Goal: Task Accomplishment & Management: Manage account settings

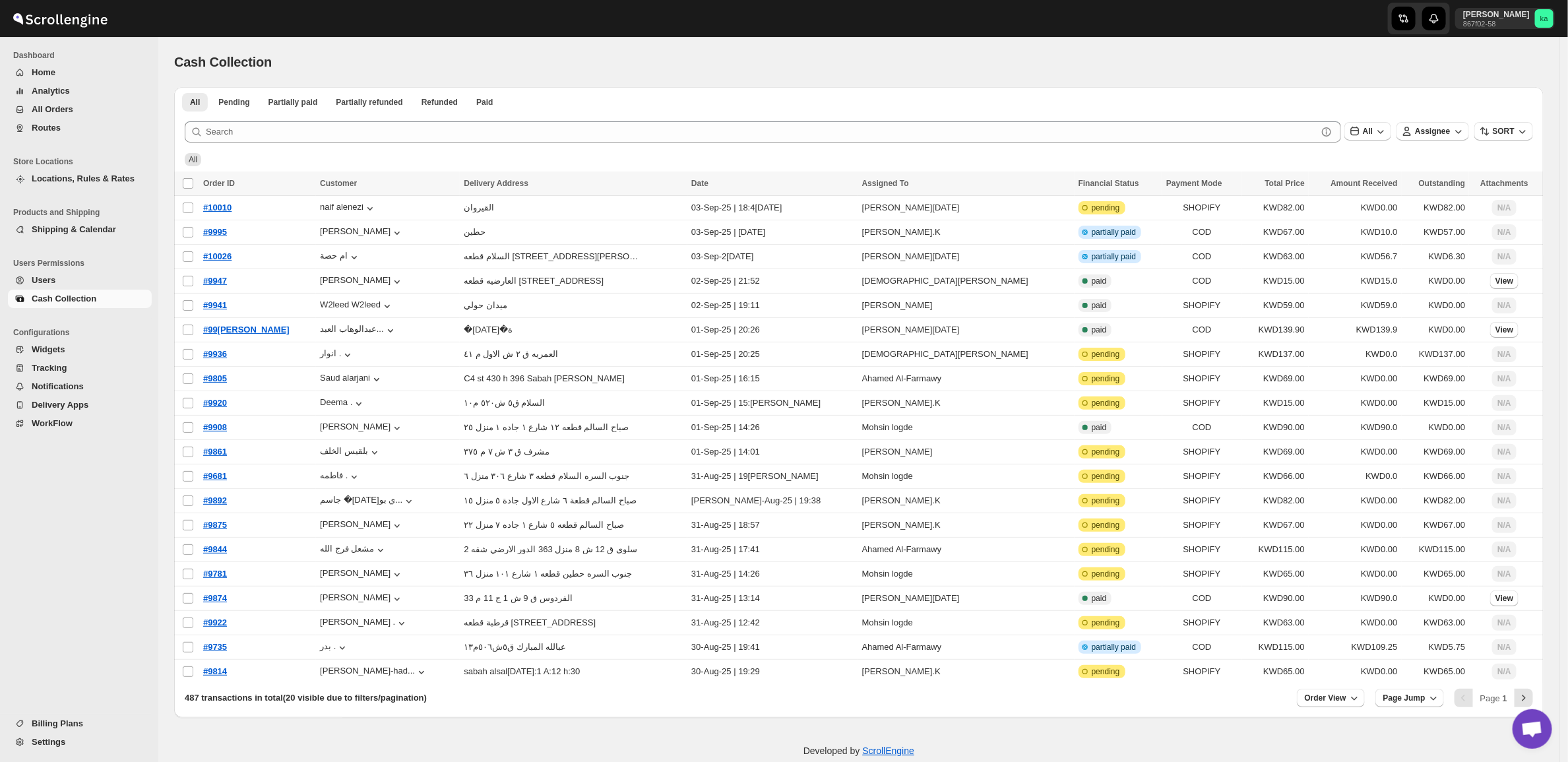
click at [37, 129] on span "Routes" at bounding box center [46, 128] width 29 height 10
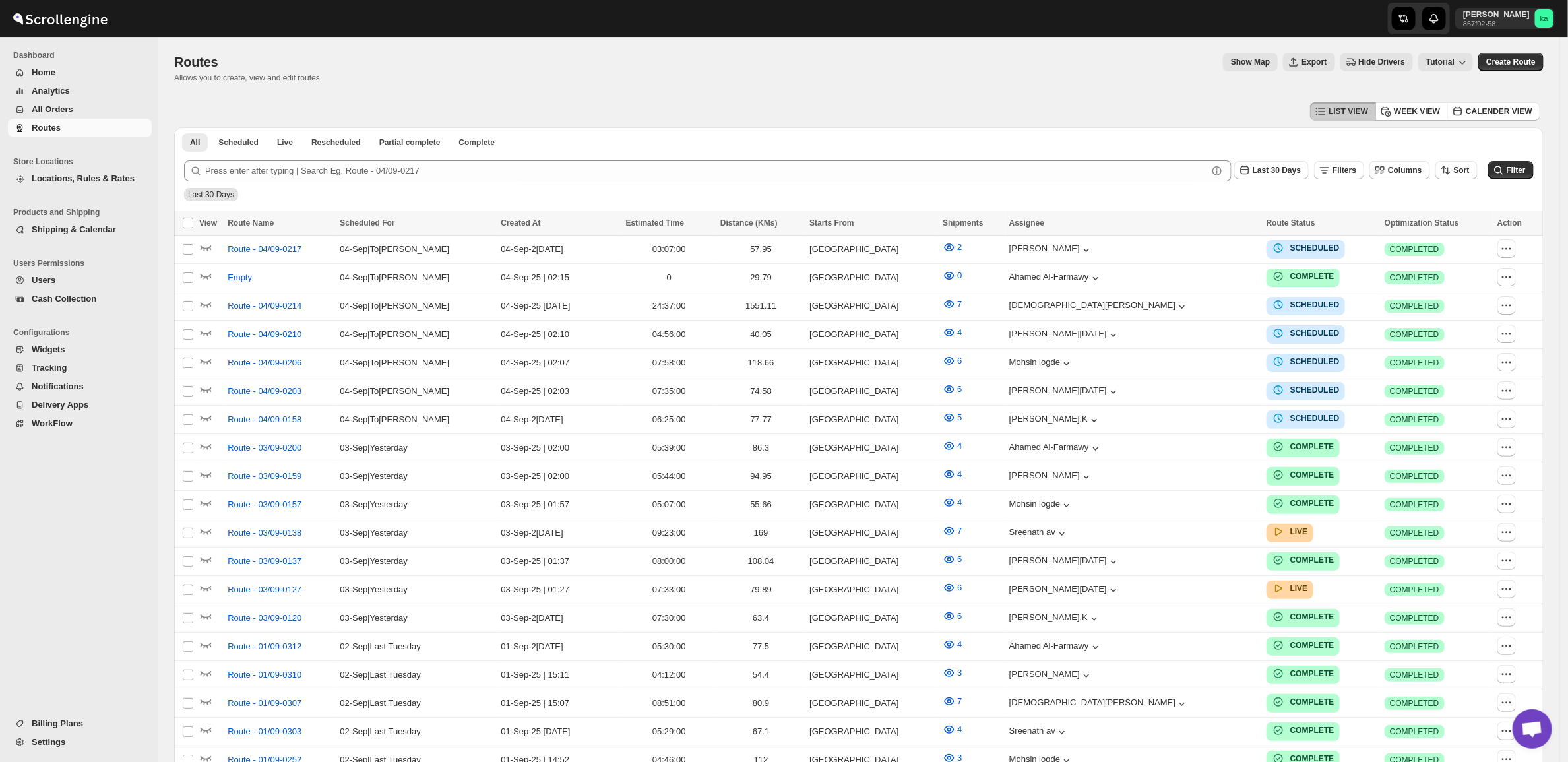
click at [64, 130] on span "Routes" at bounding box center [90, 128] width 118 height 13
click at [234, 243] on span "Route - 04/09-0217" at bounding box center [264, 249] width 74 height 13
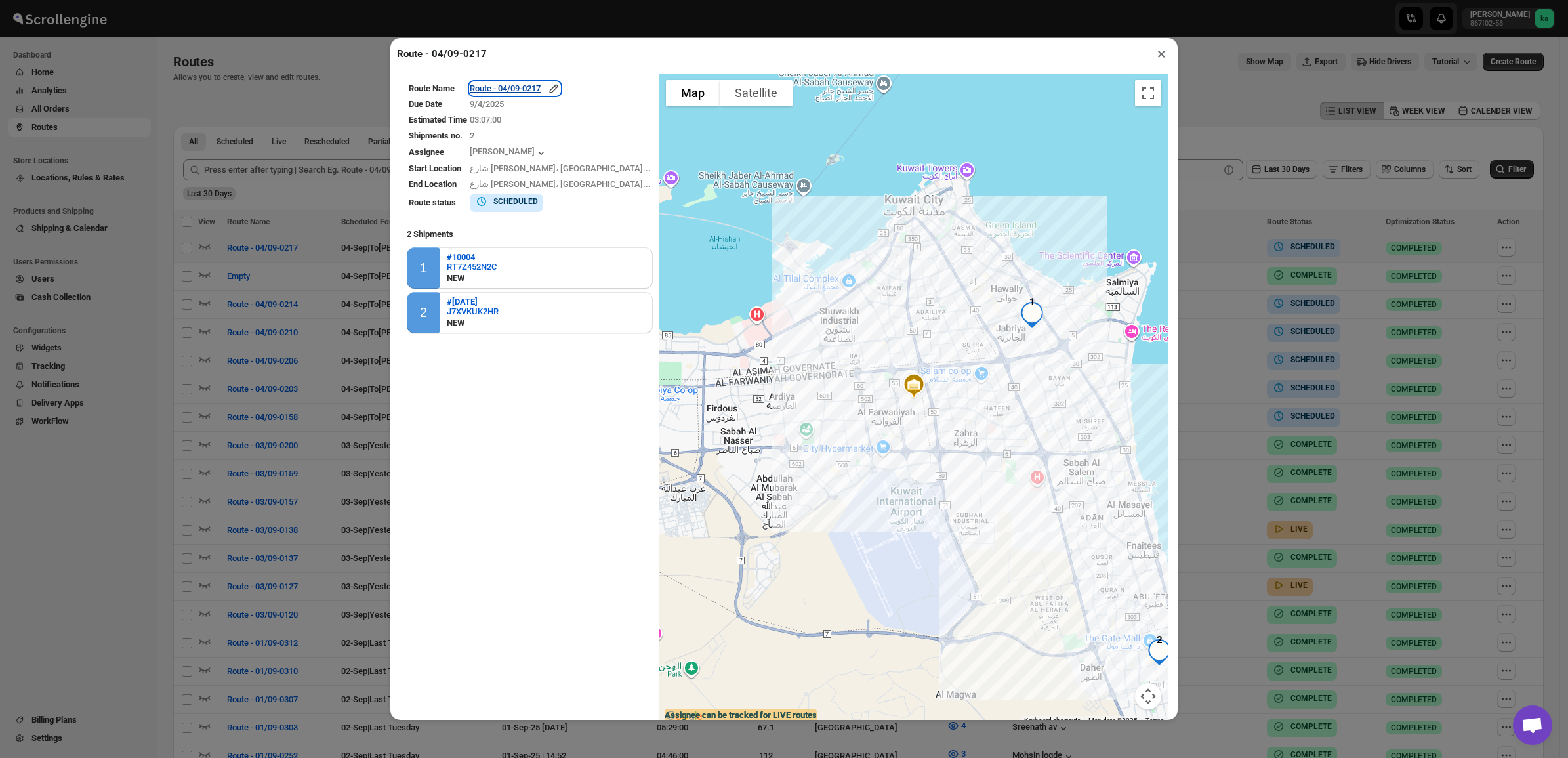
click at [545, 84] on div "Route - 04/09-0217" at bounding box center [515, 88] width 91 height 13
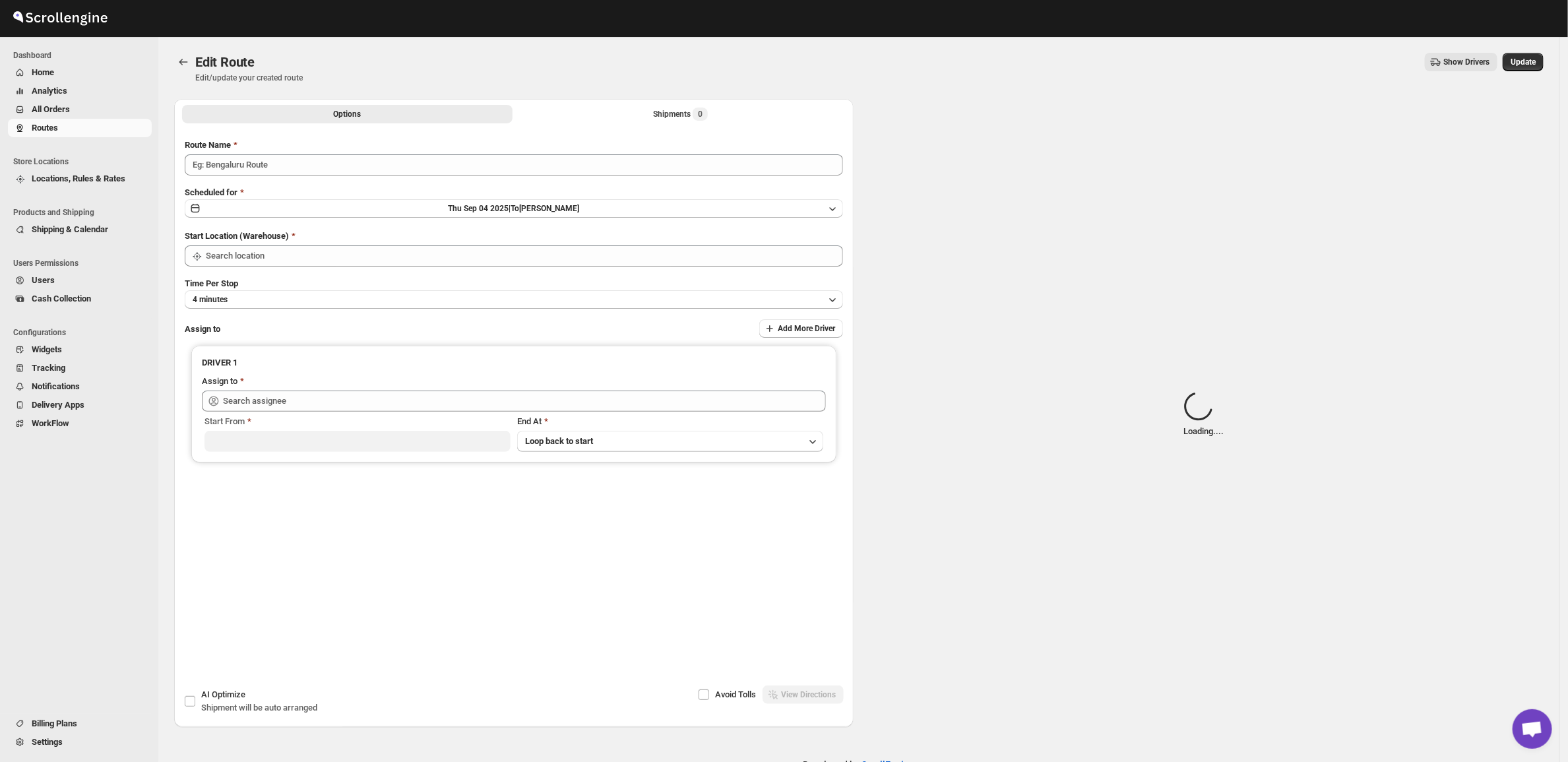
type input "Route - 04/09-0217"
type input "[GEOGRAPHIC_DATA]"
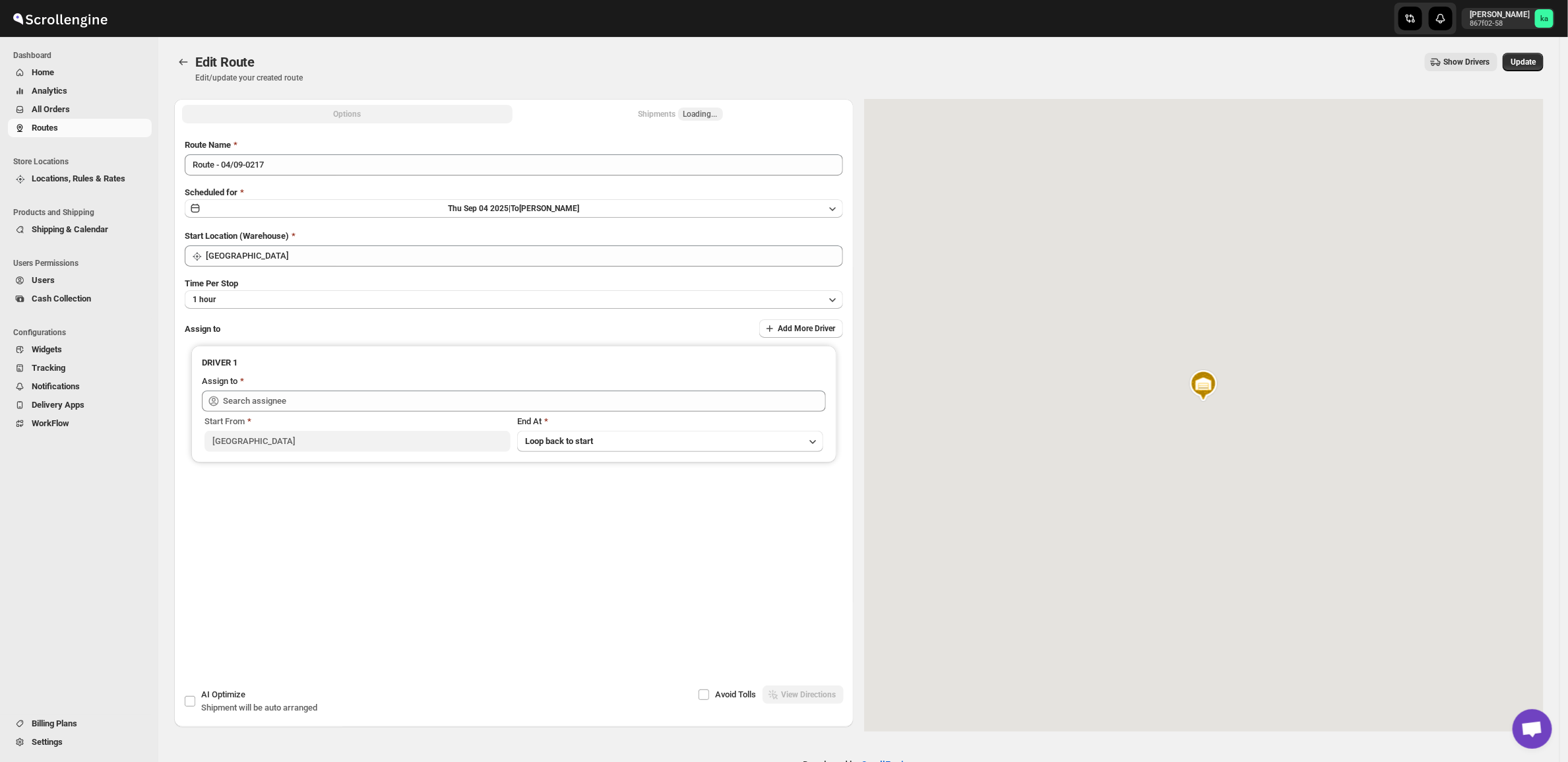
type input "[PERSON_NAME] ([EMAIL_ADDRESS][DOMAIN_NAME])"
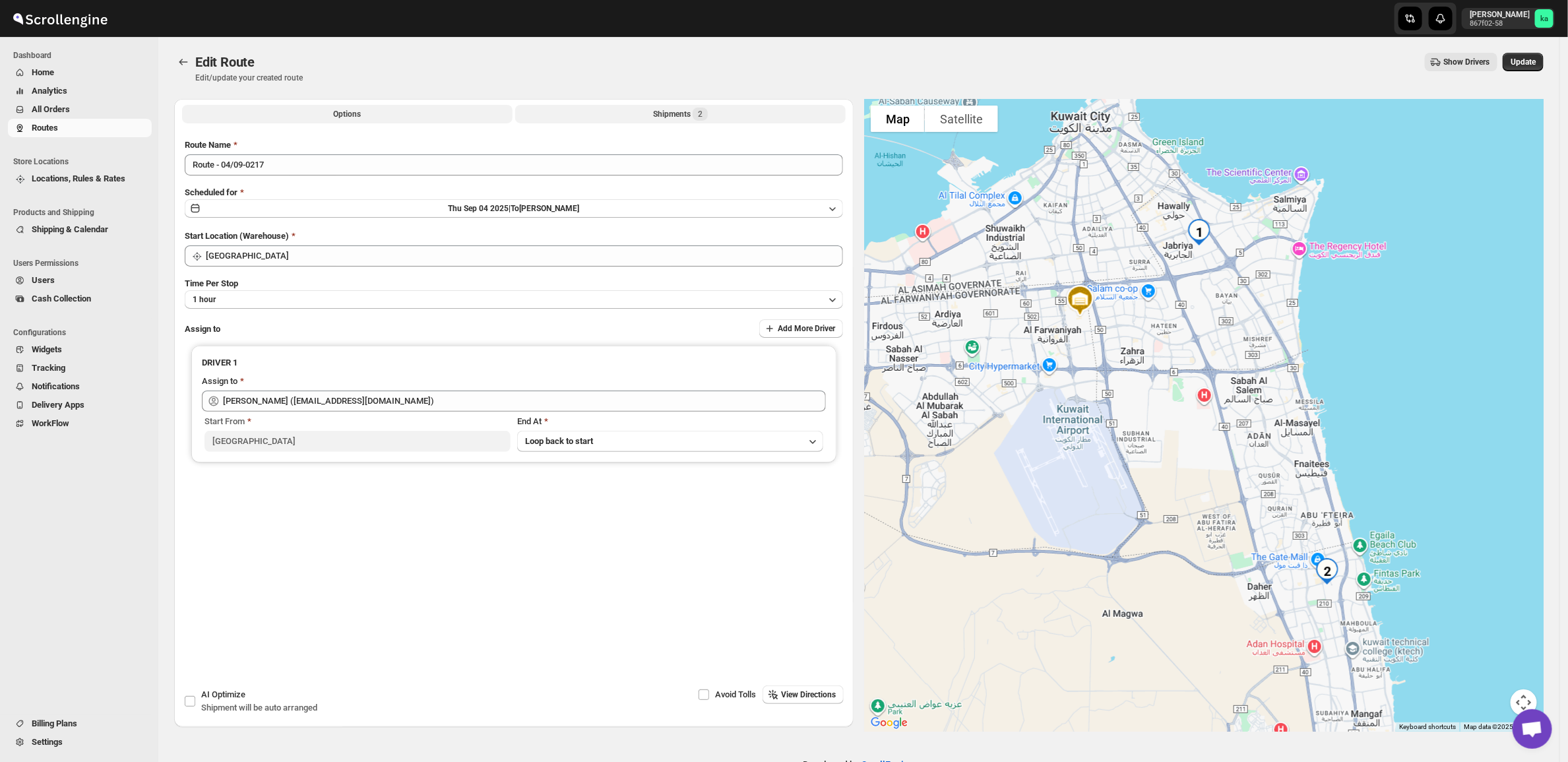
click at [743, 112] on button "Shipments 2" at bounding box center [680, 114] width 331 height 19
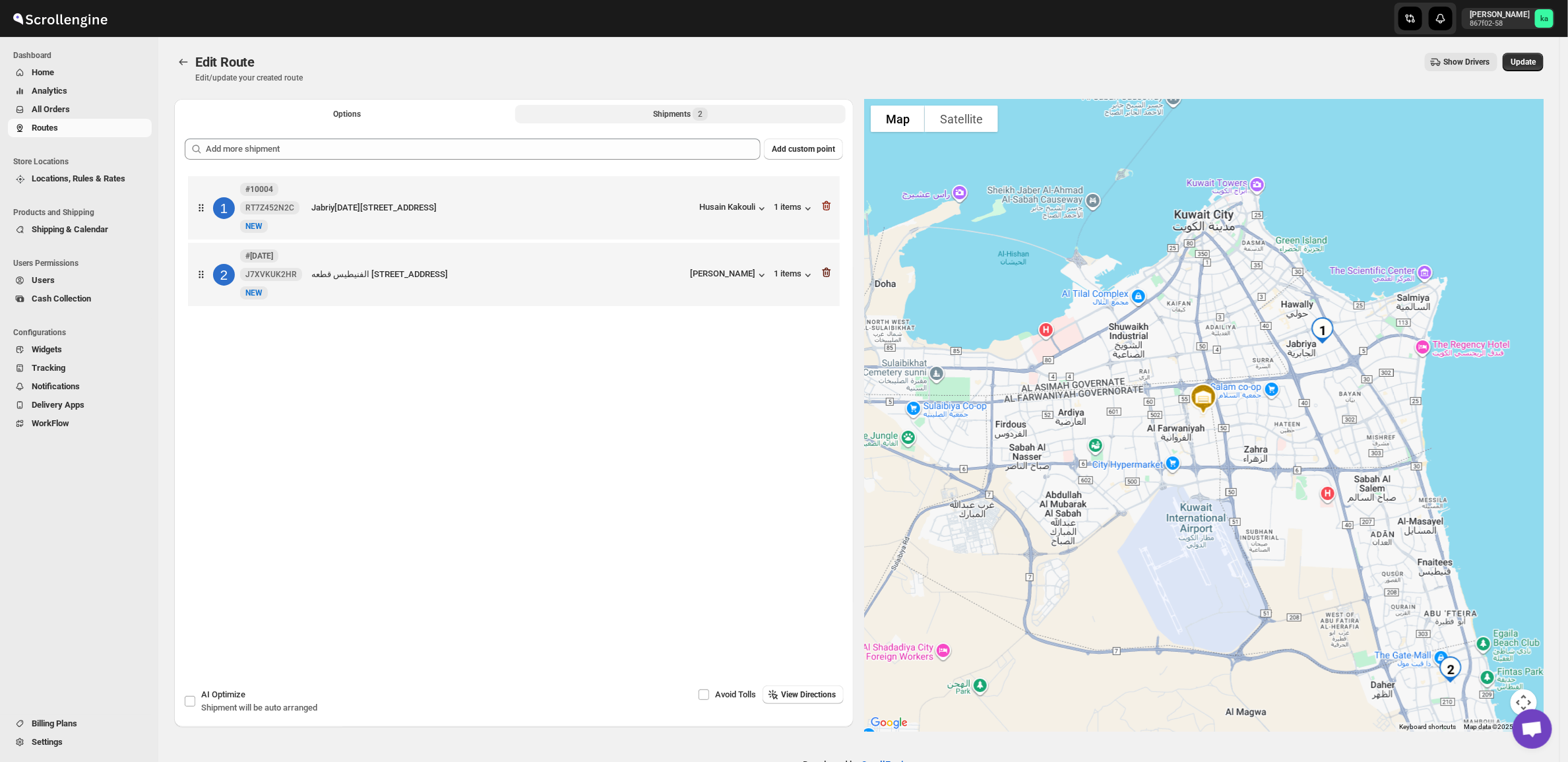
click at [833, 269] on icon "button" at bounding box center [826, 272] width 13 height 13
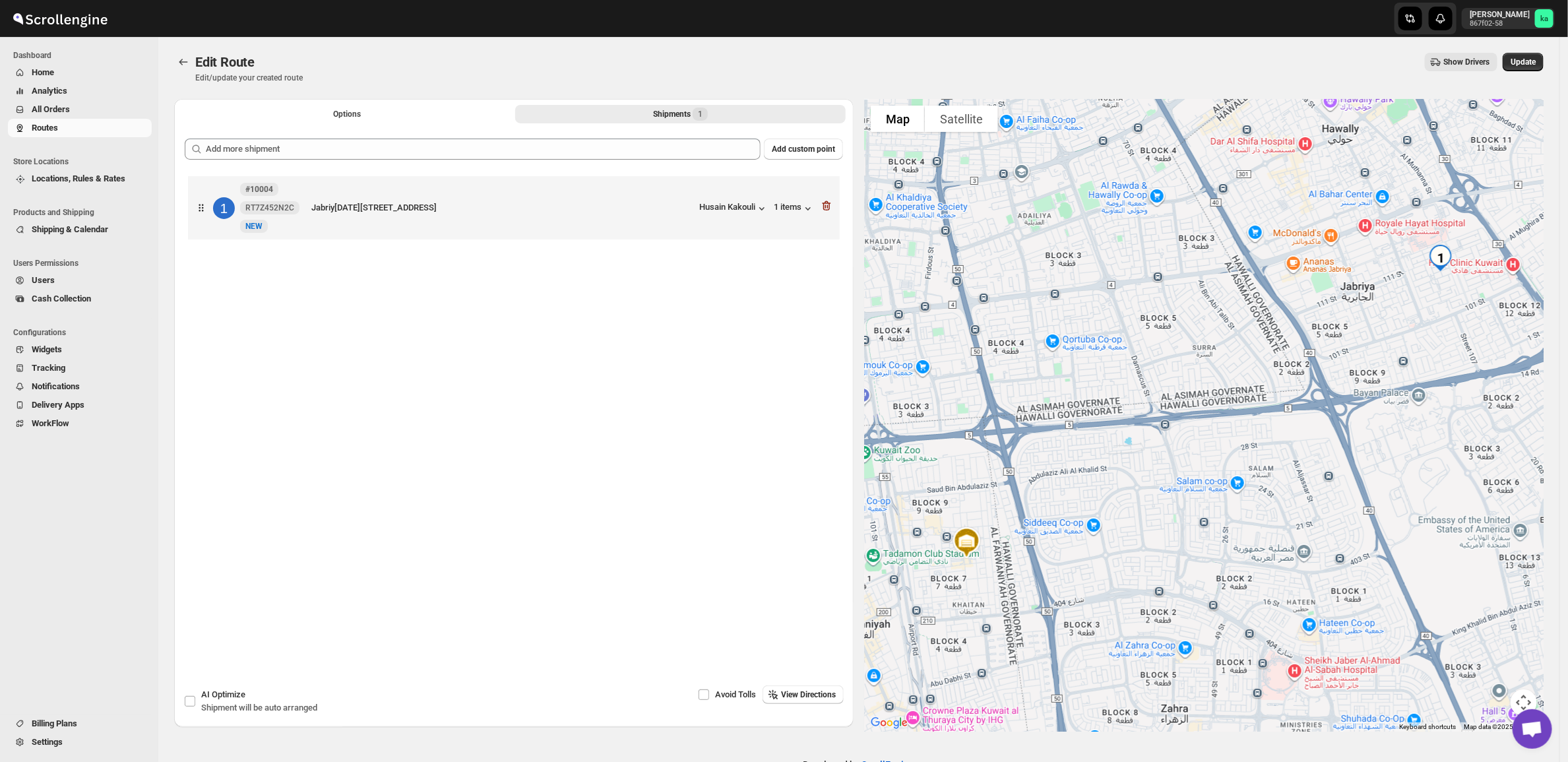
click at [661, 165] on div "Add custom point 1 #10004 RT7Z452N2C New NEW Jabriya b 12 st 7 h 16b, 2, Jabri[…" at bounding box center [514, 376] width 659 height 476
click at [818, 139] on button "Add custom point" at bounding box center [804, 149] width 79 height 21
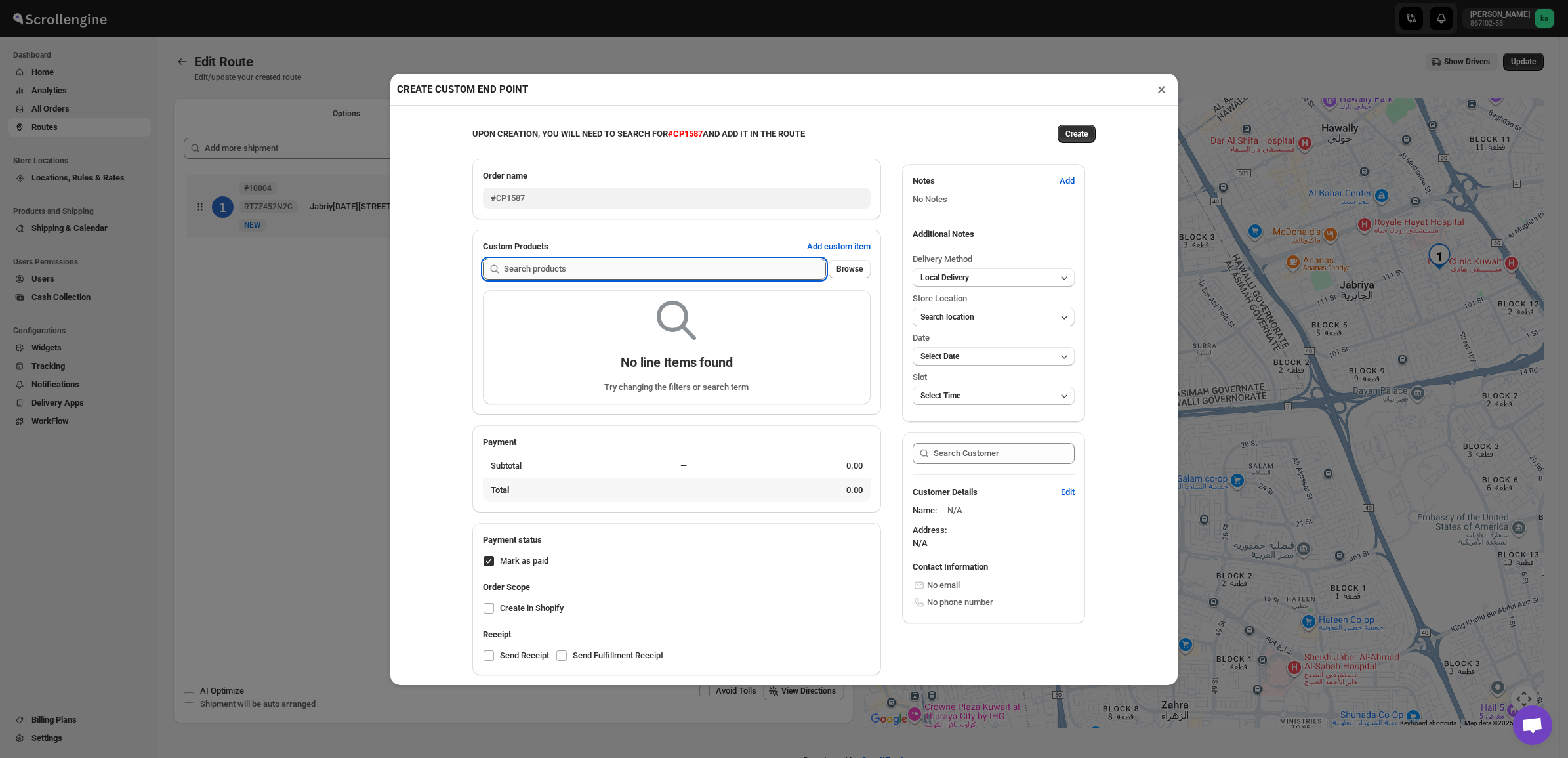
drag, startPoint x: 723, startPoint y: 270, endPoint x: 759, endPoint y: 266, distance: 36.2
click at [723, 269] on input "text" at bounding box center [664, 269] width 322 height 21
click at [1162, 85] on button "×" at bounding box center [1161, 89] width 19 height 19
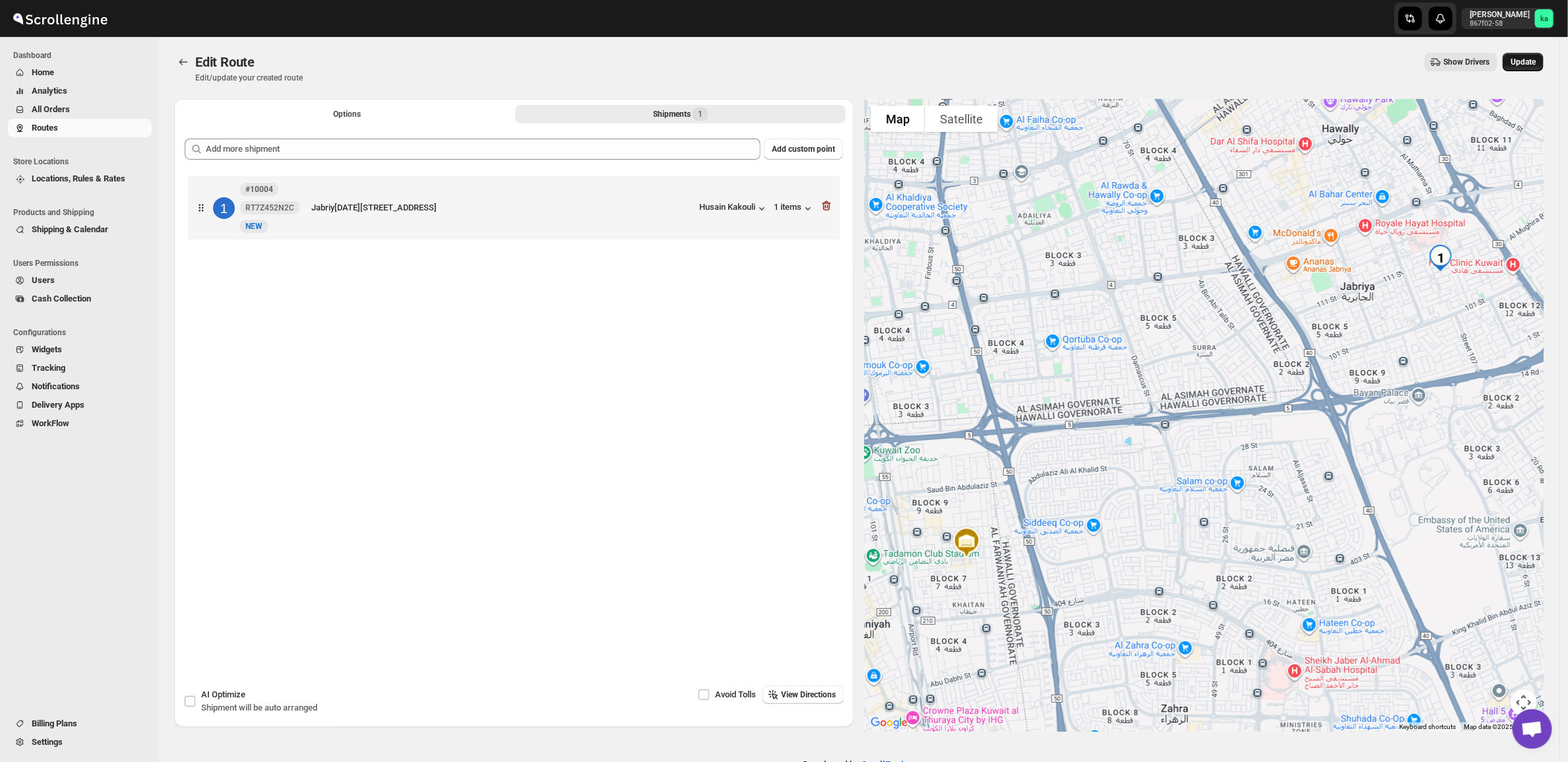
click at [1534, 66] on span "Update" at bounding box center [1523, 62] width 25 height 11
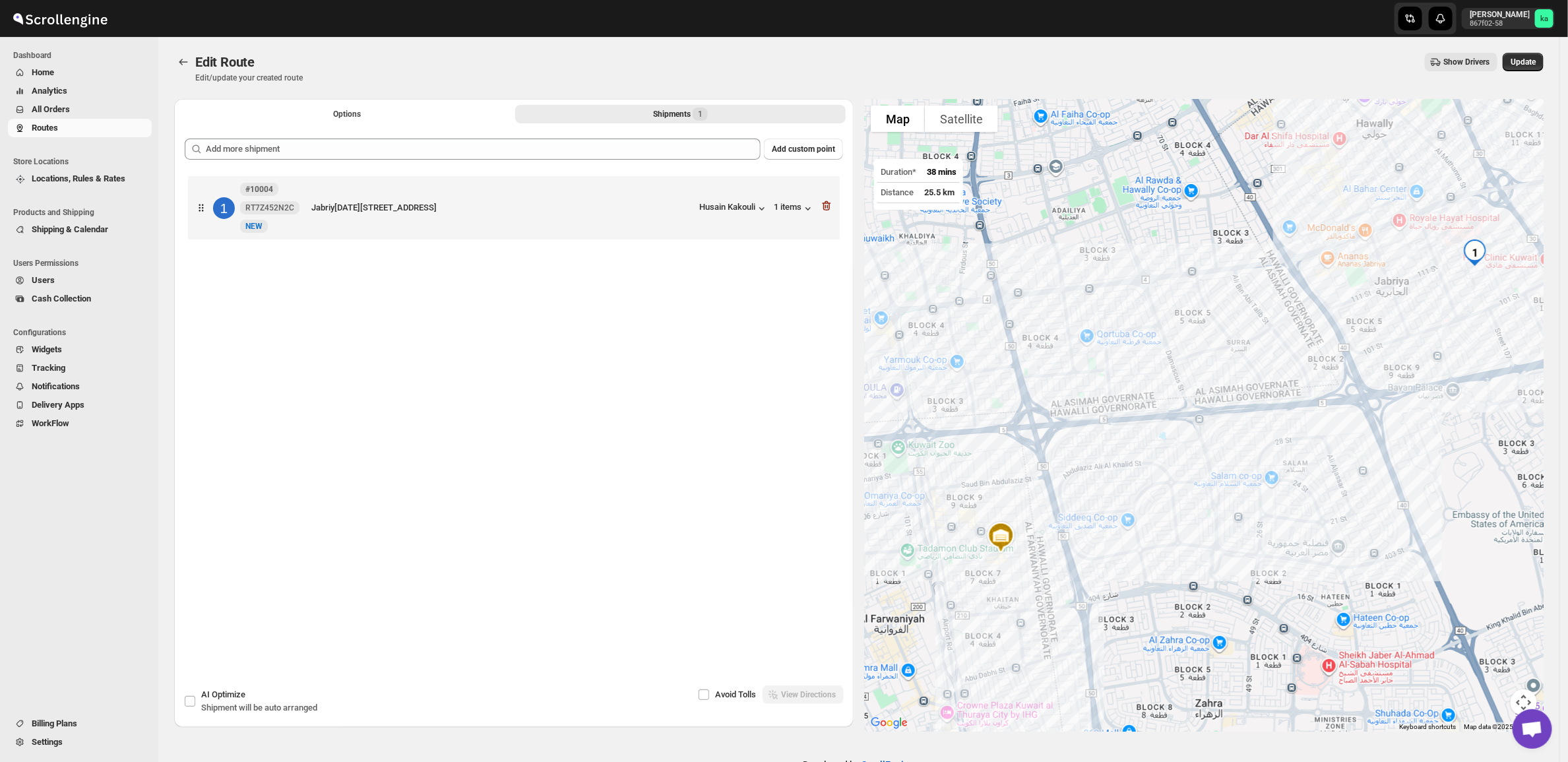
click at [71, 113] on span "All Orders" at bounding box center [90, 109] width 118 height 13
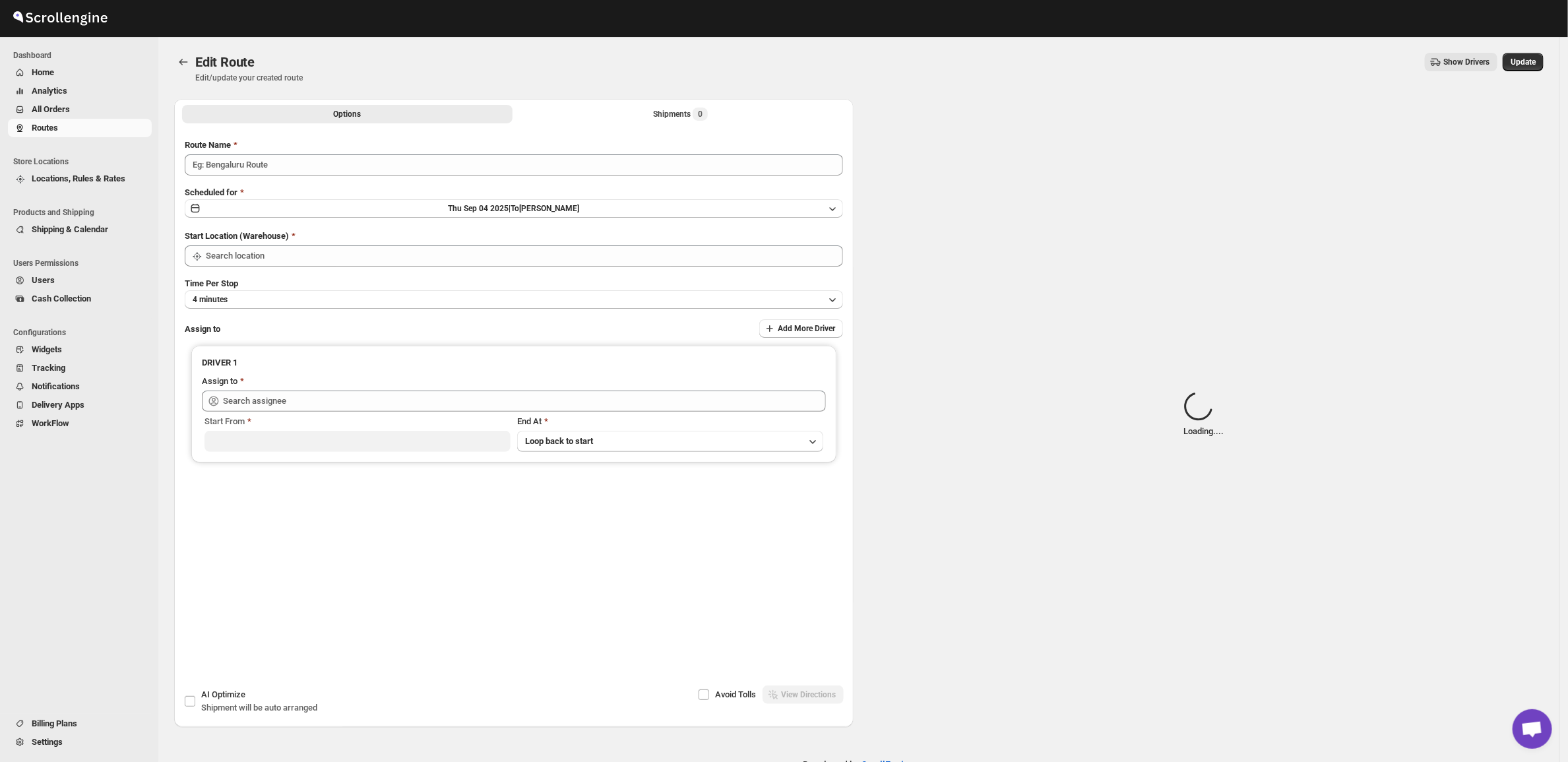
type input "Route - 04/09-0217"
type input "[GEOGRAPHIC_DATA]"
type input "[PERSON_NAME] ([EMAIL_ADDRESS][DOMAIN_NAME])"
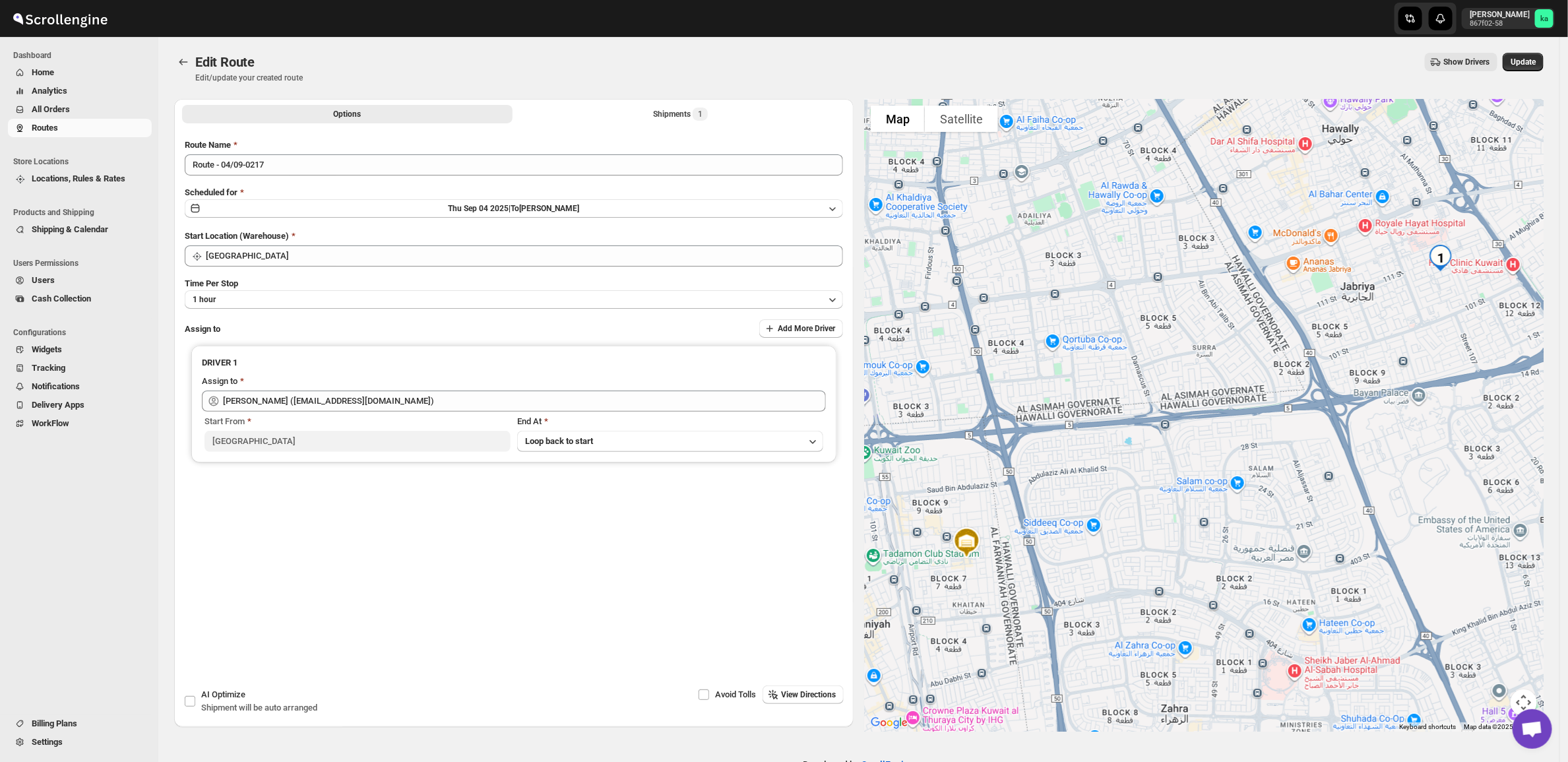
click at [410, 176] on div "Route Name Route - 04/09-0217 Scheduled for Thu Sep 04 2025 | Today Start Locat…" at bounding box center [514, 365] width 659 height 452
click at [320, 291] on button "1 hour" at bounding box center [514, 300] width 659 height 19
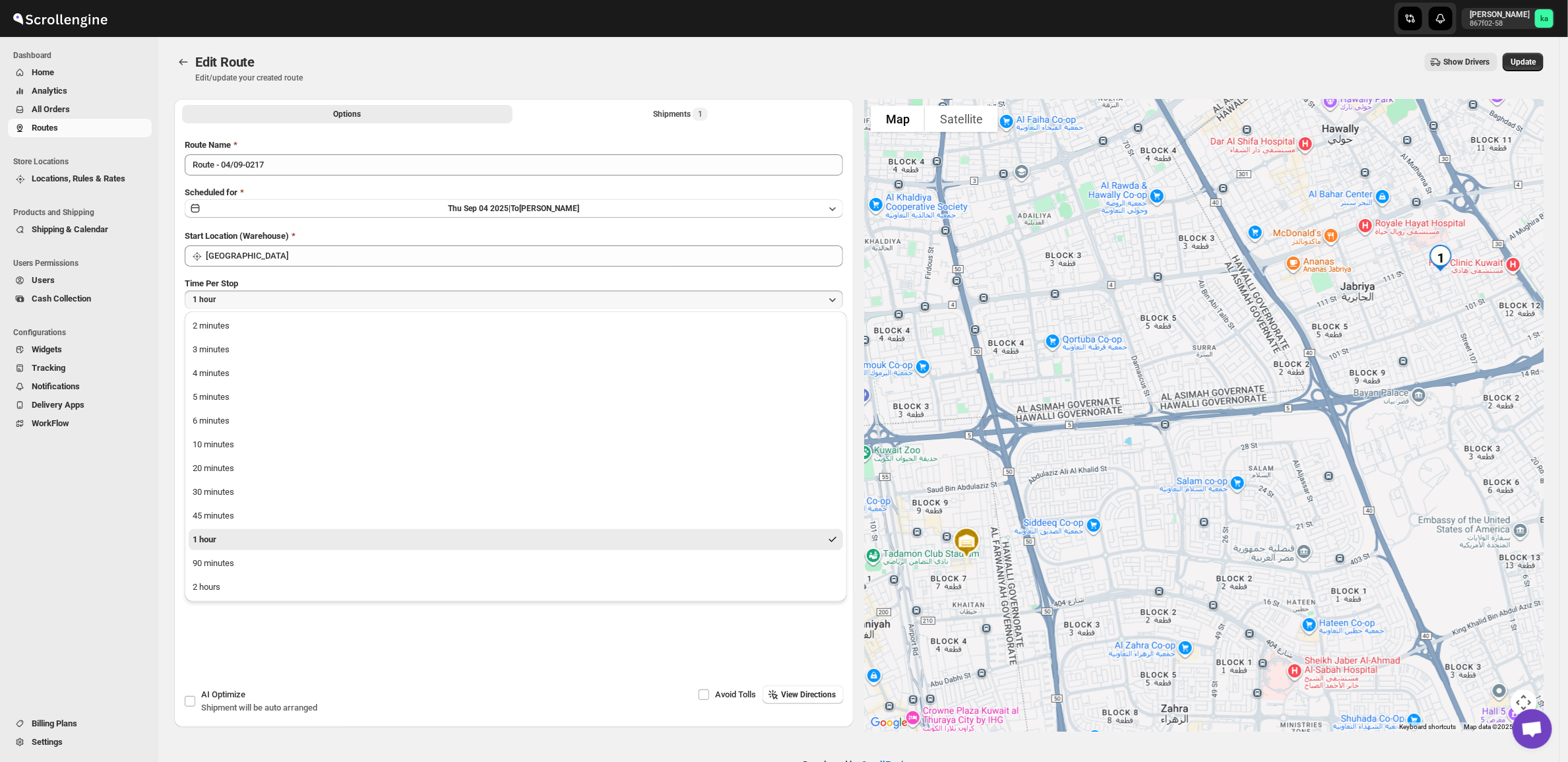
click at [320, 291] on button "1 hour" at bounding box center [514, 300] width 659 height 19
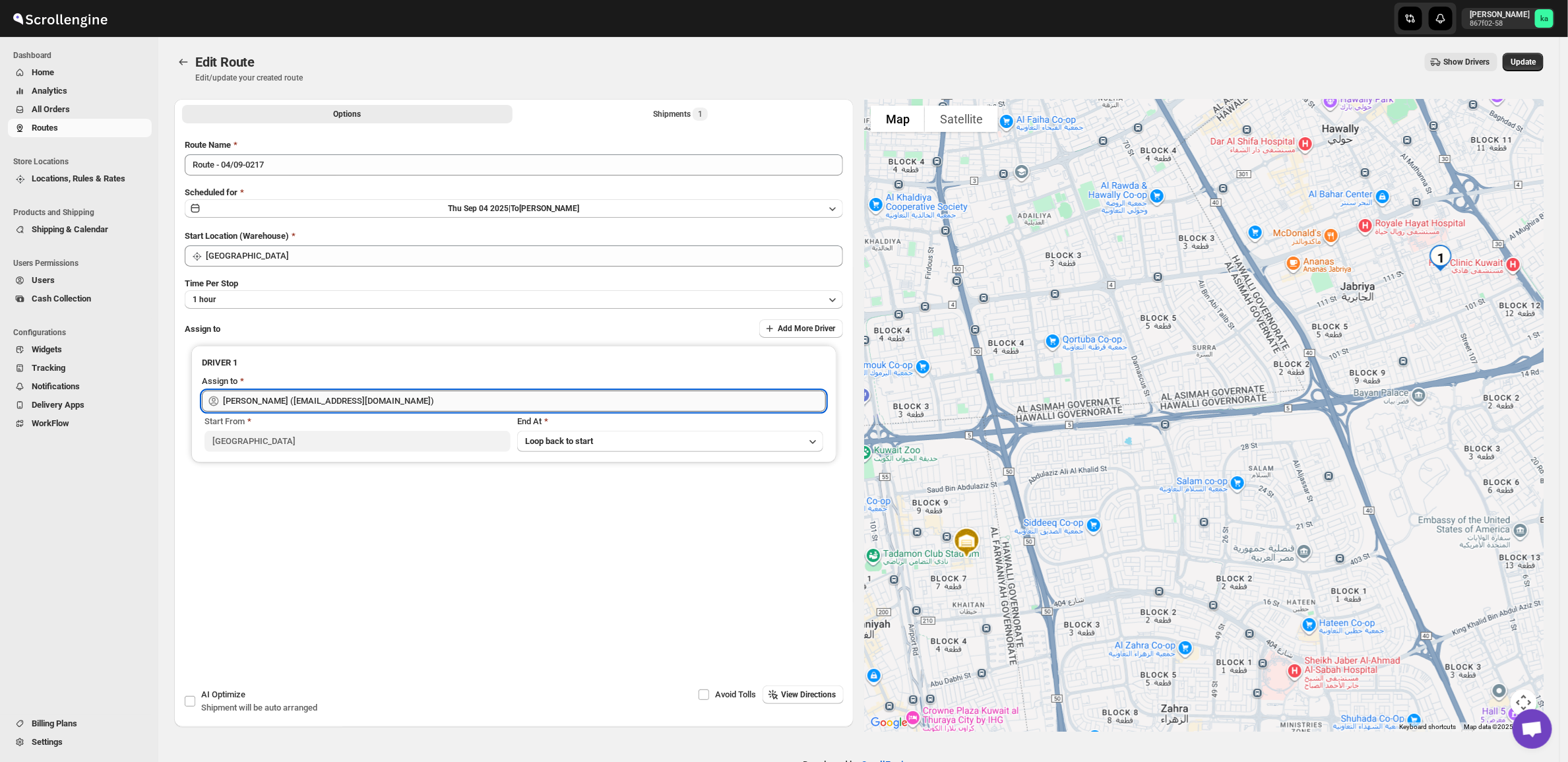
click at [330, 407] on input "[PERSON_NAME] ([EMAIL_ADDRESS][DOMAIN_NAME])" at bounding box center [524, 401] width 603 height 21
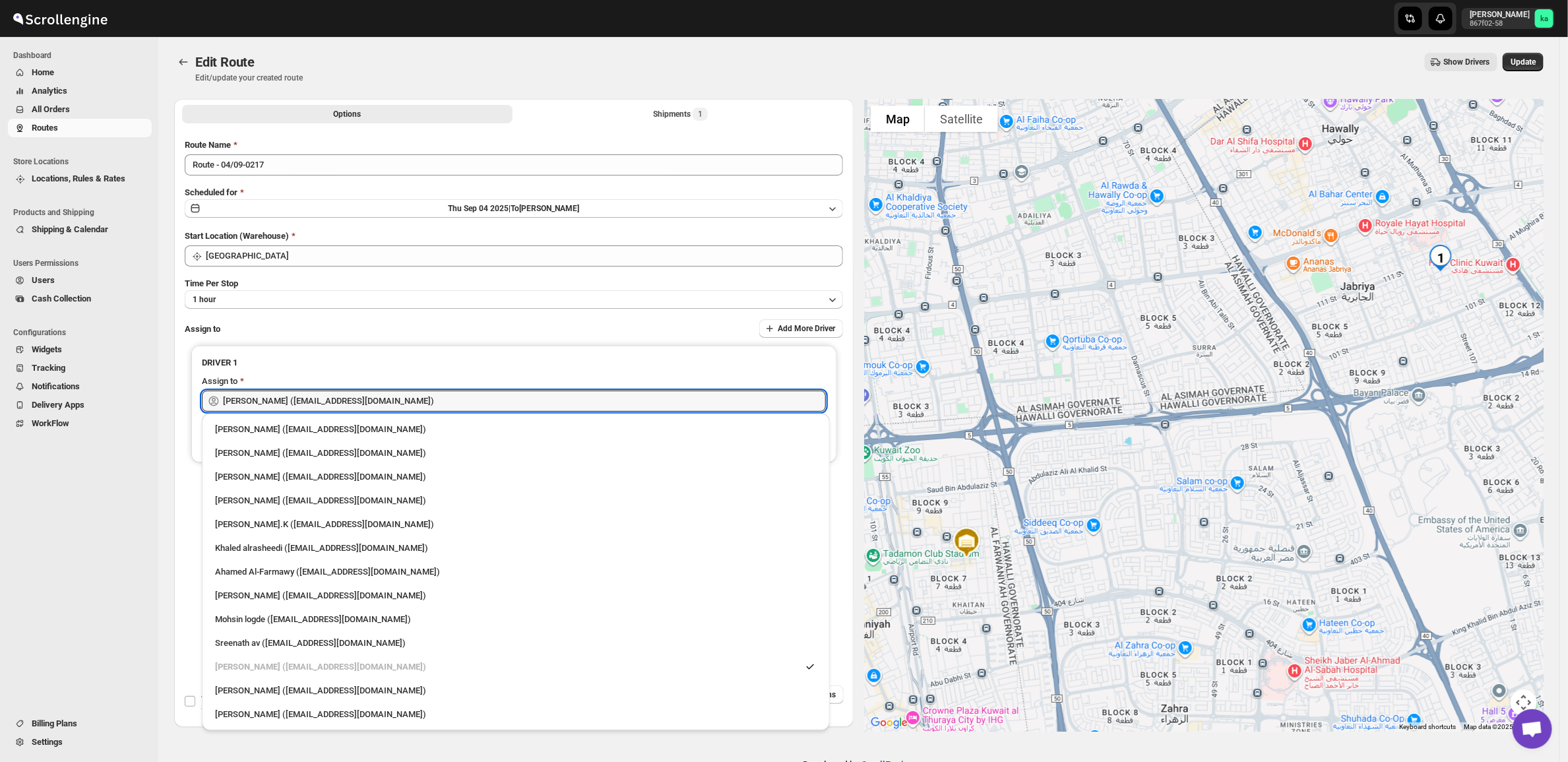
click at [66, 98] on button "Analytics" at bounding box center [79, 91] width 144 height 19
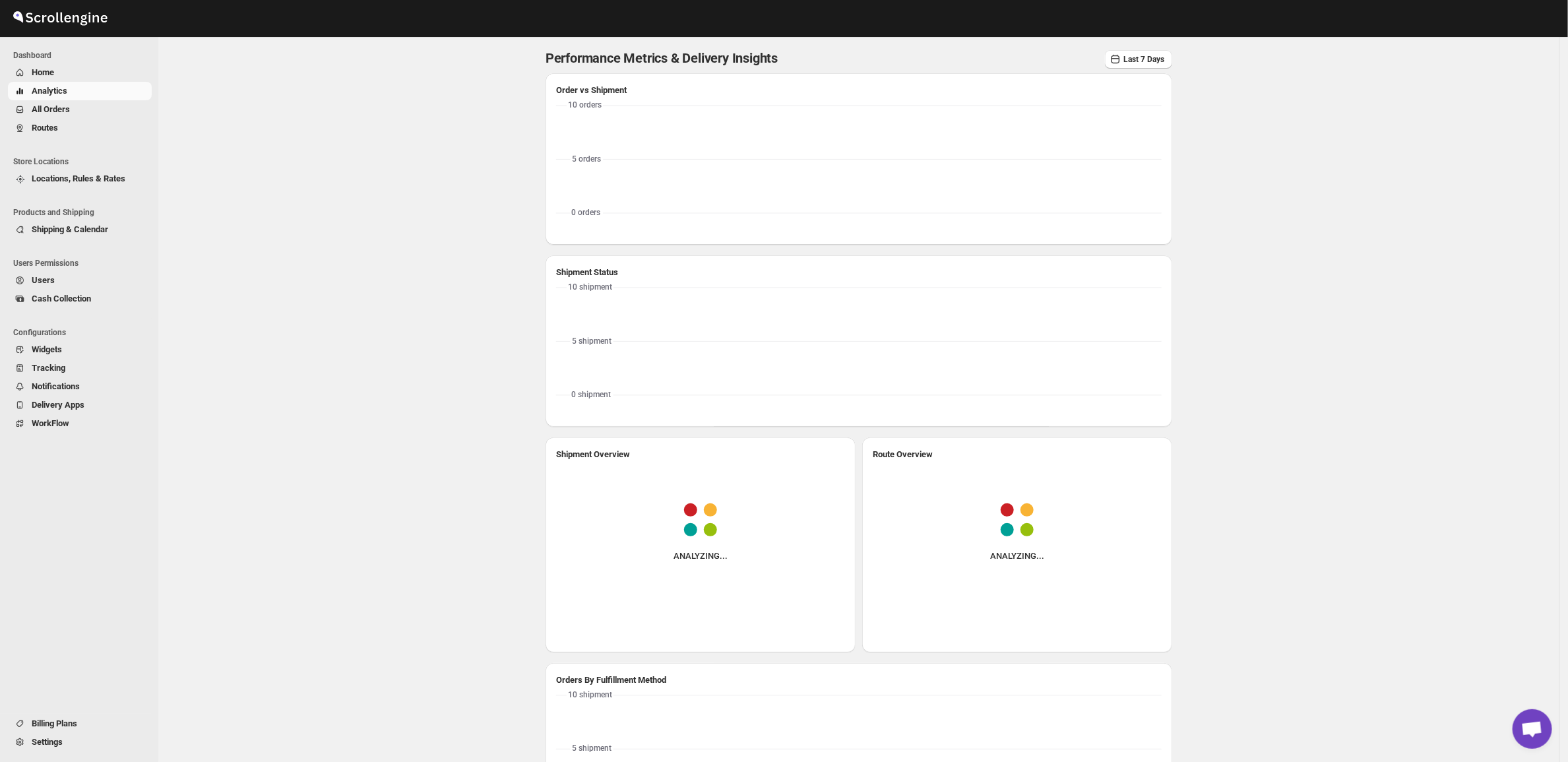
click at [57, 111] on span "All Orders" at bounding box center [51, 109] width 38 height 10
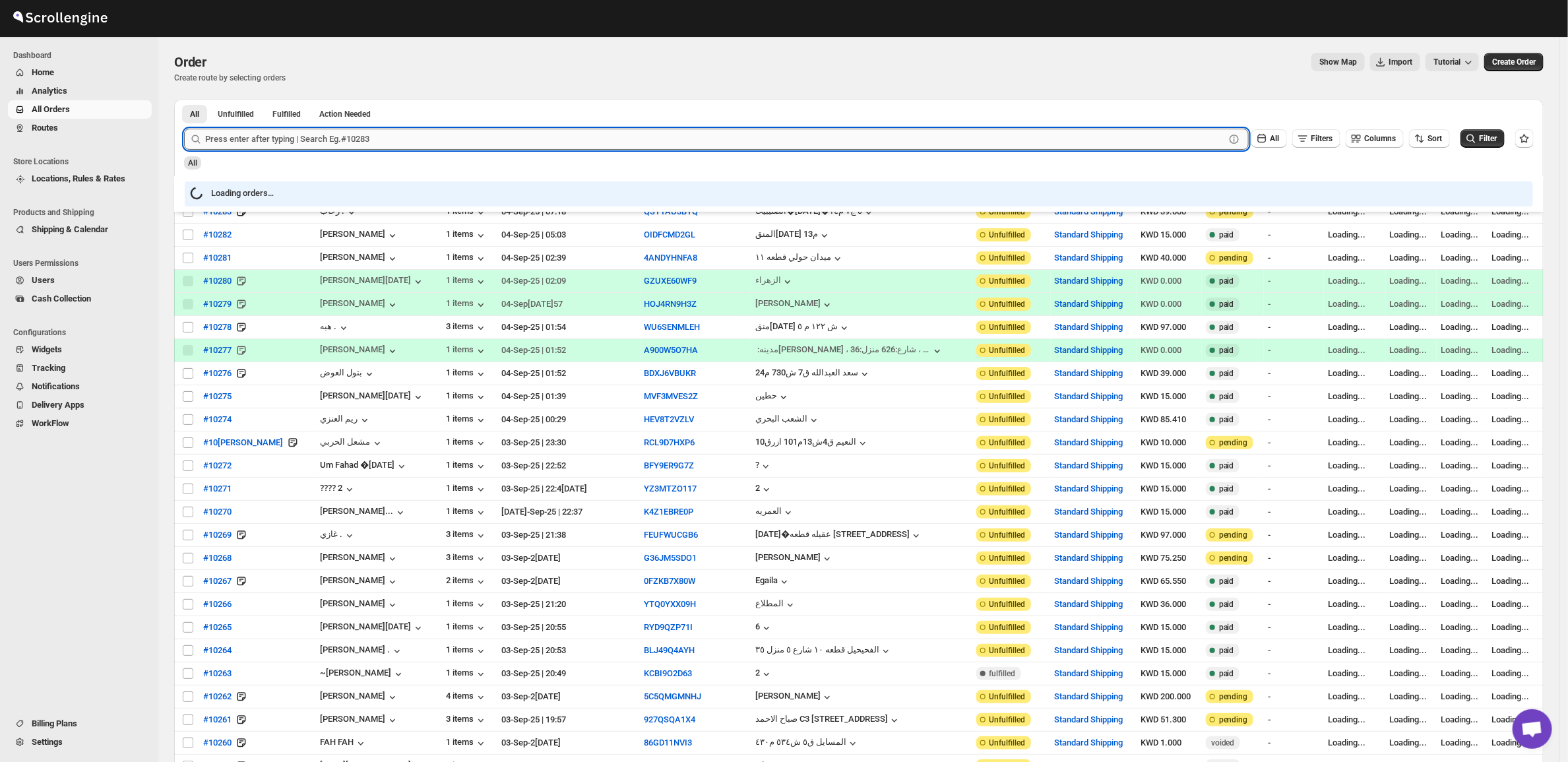
click at [390, 129] on input "text" at bounding box center [715, 139] width 1020 height 21
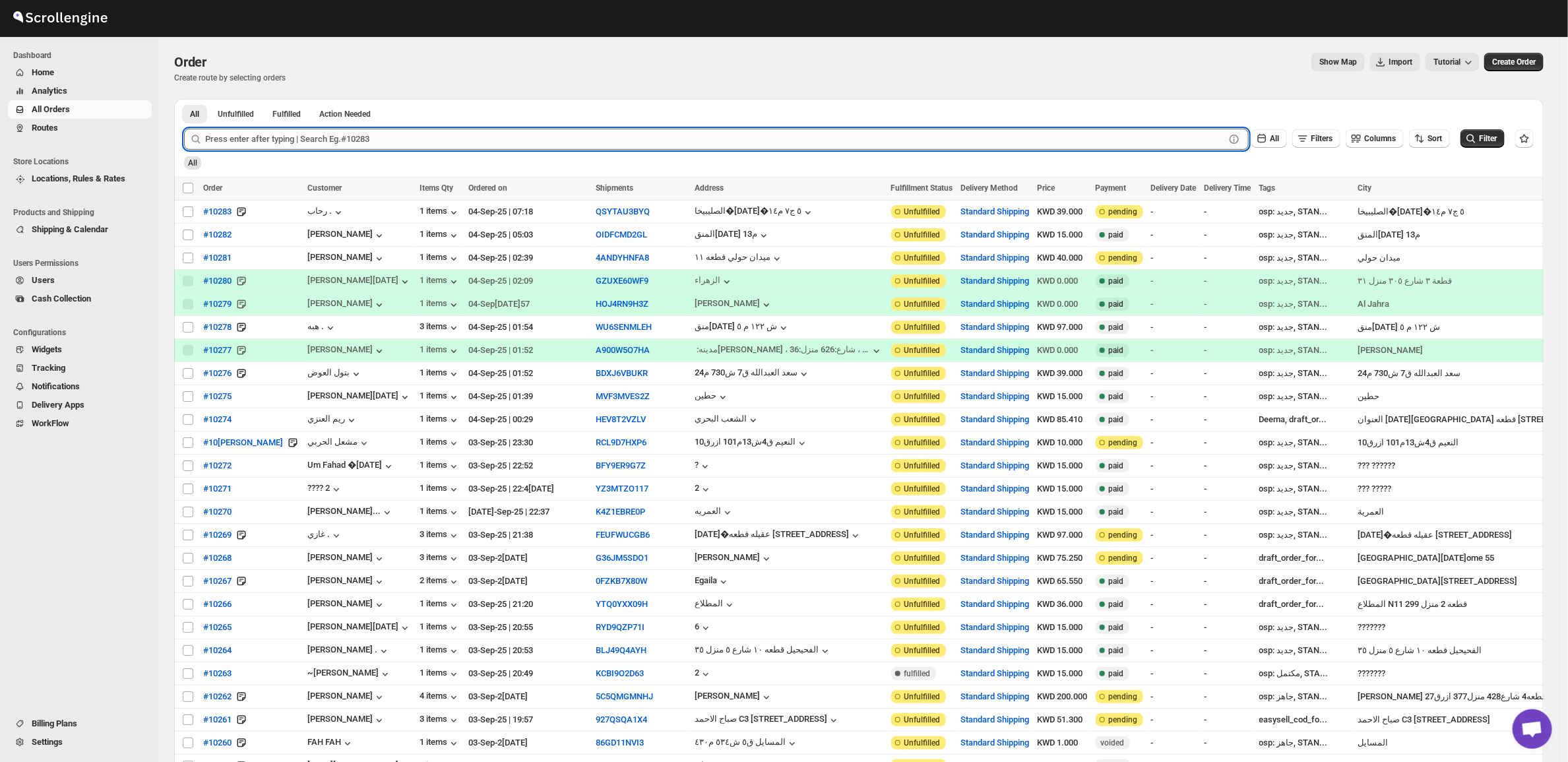
paste input "10049"
type input "10049"
click at [184, 99] on button "Submit" at bounding box center [203, 105] width 38 height 14
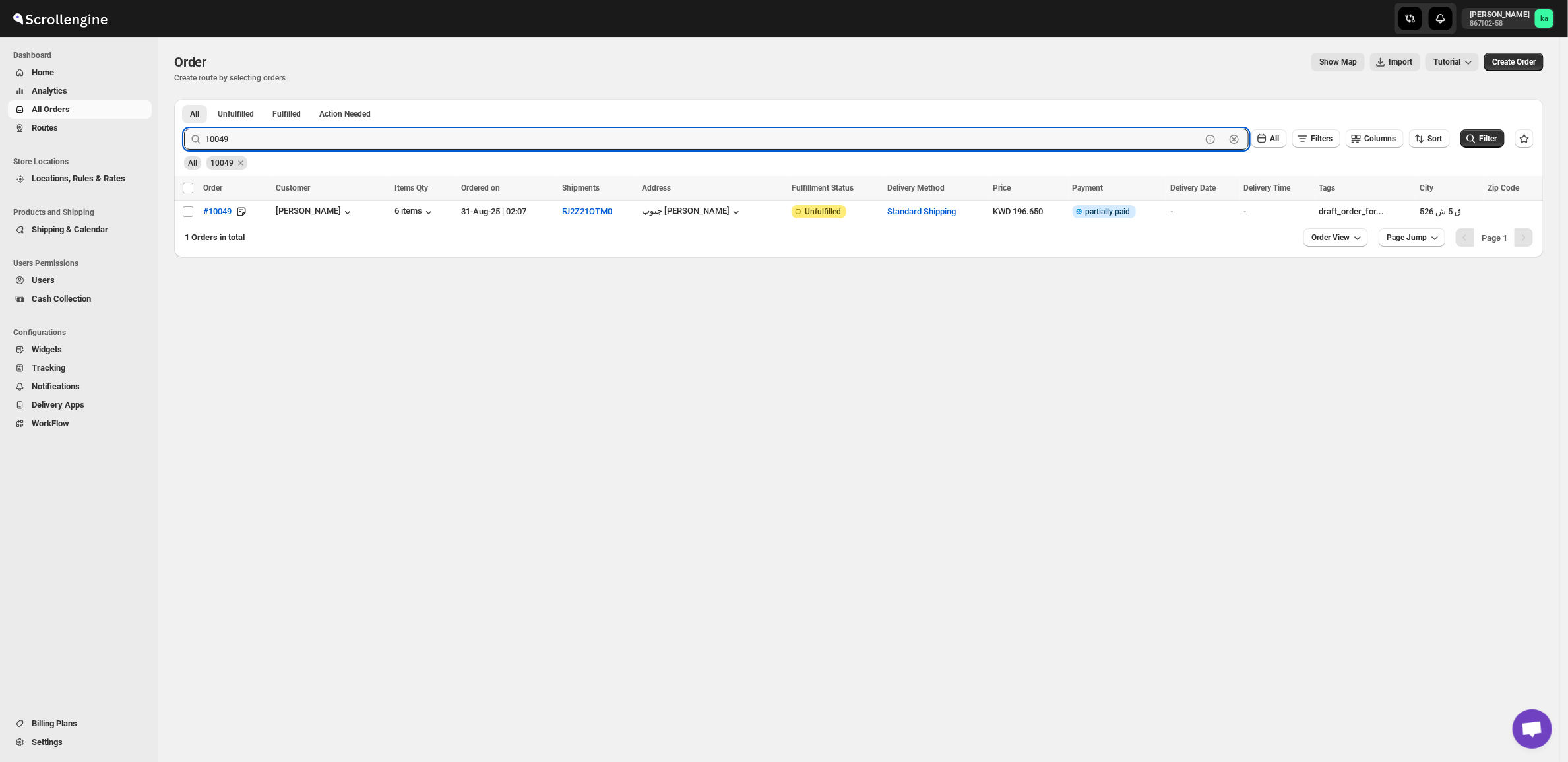
click at [184, 99] on button "Submit" at bounding box center [203, 105] width 38 height 14
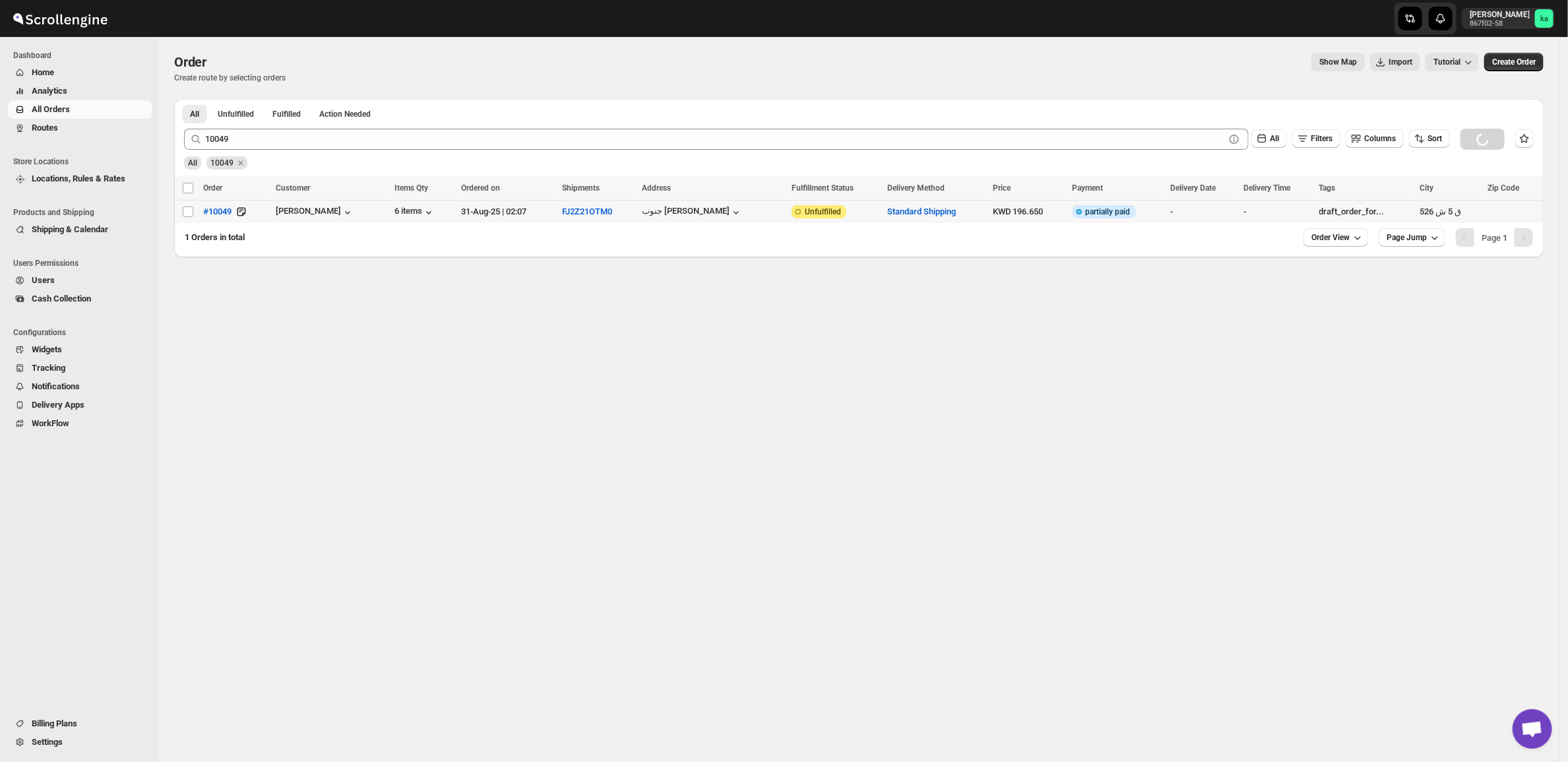
click at [186, 217] on td "Select order" at bounding box center [186, 212] width 25 height 23
checkbox input "true"
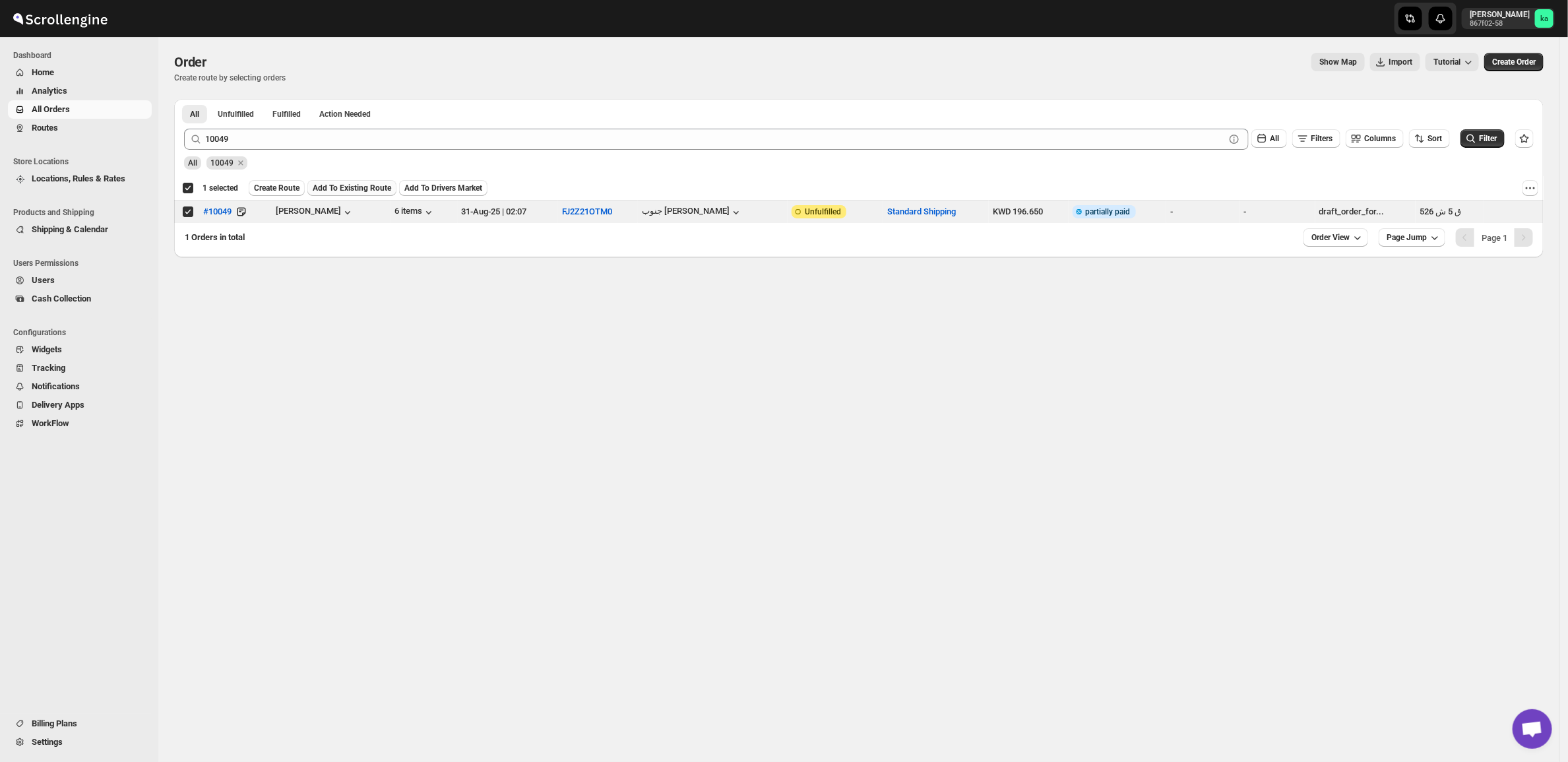
click at [339, 186] on span "Add To Existing Route" at bounding box center [352, 188] width 79 height 11
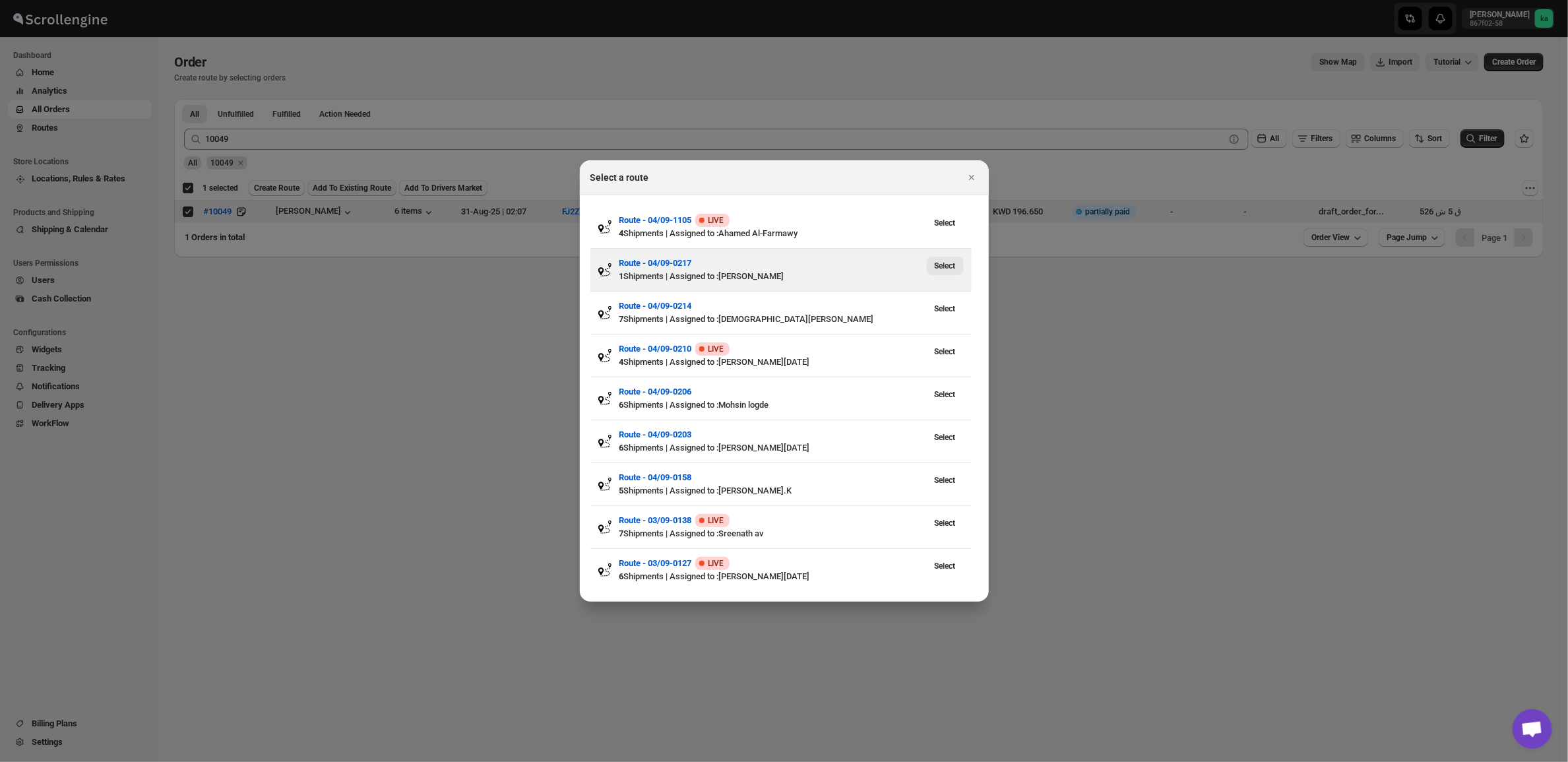
click at [935, 270] on span "Select" at bounding box center [945, 266] width 21 height 11
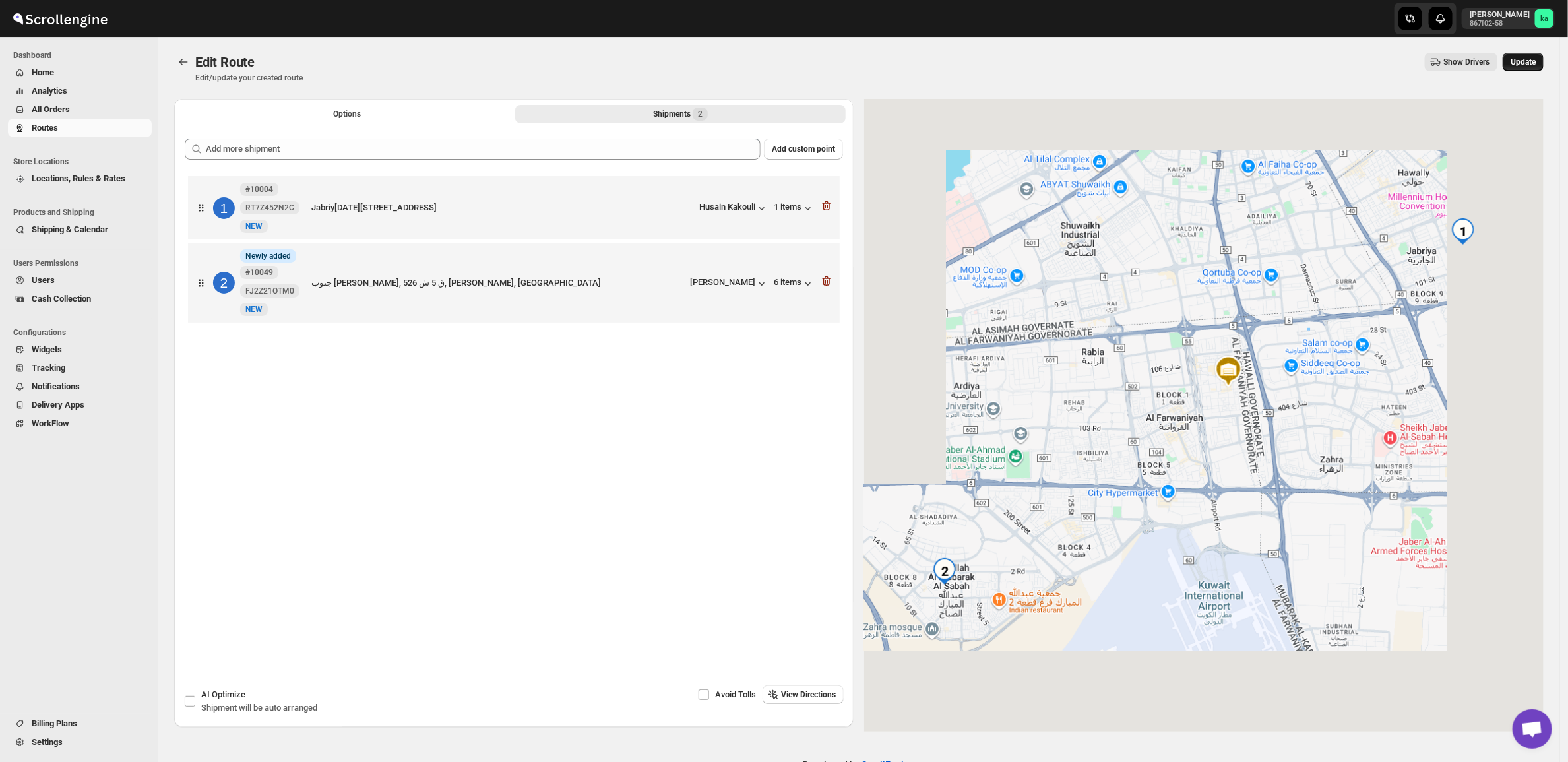
click at [1538, 53] on button "Update" at bounding box center [1523, 62] width 41 height 19
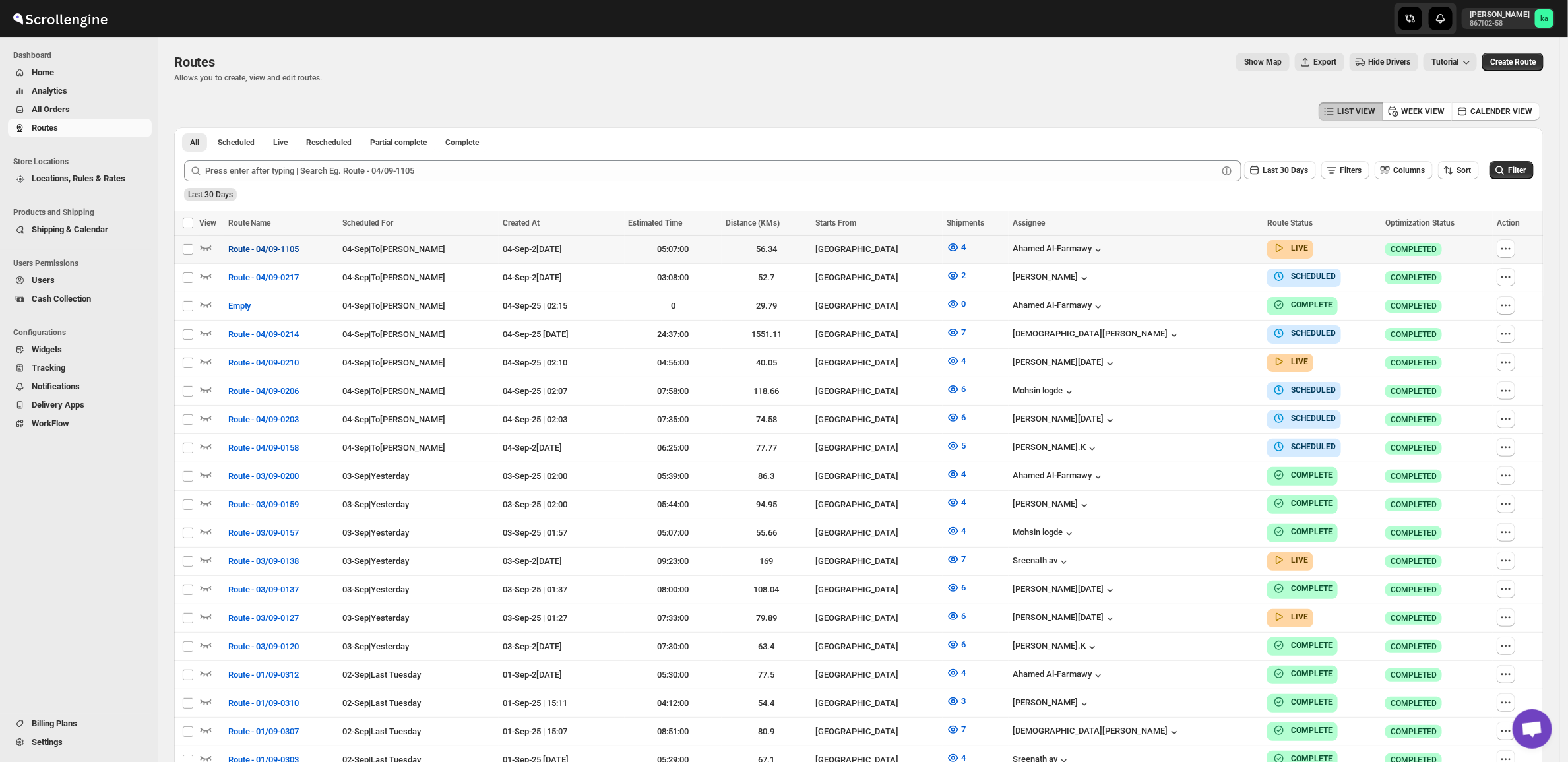
click at [239, 243] on span "Route - 04/09-1105" at bounding box center [264, 249] width 72 height 13
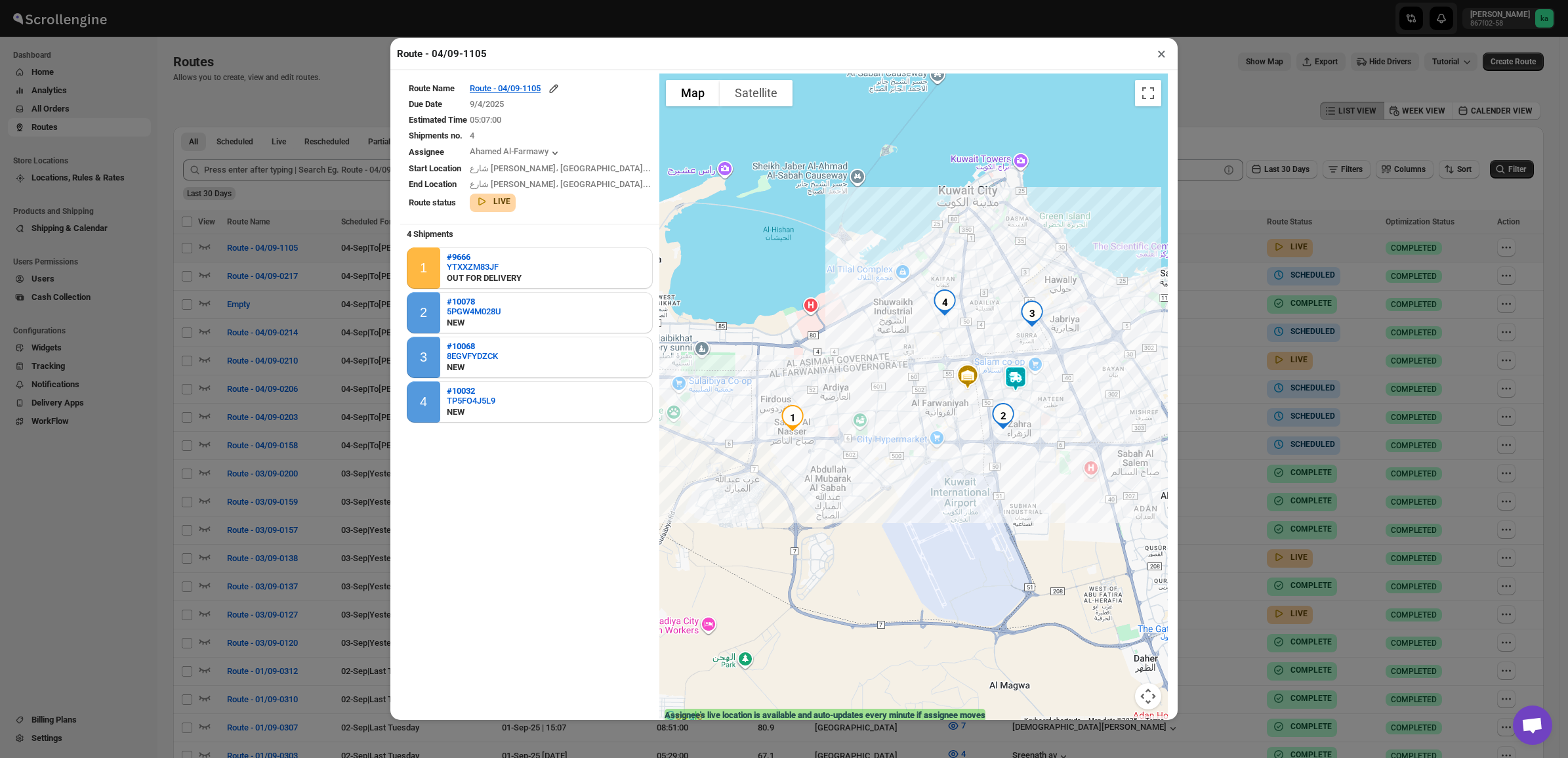
click at [1165, 52] on button "×" at bounding box center [1161, 54] width 19 height 19
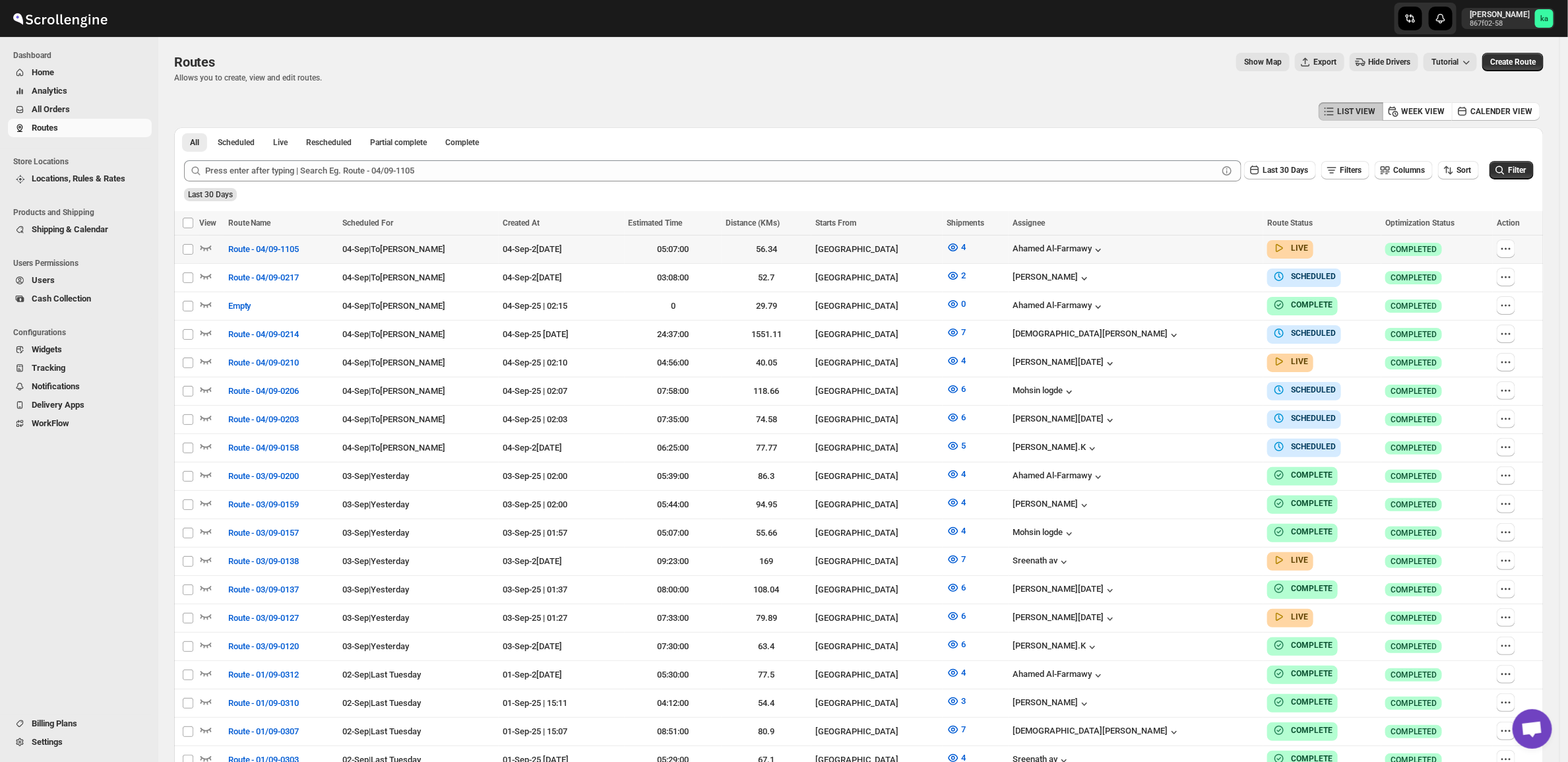
click at [44, 108] on span "All Orders" at bounding box center [51, 109] width 38 height 10
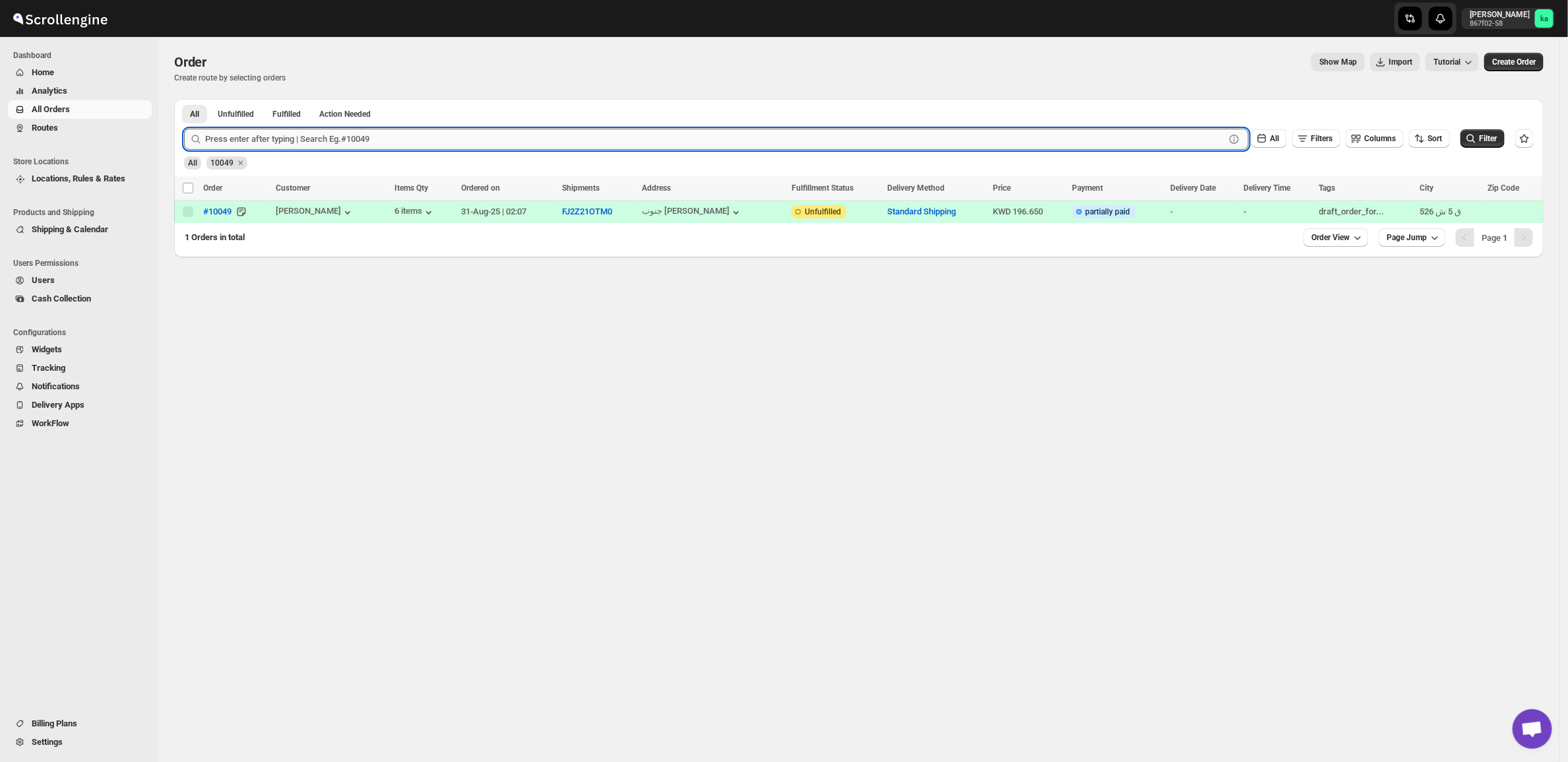
click at [554, 142] on input "text" at bounding box center [715, 139] width 1020 height 21
paste input "10039"
type input "10039"
click at [184, 99] on button "Submit" at bounding box center [203, 105] width 38 height 14
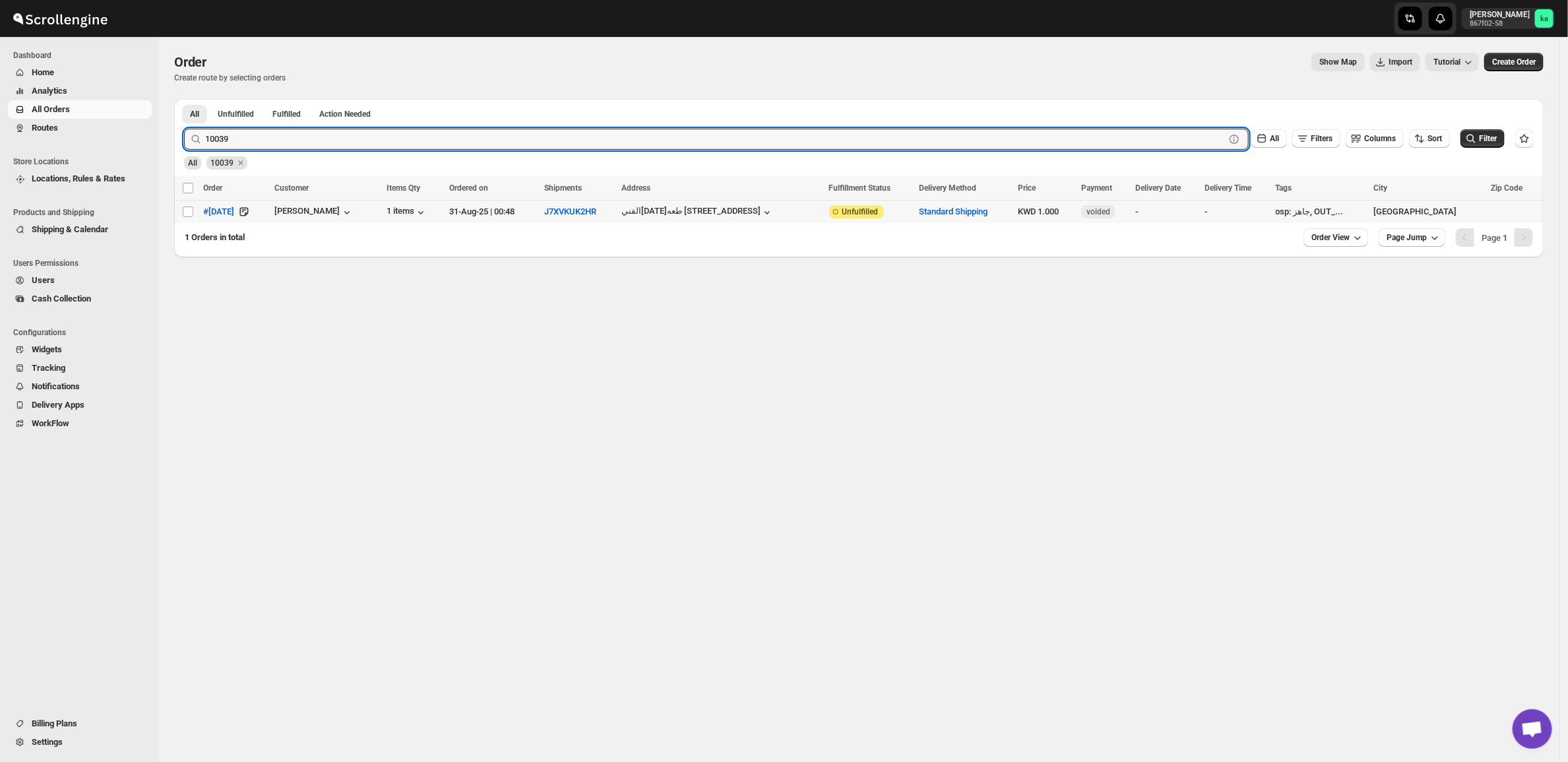
click at [190, 212] on input "Select order" at bounding box center [188, 212] width 11 height 11
checkbox input "true"
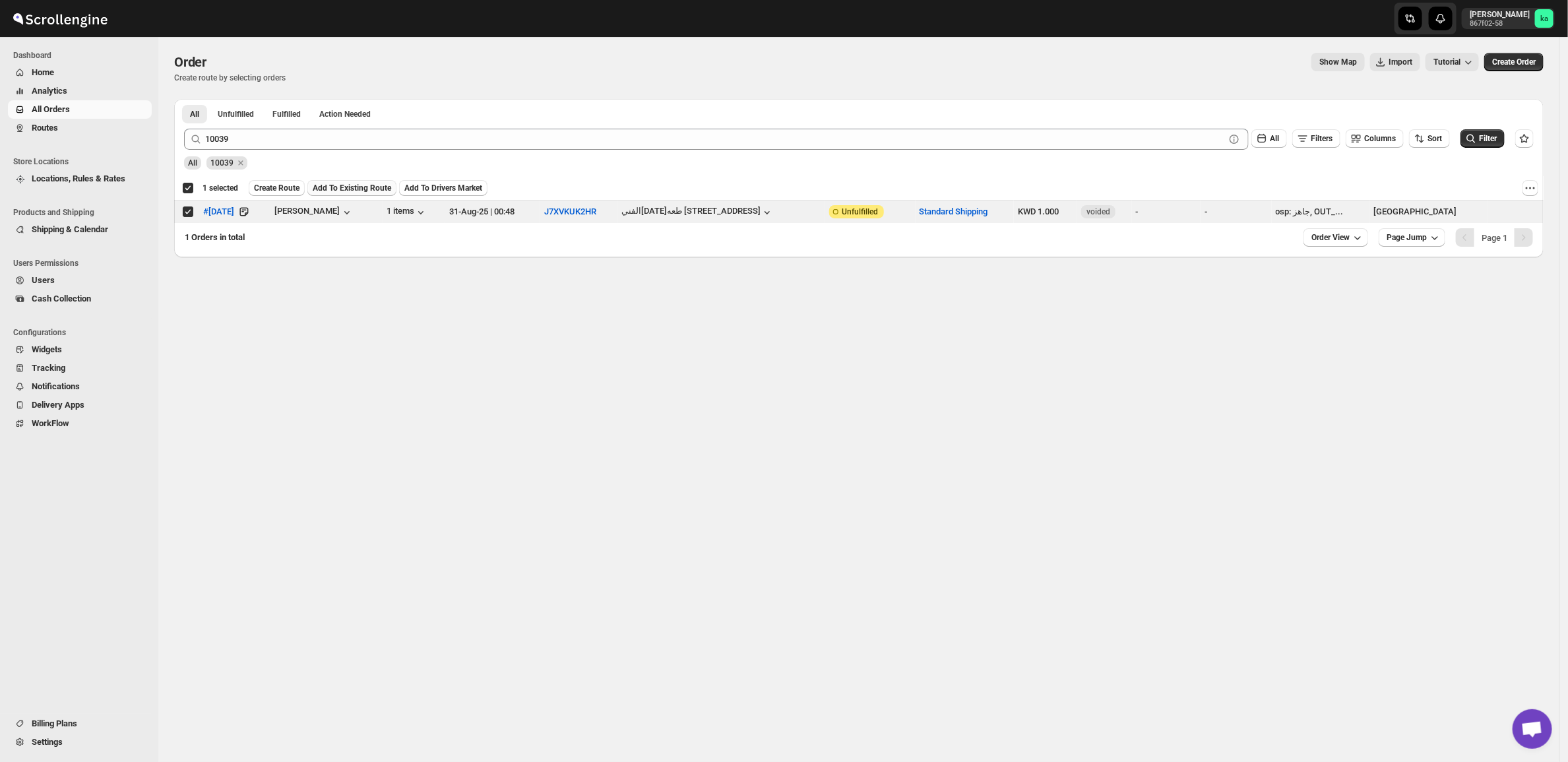
click at [334, 188] on span "Add To Existing Route" at bounding box center [352, 188] width 79 height 11
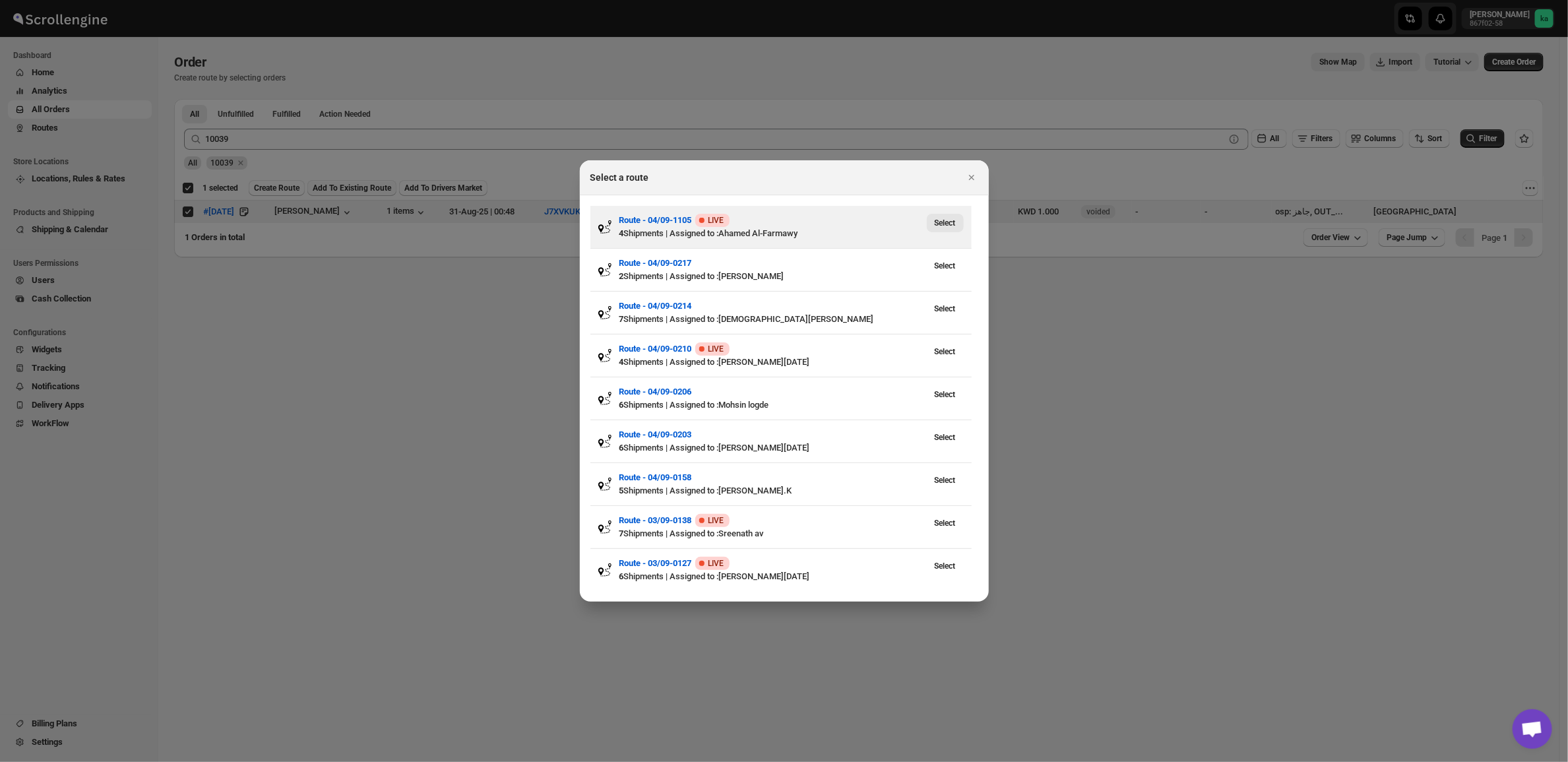
click at [955, 214] on button "Select" at bounding box center [945, 223] width 37 height 19
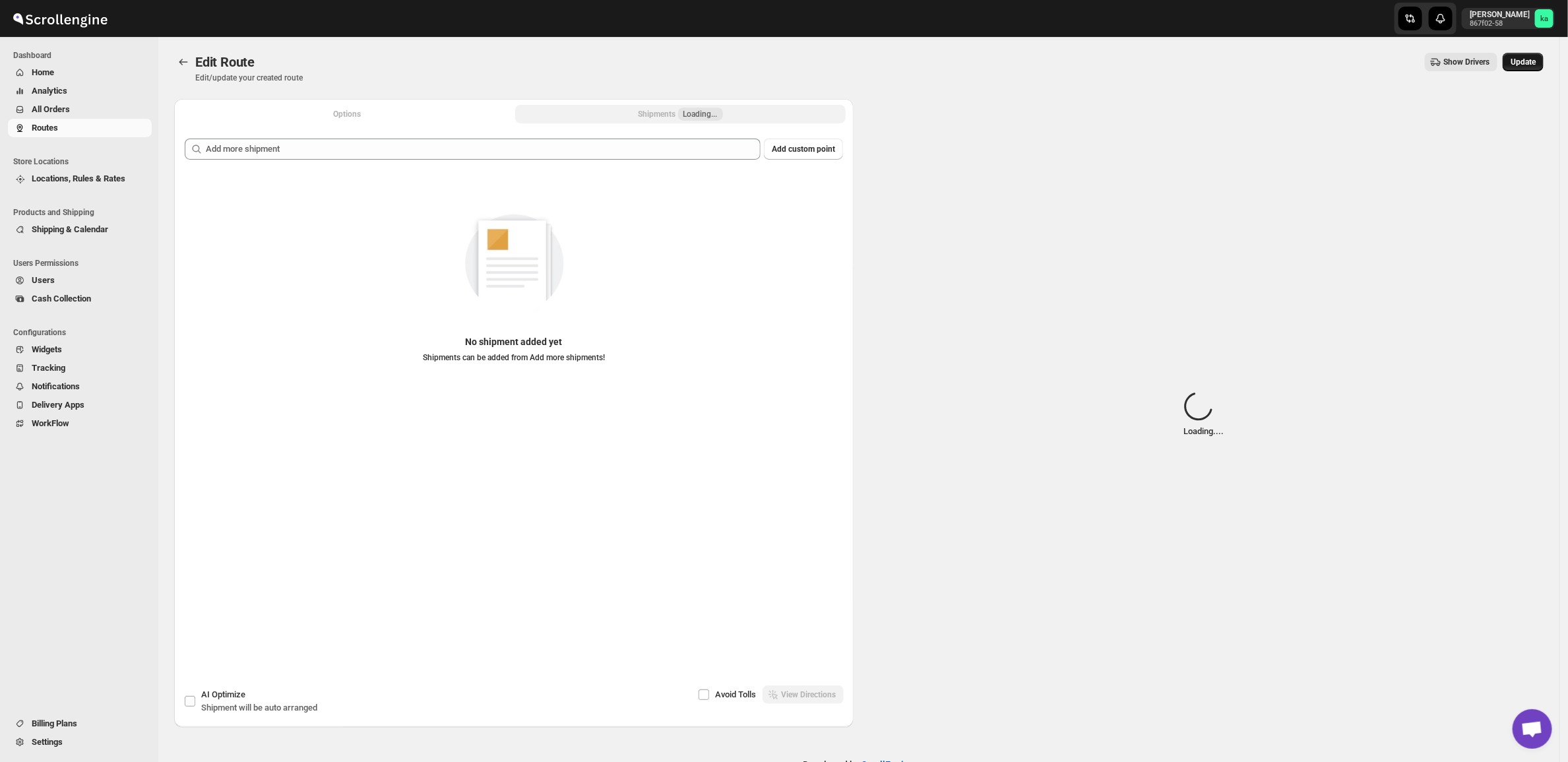
click at [1534, 54] on button "Update" at bounding box center [1523, 62] width 41 height 19
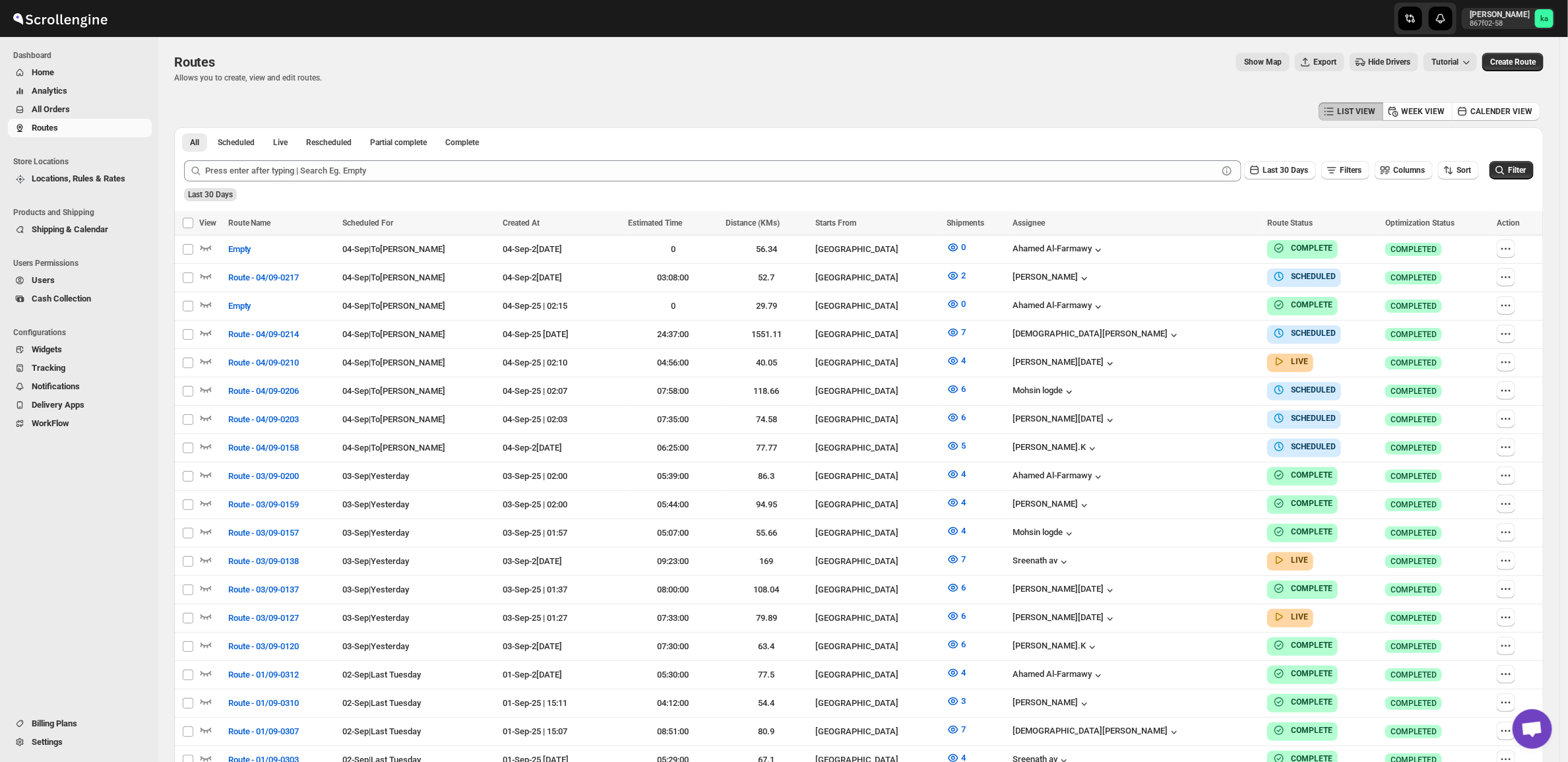
click at [51, 113] on span "All Orders" at bounding box center [51, 109] width 38 height 10
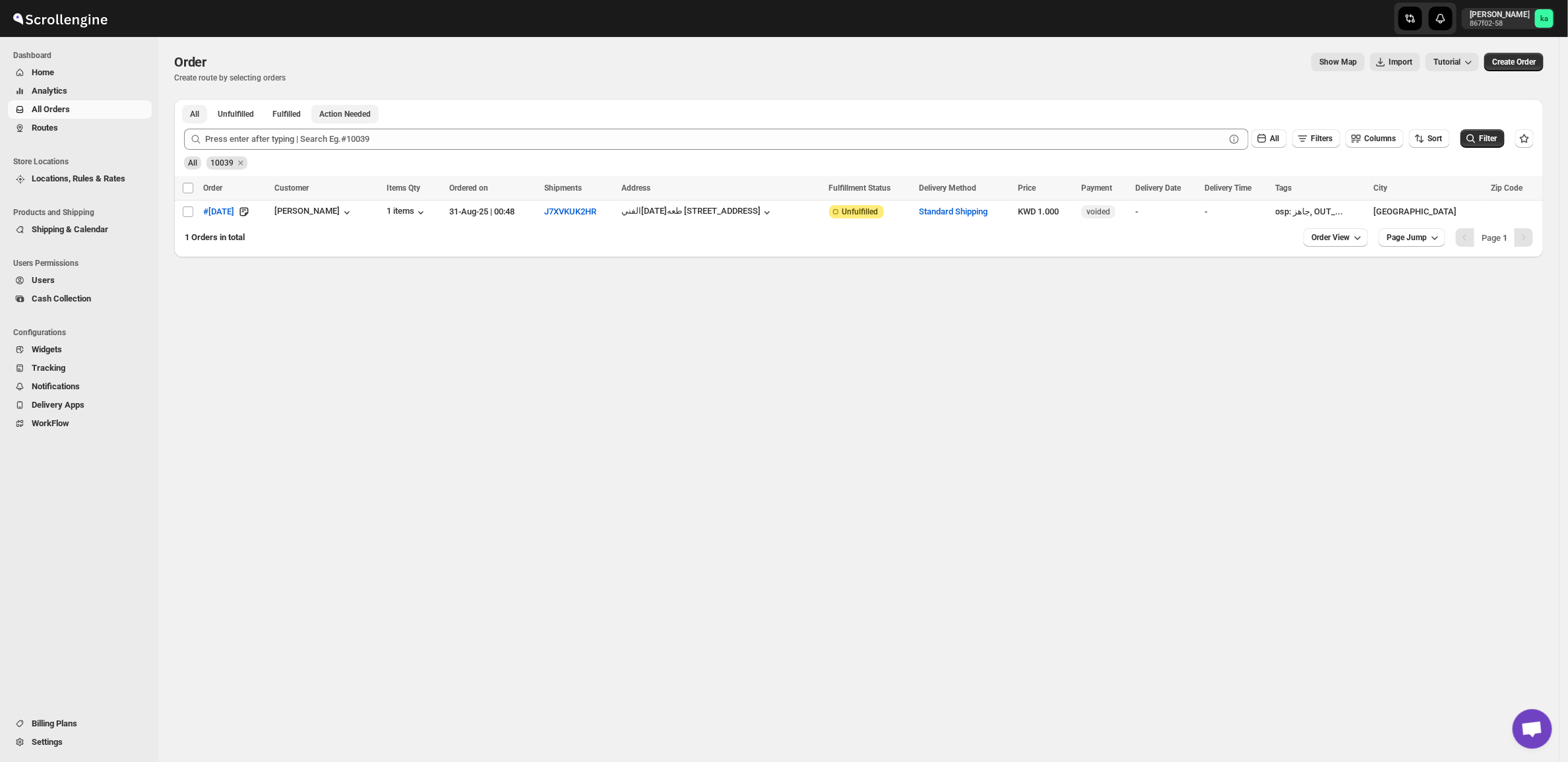
click at [358, 109] on span "Action Needed" at bounding box center [345, 114] width 51 height 11
click at [189, 114] on button "All" at bounding box center [194, 114] width 25 height 19
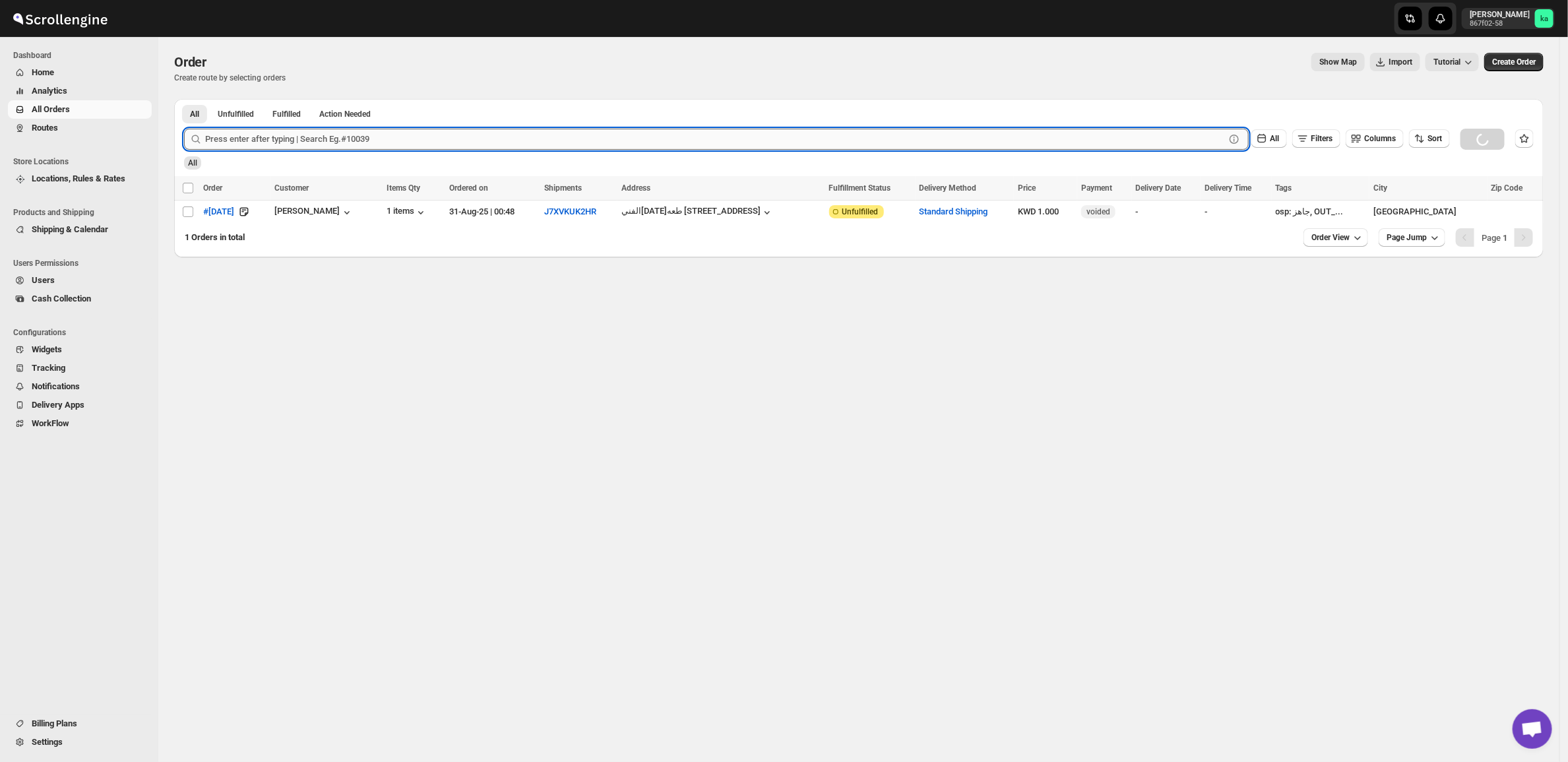
click at [314, 133] on input "text" at bounding box center [715, 139] width 1020 height 21
paste input "10039"
type input "10039"
click at [184, 99] on button "Submit" at bounding box center [203, 105] width 38 height 14
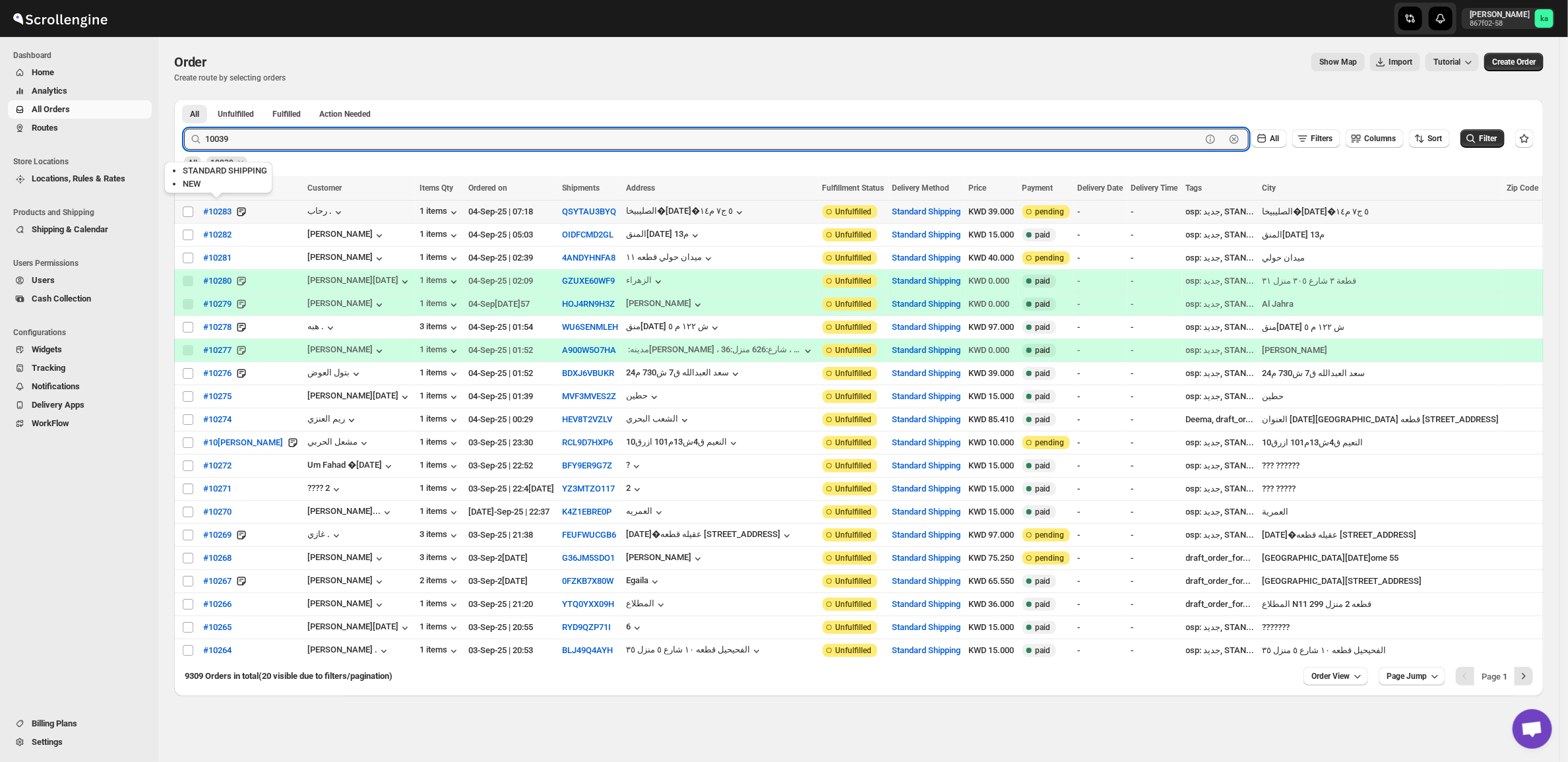
click at [184, 99] on button "Submit" at bounding box center [203, 105] width 38 height 14
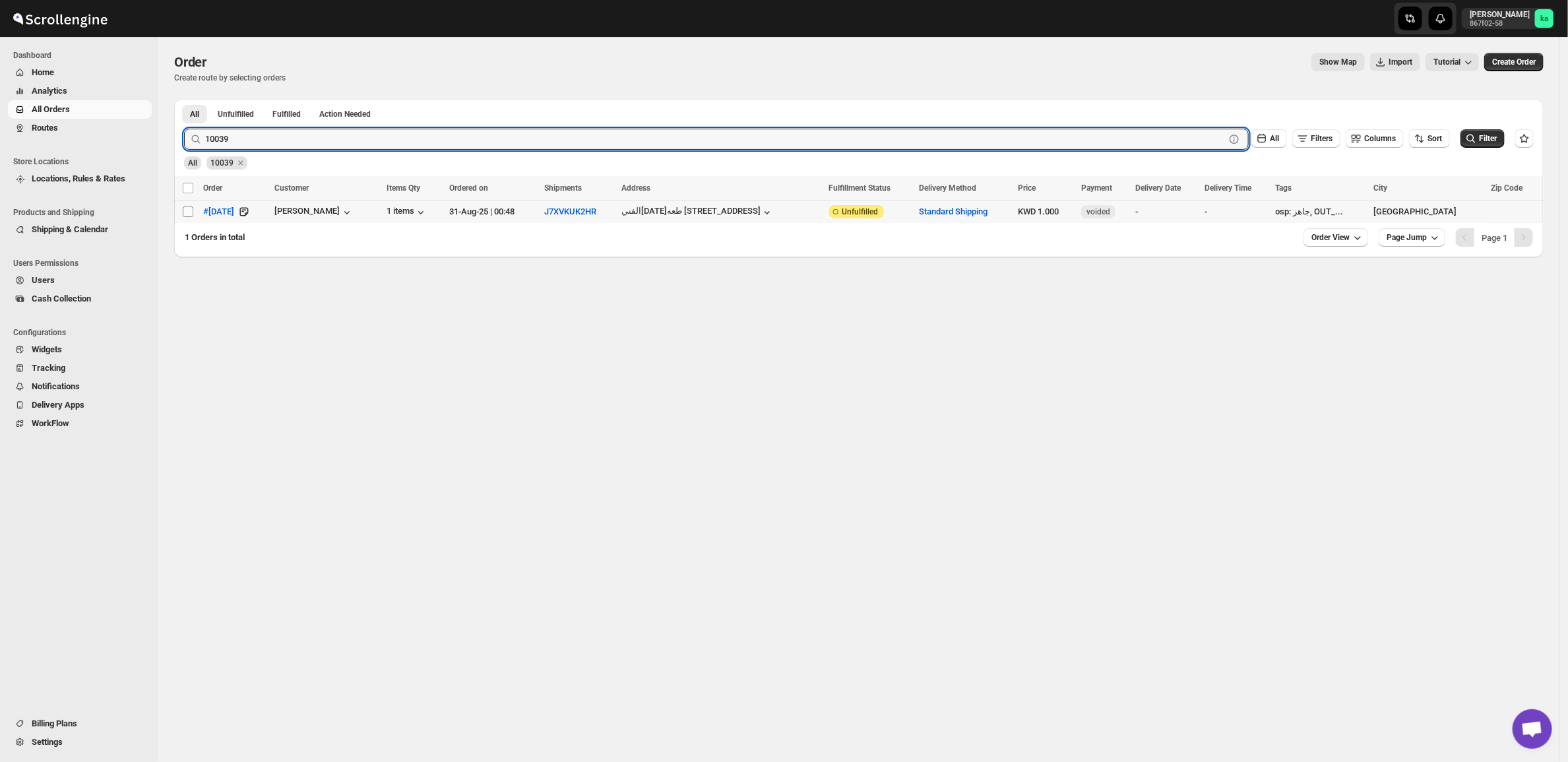
click at [185, 215] on input "Select order" at bounding box center [188, 212] width 11 height 11
checkbox input "true"
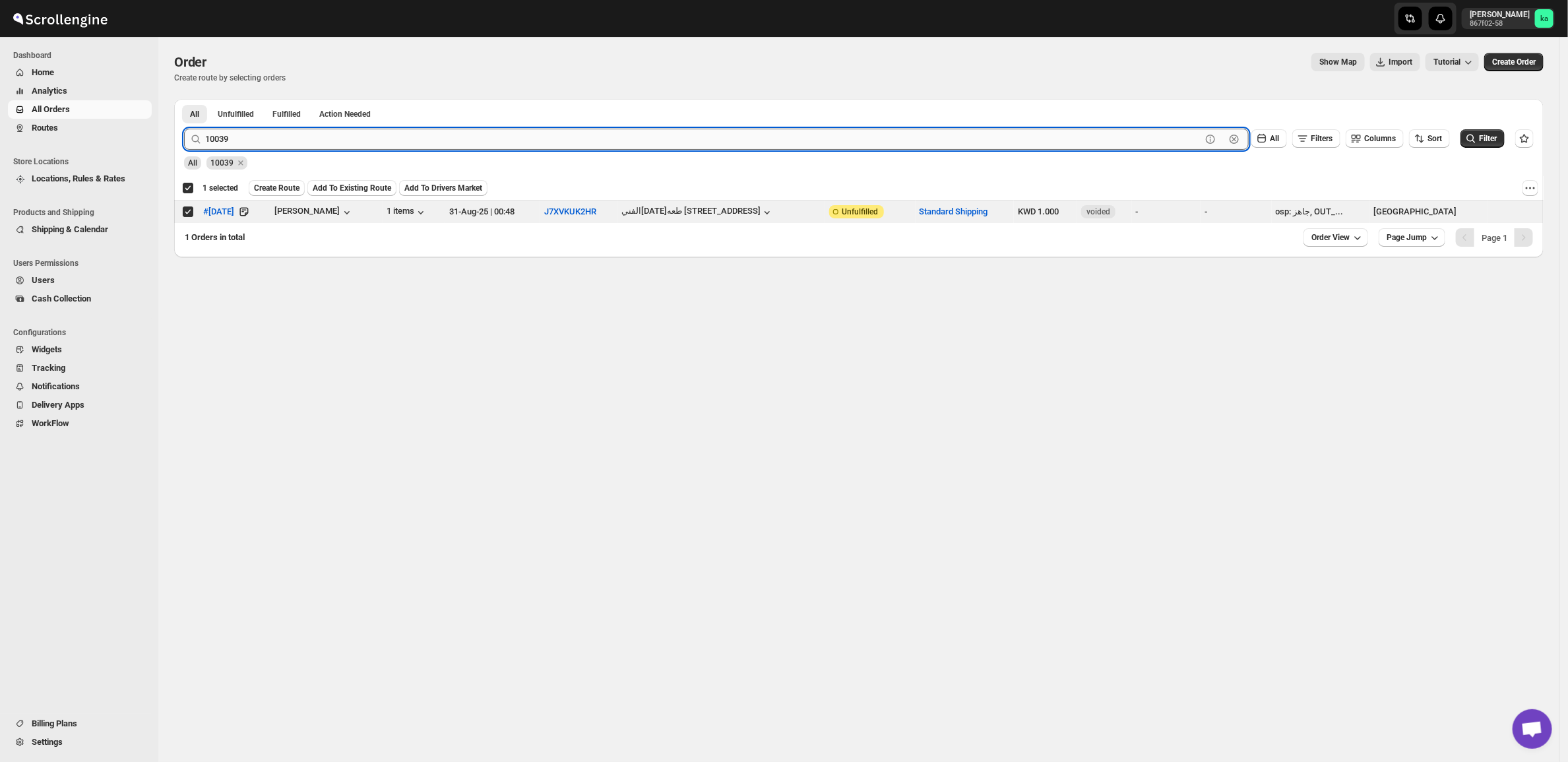
click at [391, 147] on input "10039" at bounding box center [703, 139] width 996 height 21
paste input "10032"
click at [184, 99] on button "Submit" at bounding box center [203, 105] width 38 height 14
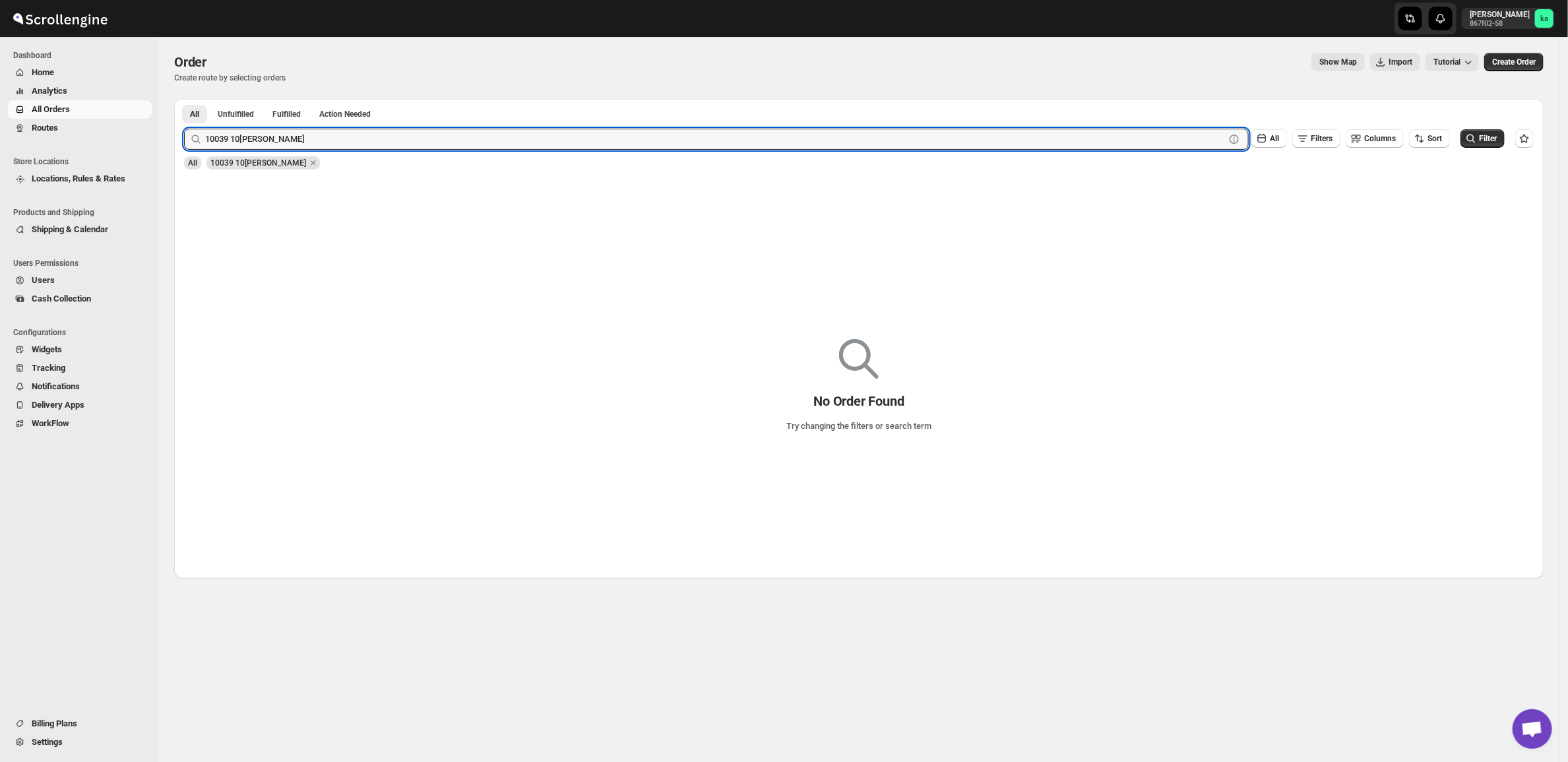
click at [301, 126] on div "10039 10032 Clear All Filters Columns Sort Filter" at bounding box center [853, 134] width 1360 height 32
click at [299, 142] on input "10039 10[PERSON_NAME]" at bounding box center [703, 139] width 996 height 21
paste input "text"
type input "10032"
click at [184, 99] on button "Submit" at bounding box center [203, 105] width 38 height 14
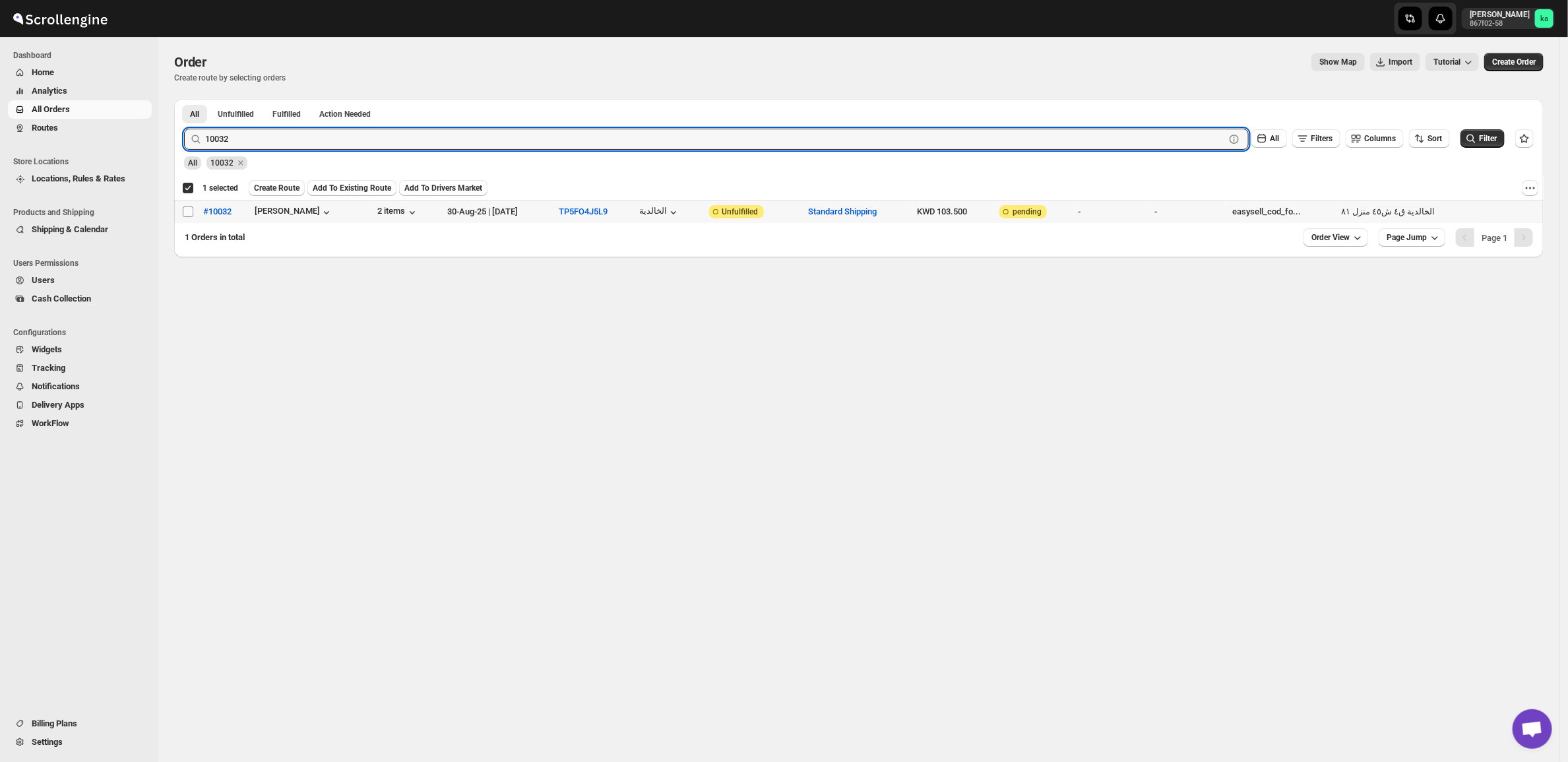
click at [192, 217] on input "Select order" at bounding box center [188, 212] width 11 height 11
checkbox input "true"
checkbox input "false"
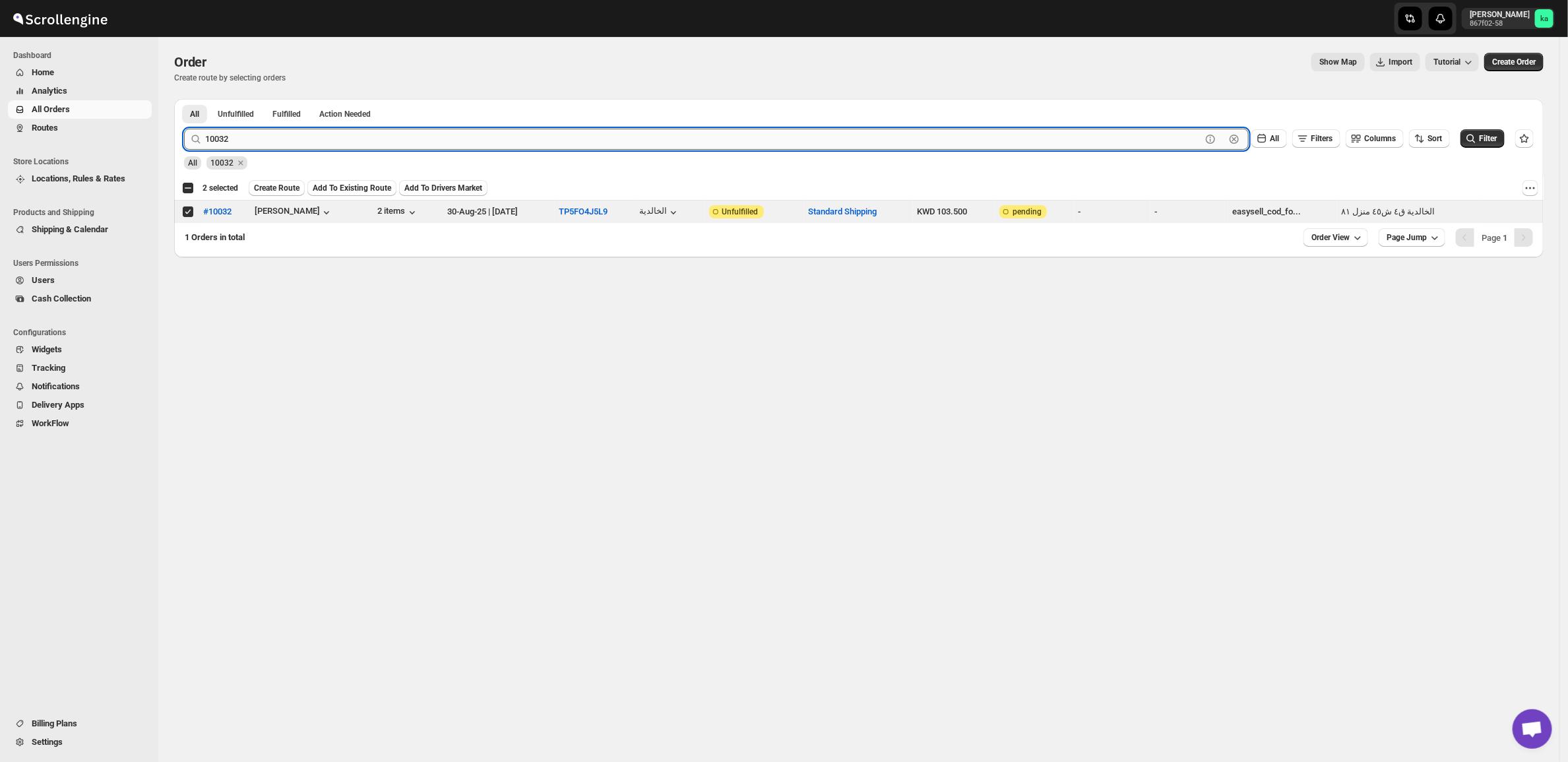
click at [285, 142] on input "10032" at bounding box center [703, 139] width 996 height 21
paste input "68"
type input "10068"
click at [184, 99] on button "Submit" at bounding box center [203, 105] width 38 height 14
click at [186, 209] on input "Select order" at bounding box center [188, 212] width 11 height 11
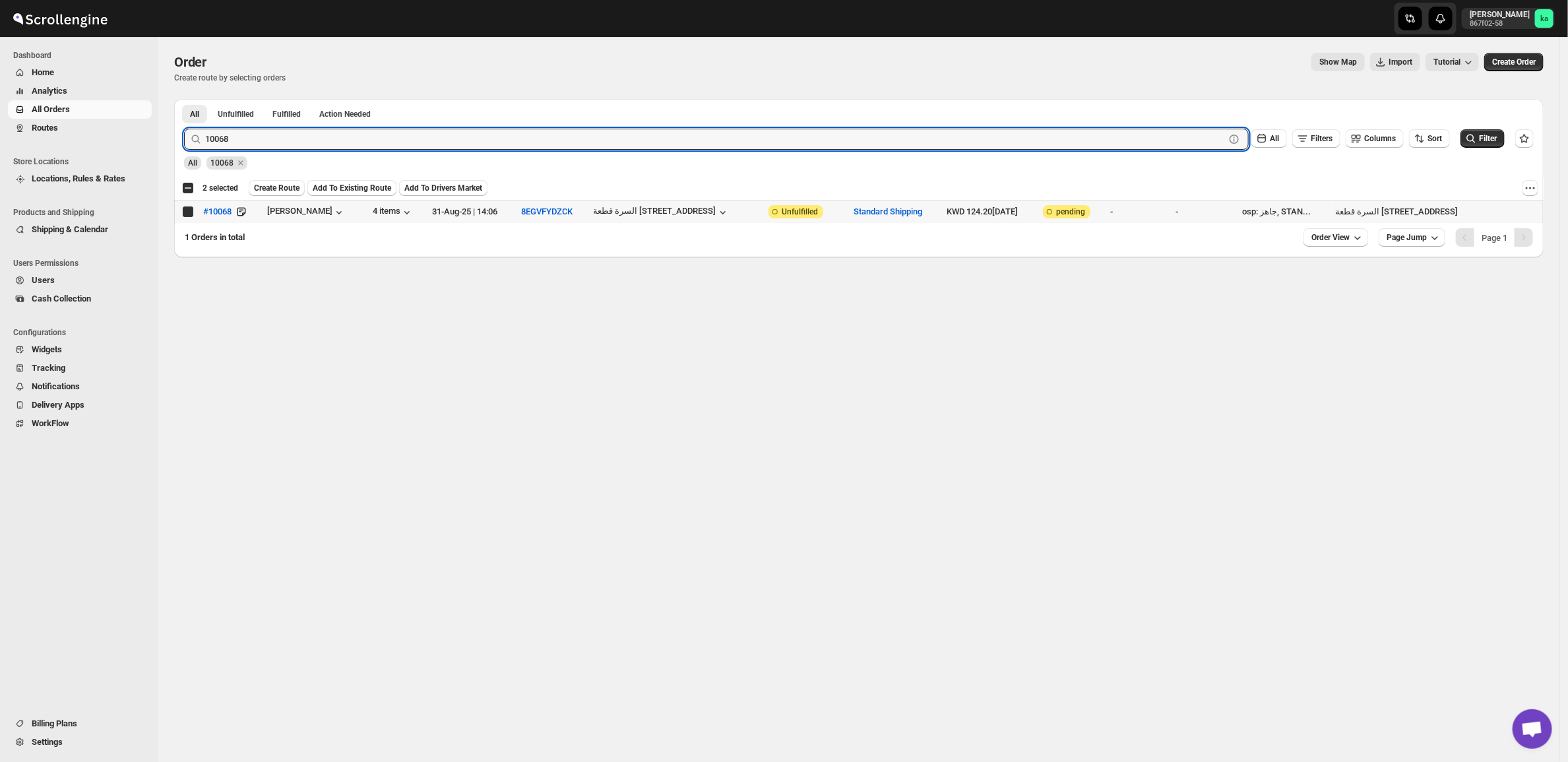
checkbox input "true"
click at [236, 137] on input "10068" at bounding box center [703, 139] width 996 height 21
paste input "7"
type input "[PERSON_NAME]"
click at [184, 99] on button "Submit" at bounding box center [203, 105] width 38 height 14
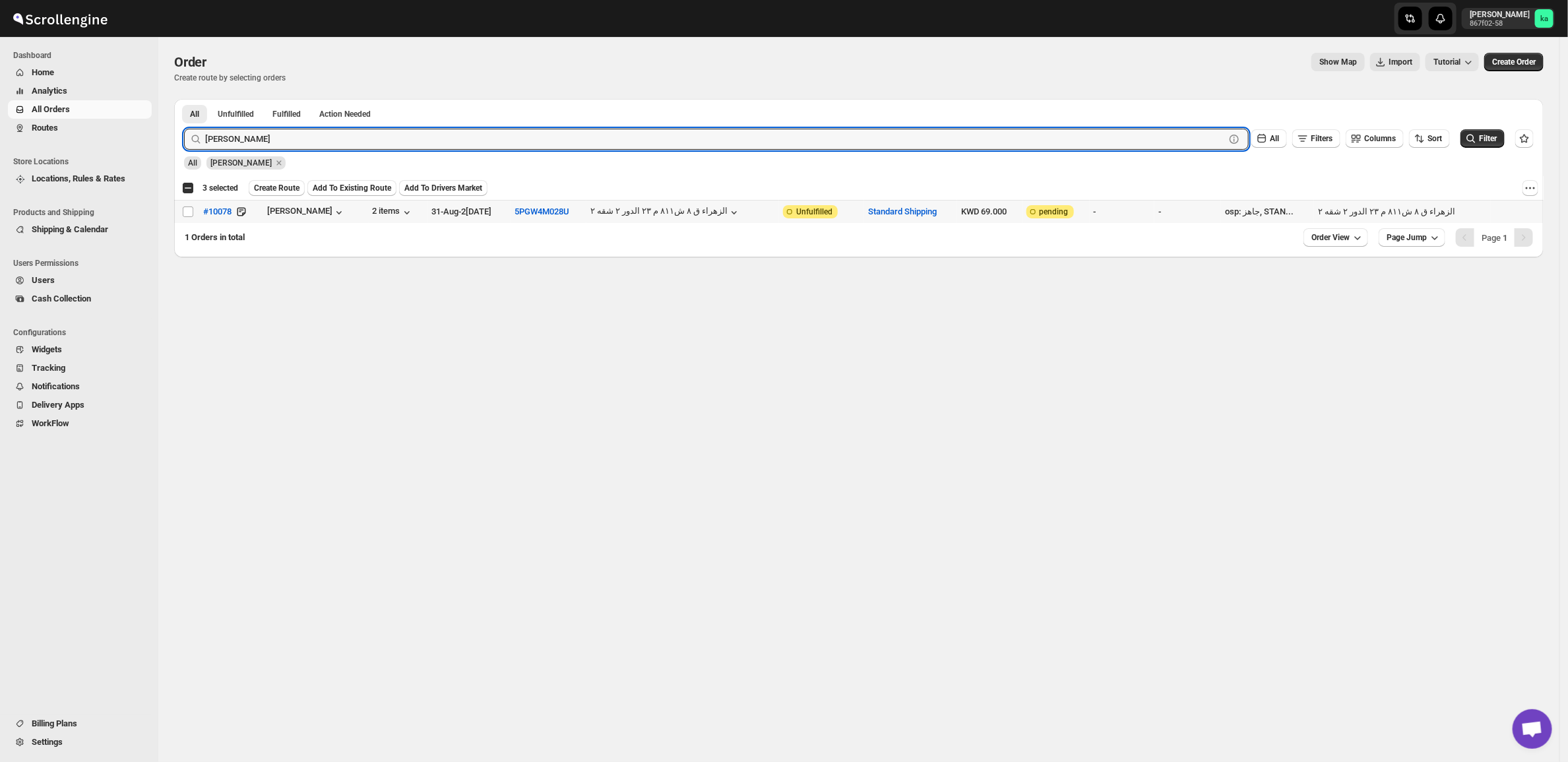
click at [186, 219] on td "Select order" at bounding box center [186, 212] width 25 height 23
checkbox input "true"
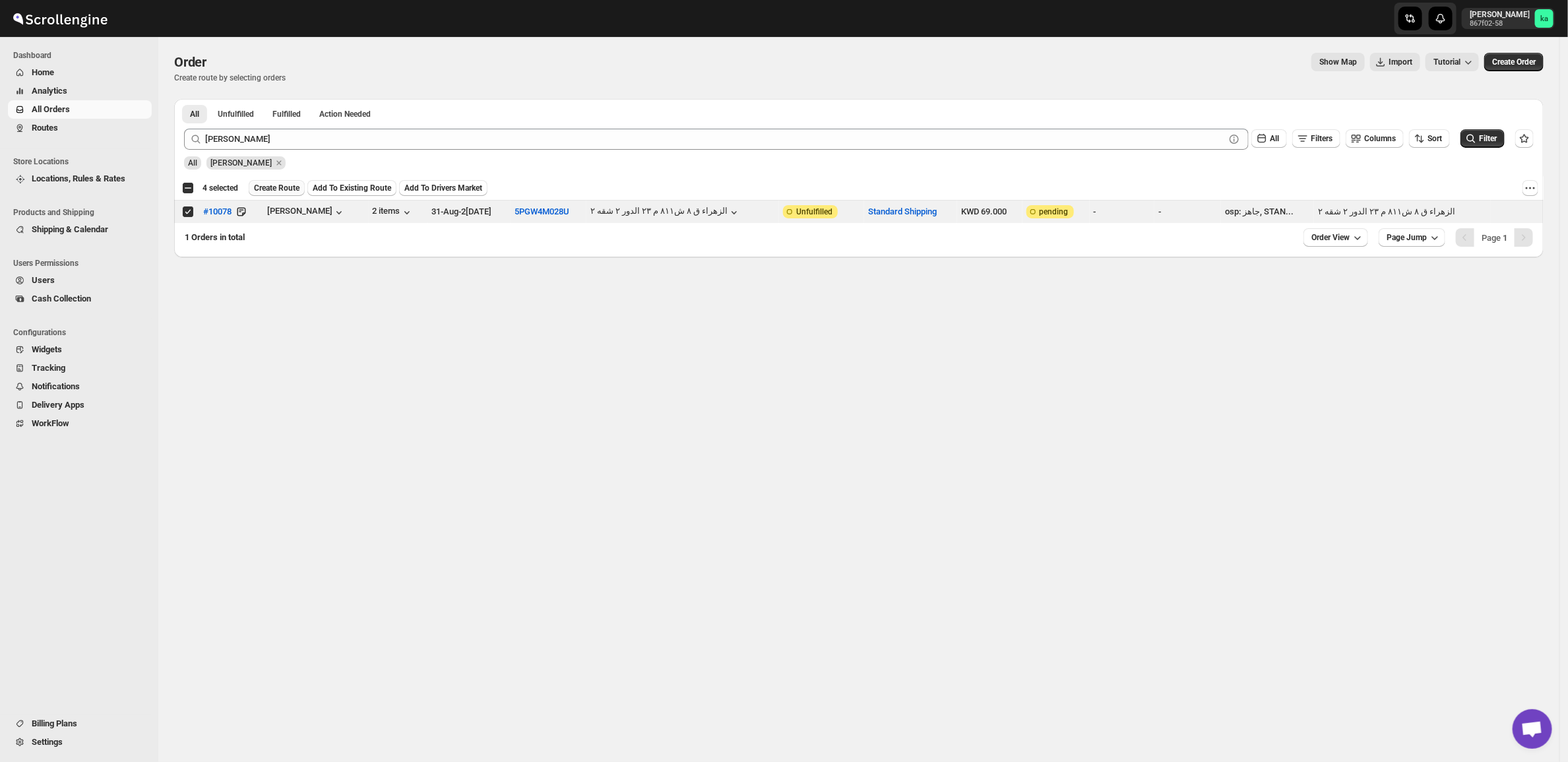
click at [271, 191] on span "Create Route" at bounding box center [277, 188] width 46 height 11
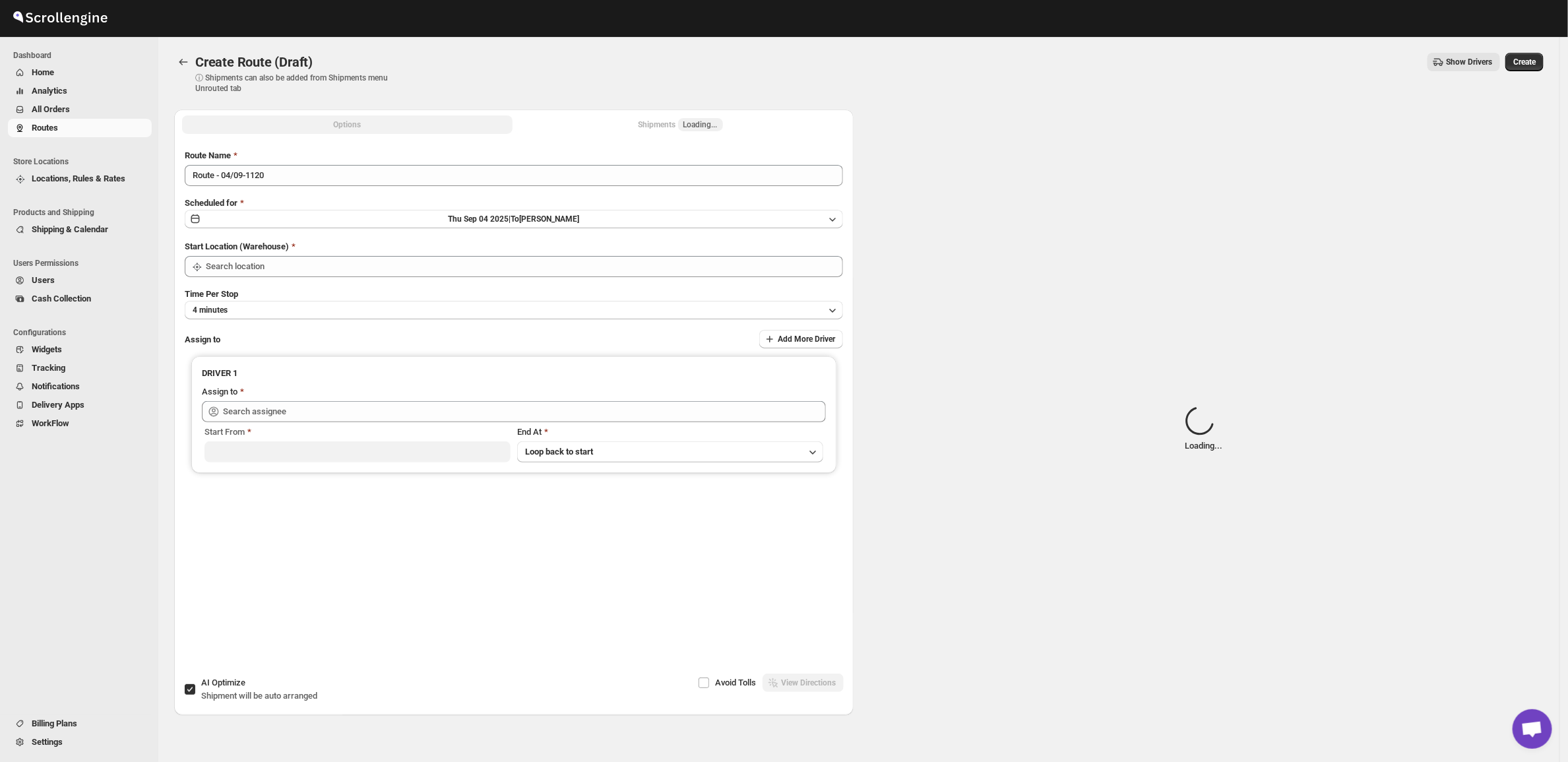
type input "[GEOGRAPHIC_DATA]"
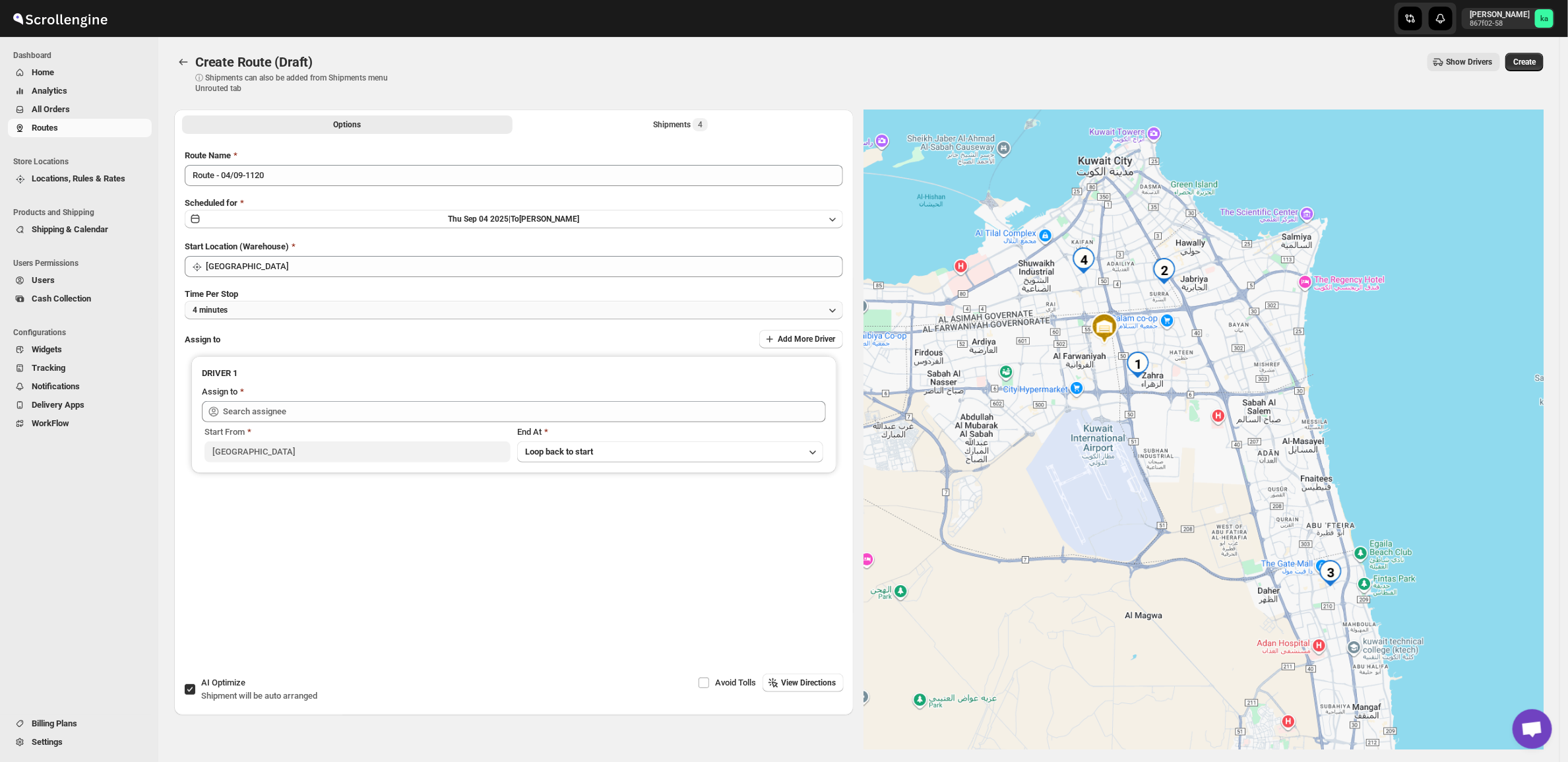
click at [380, 302] on button "4 minutes" at bounding box center [514, 310] width 659 height 19
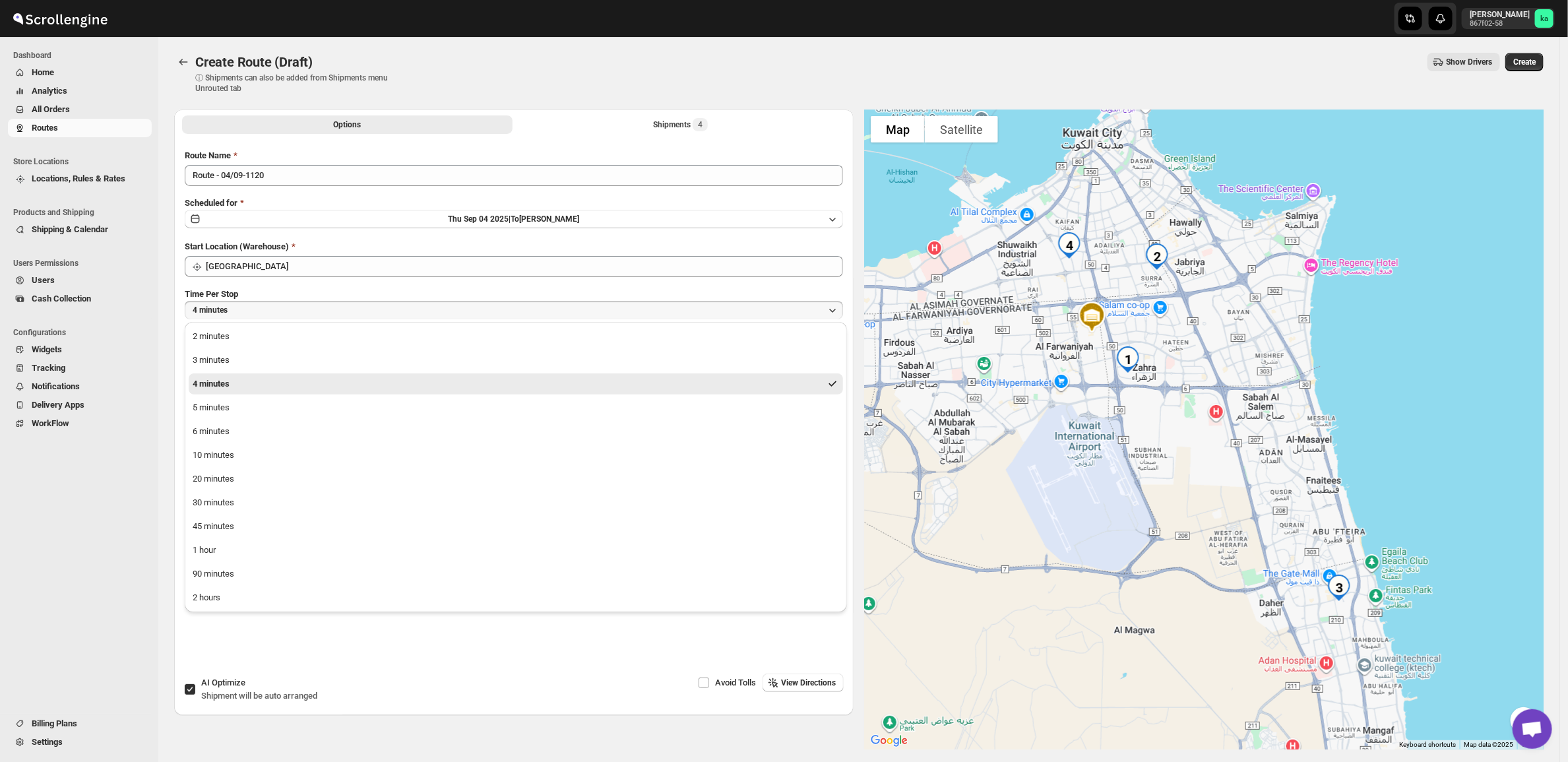
click at [238, 552] on button "1 hour" at bounding box center [516, 550] width 654 height 21
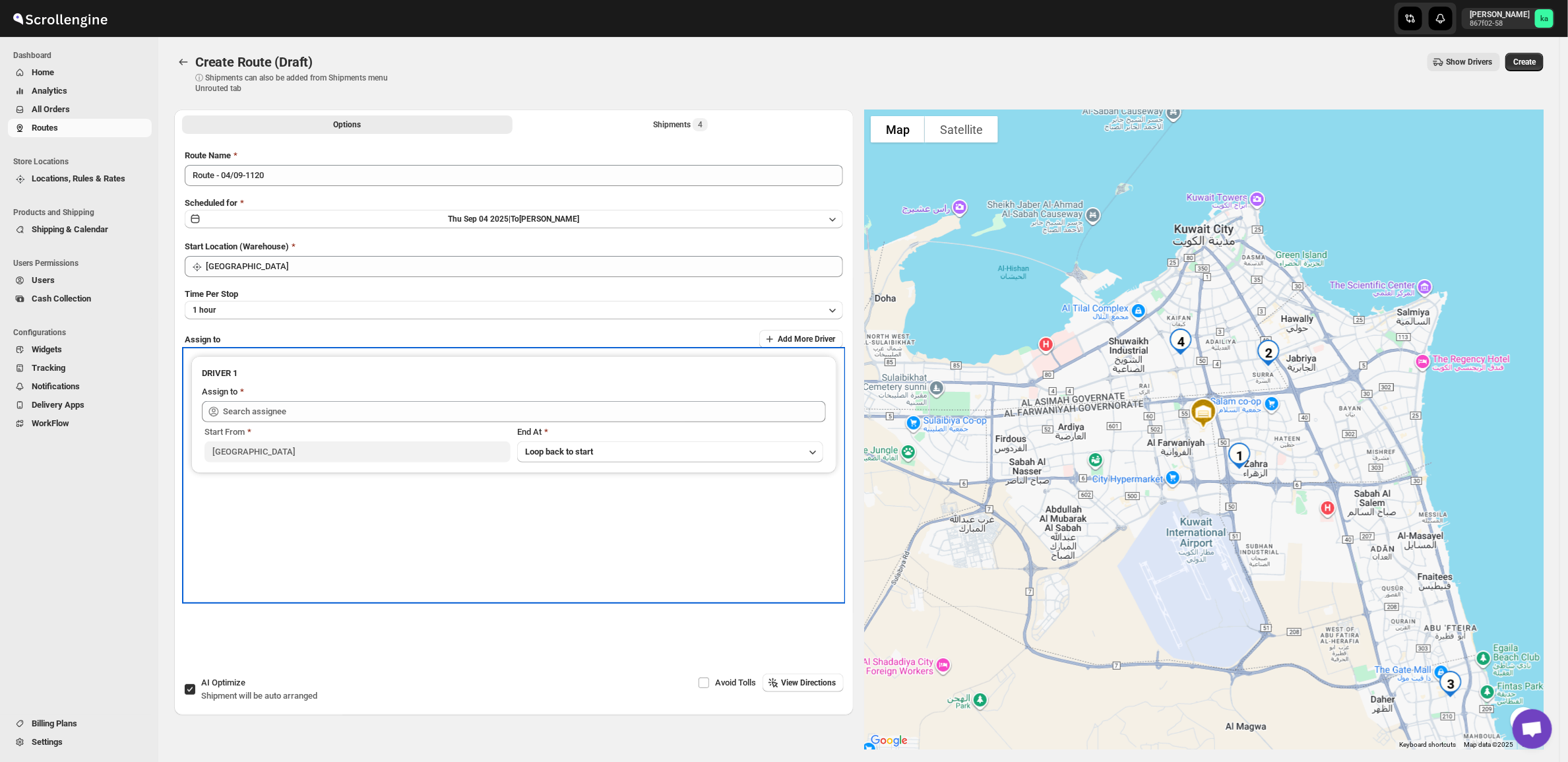
click at [306, 383] on div "DRIVER 1" at bounding box center [514, 376] width 624 height 19
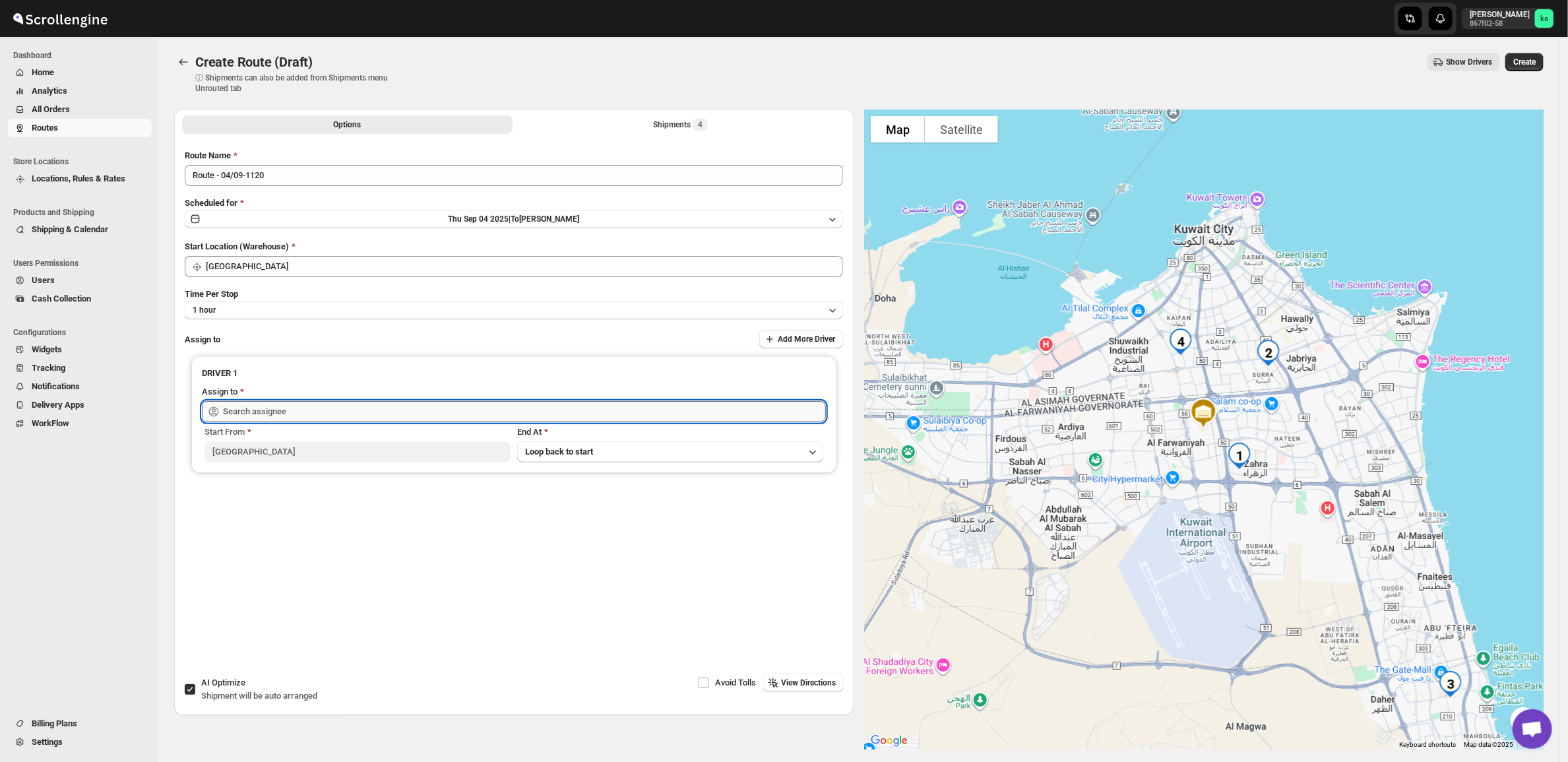
click at [298, 401] on input "text" at bounding box center [524, 411] width 603 height 21
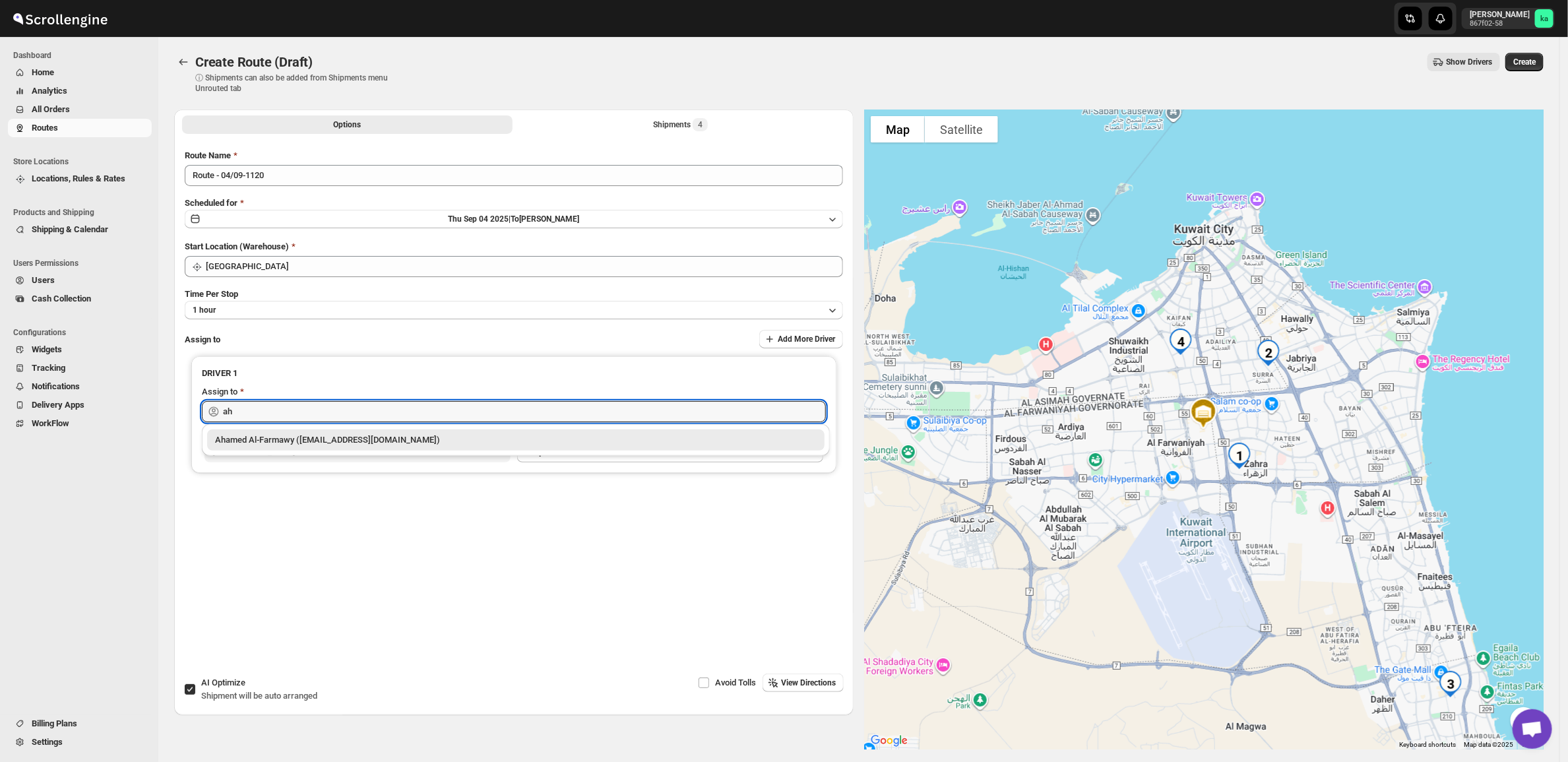
click at [329, 441] on div "Ahamed Al-Farmawy ([EMAIL_ADDRESS][DOMAIN_NAME])" at bounding box center [516, 440] width 602 height 13
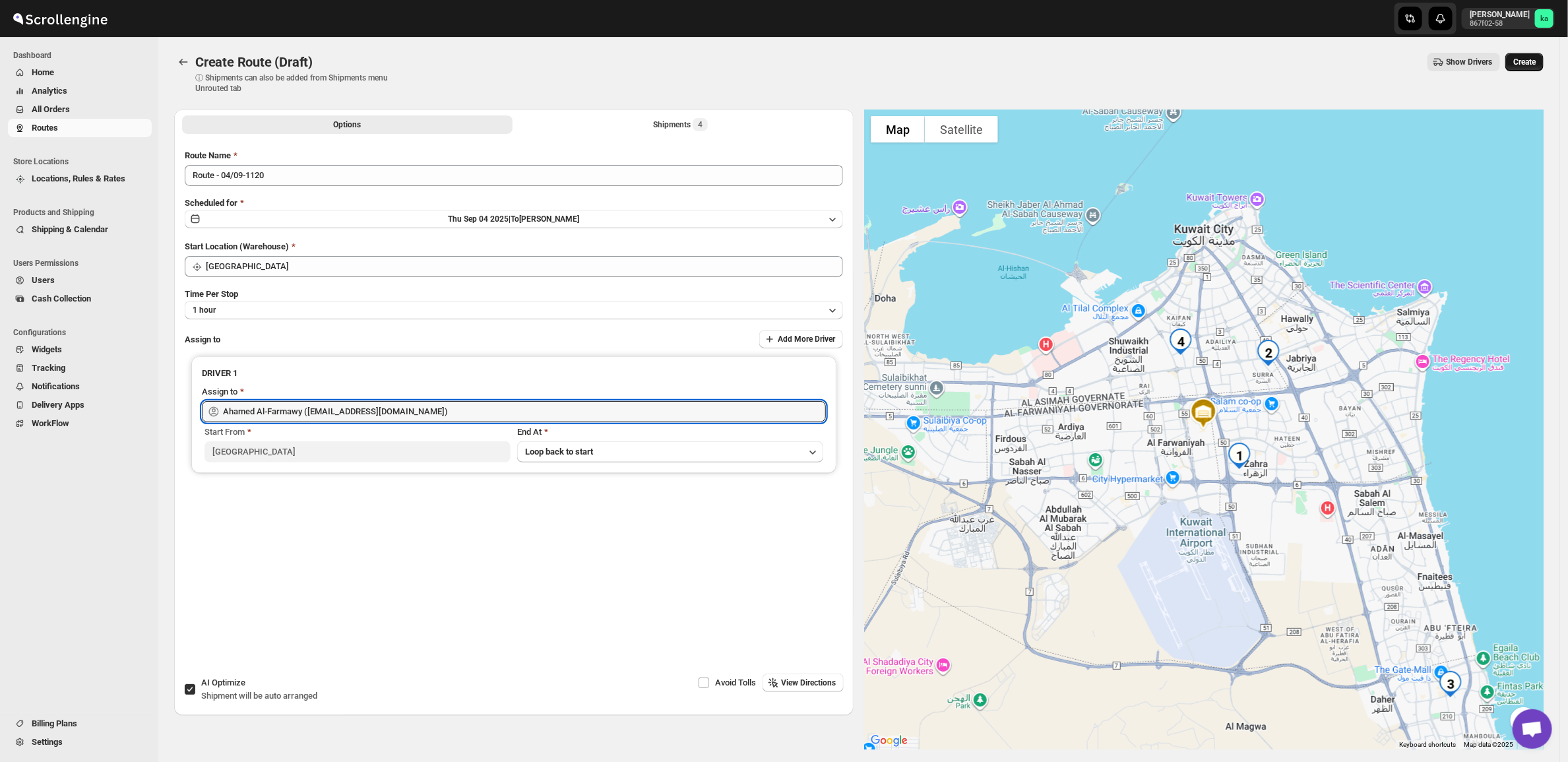
type input "Ahamed Al-Farmawy ([EMAIL_ADDRESS][DOMAIN_NAME])"
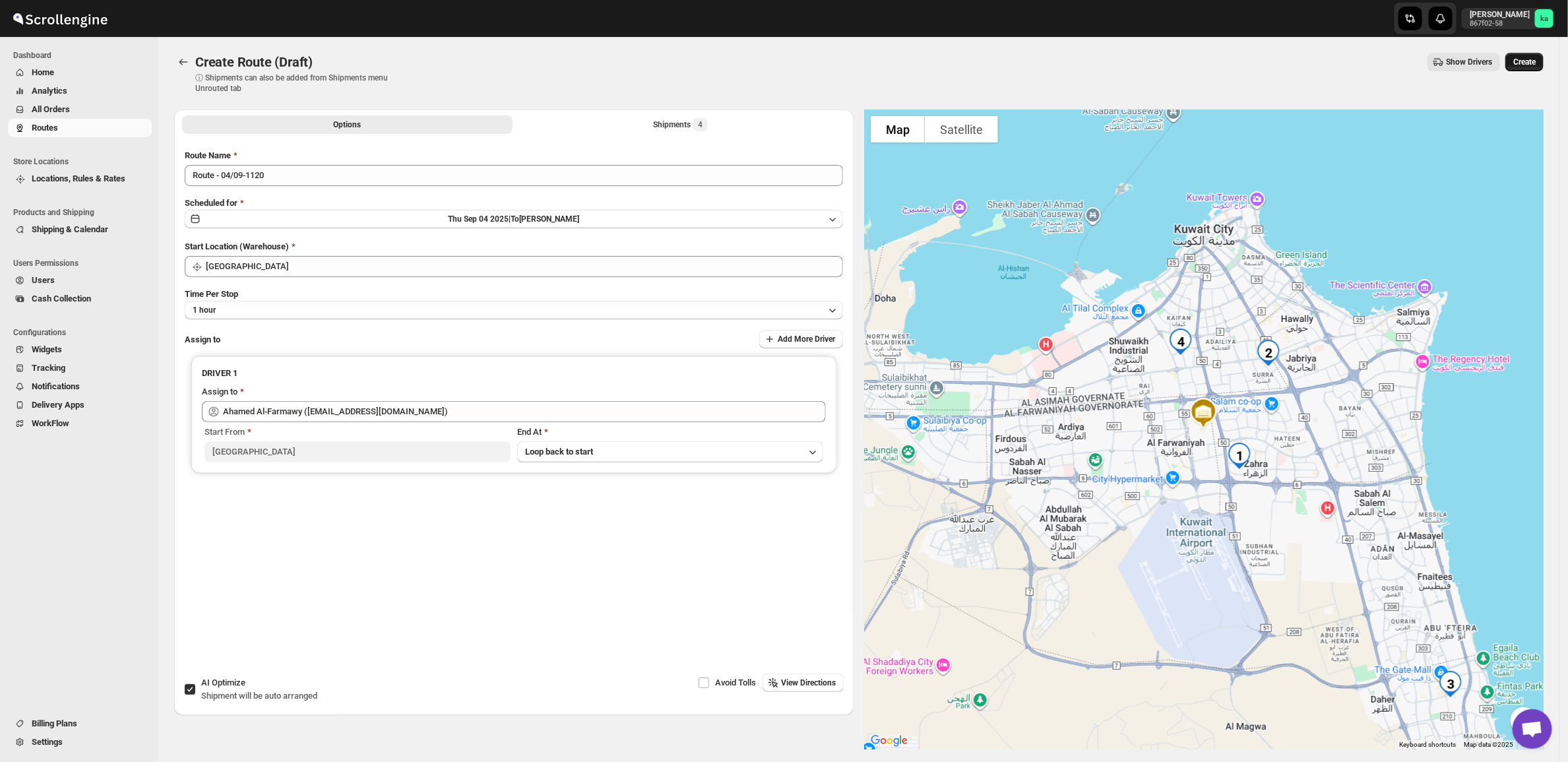
click at [1530, 59] on span "Create" at bounding box center [1524, 62] width 22 height 11
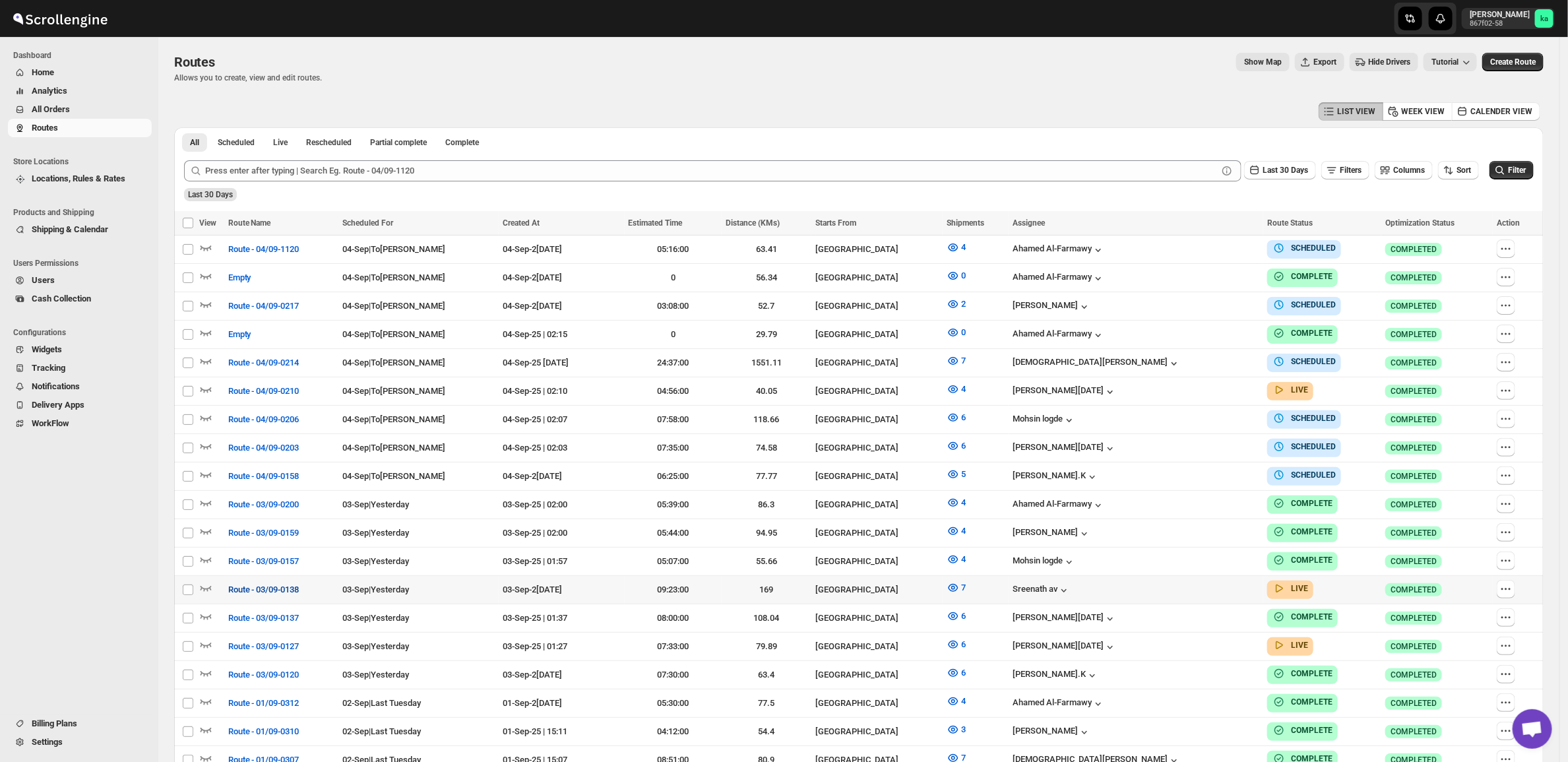
click at [266, 584] on span "Route - 03/09-0138" at bounding box center [264, 589] width 72 height 13
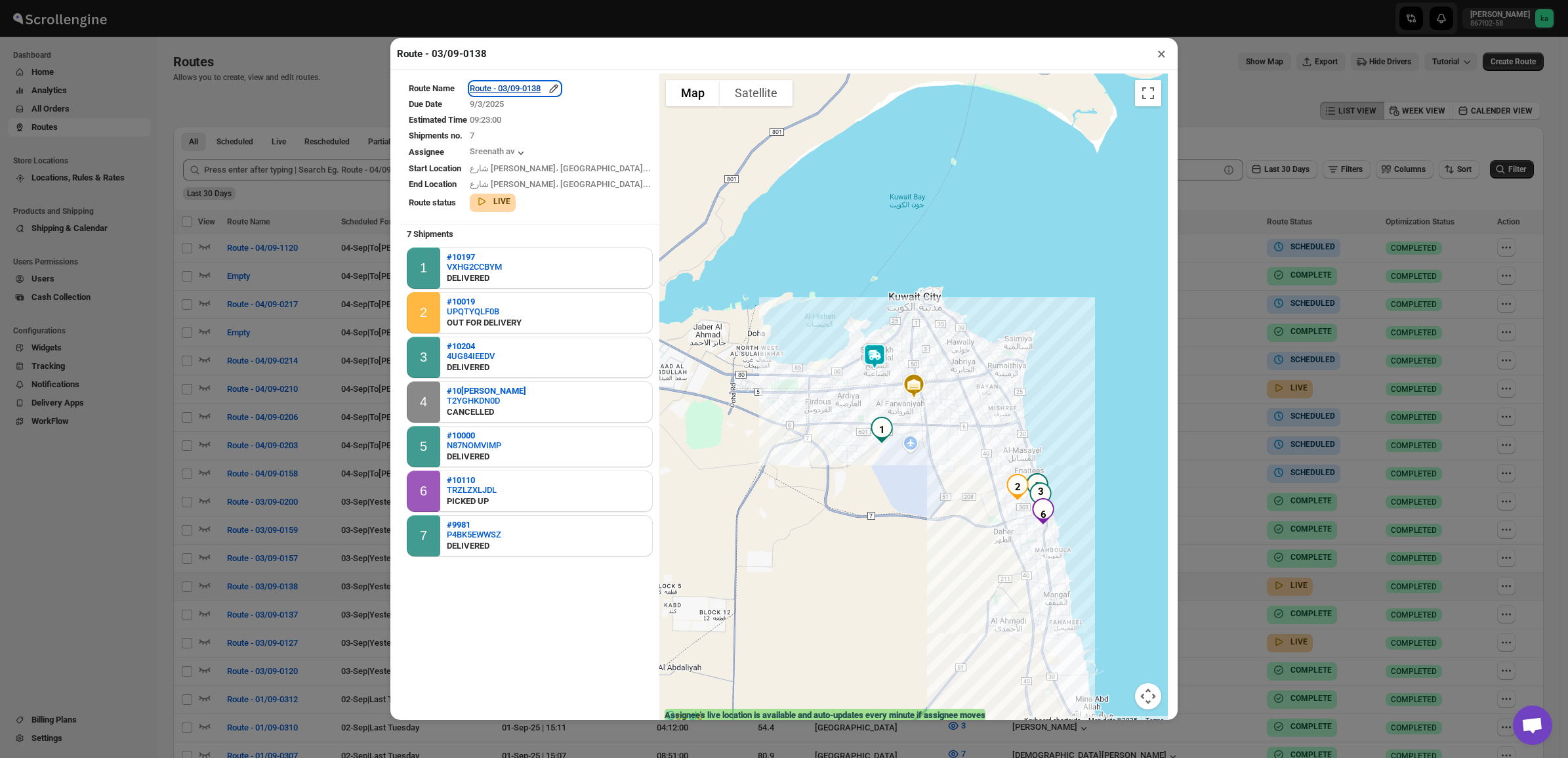
click at [538, 88] on div "Route - 03/09-0138" at bounding box center [515, 88] width 91 height 13
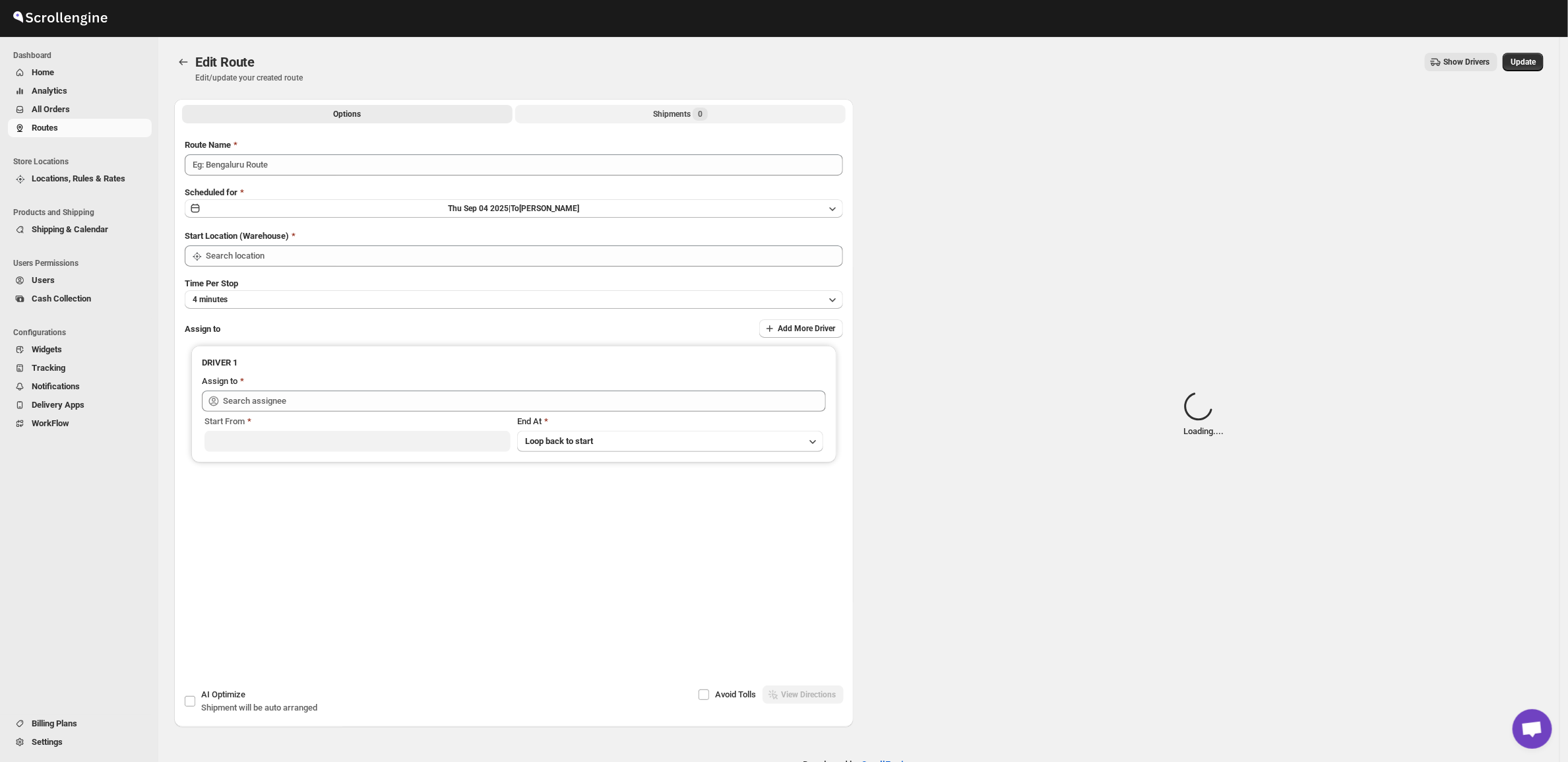
type input "Route - 03/09-0138"
click at [708, 119] on span "Loading..." at bounding box center [701, 114] width 45 height 13
click at [706, 116] on span "Loading..." at bounding box center [700, 114] width 34 height 11
type input "[GEOGRAPHIC_DATA]"
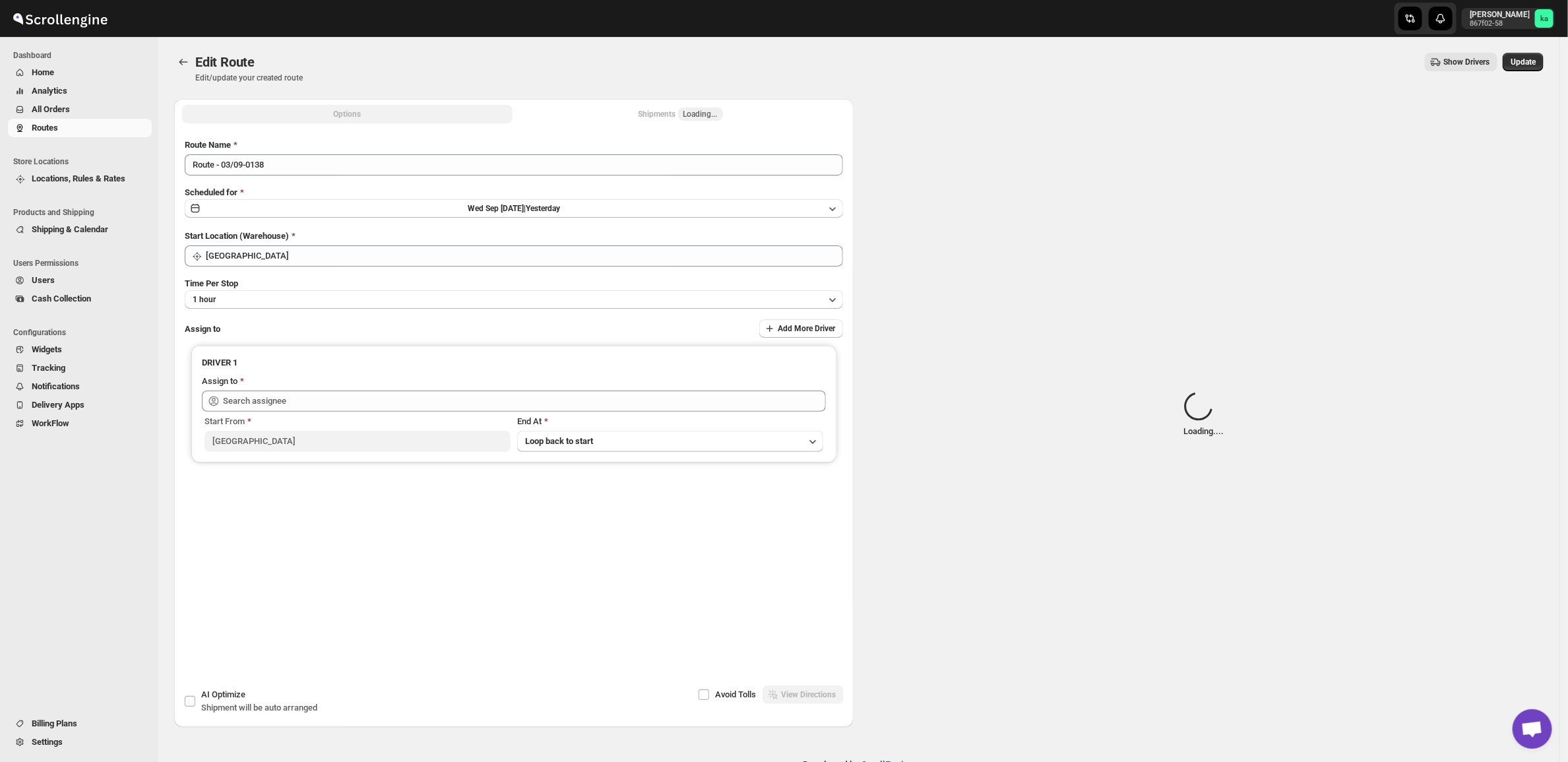
click at [706, 116] on span "Loading..." at bounding box center [700, 114] width 34 height 11
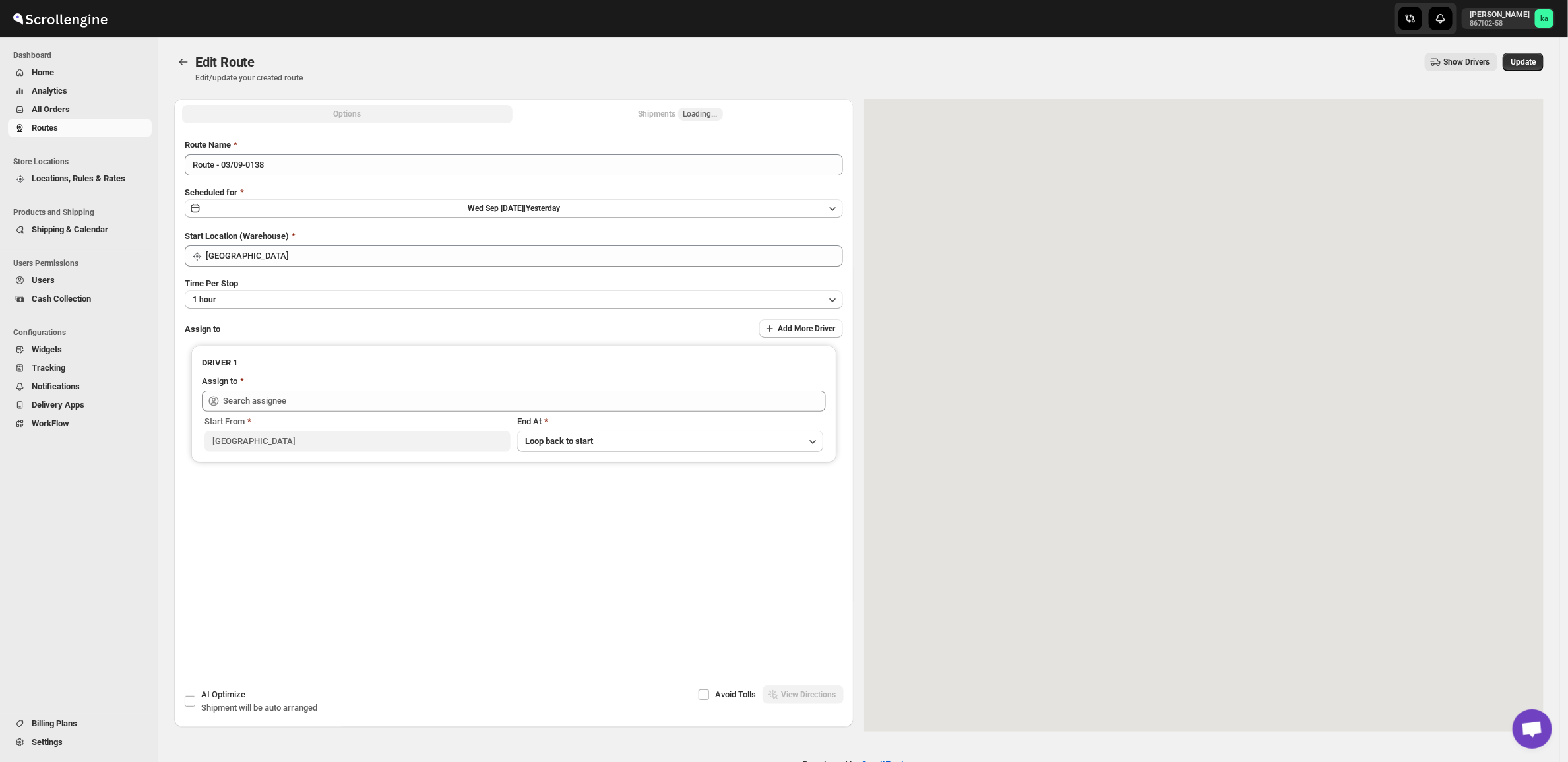
type input "Sreenath av ([EMAIL_ADDRESS][DOMAIN_NAME])"
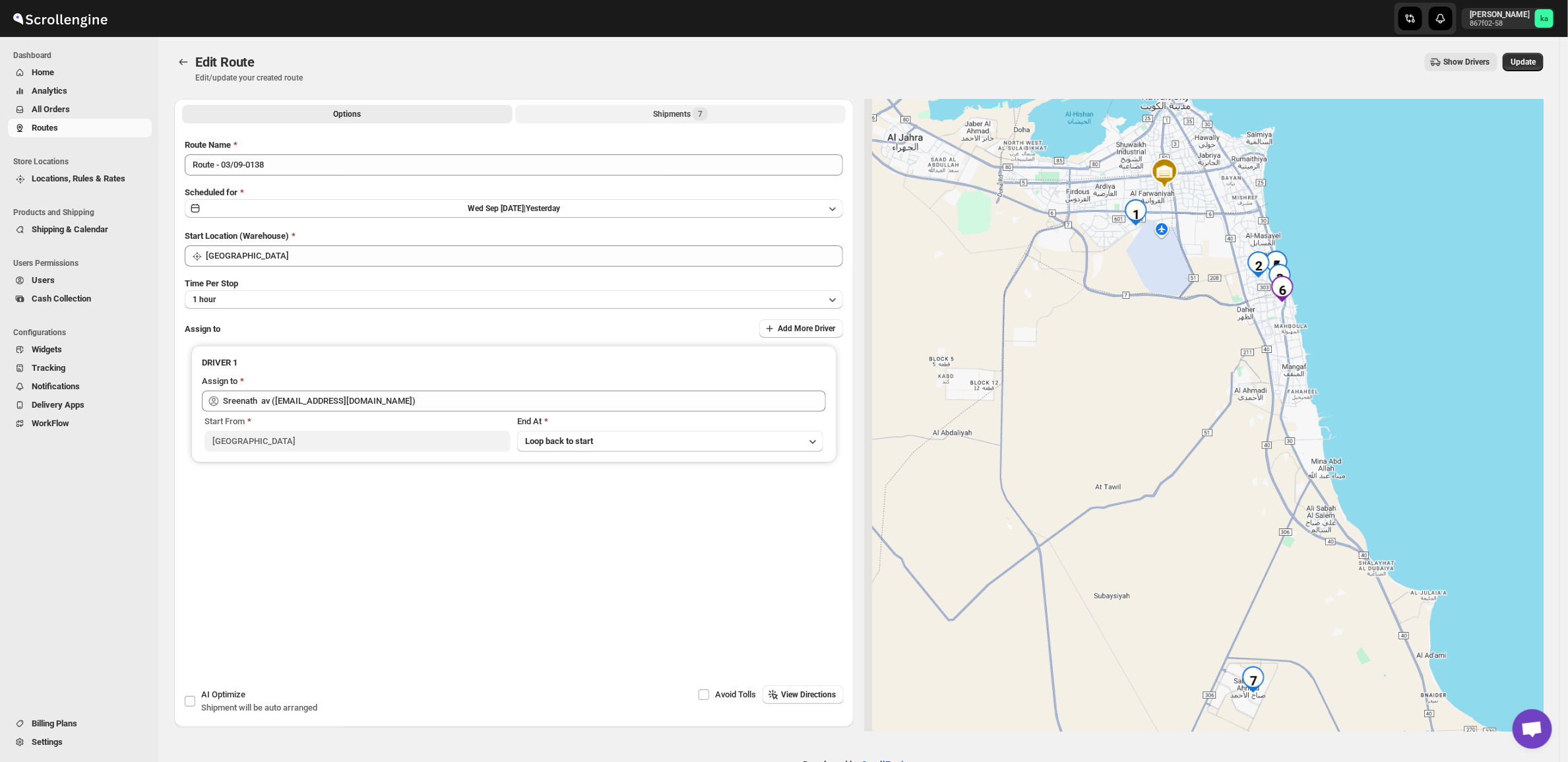
click at [706, 116] on span "7" at bounding box center [700, 114] width 15 height 13
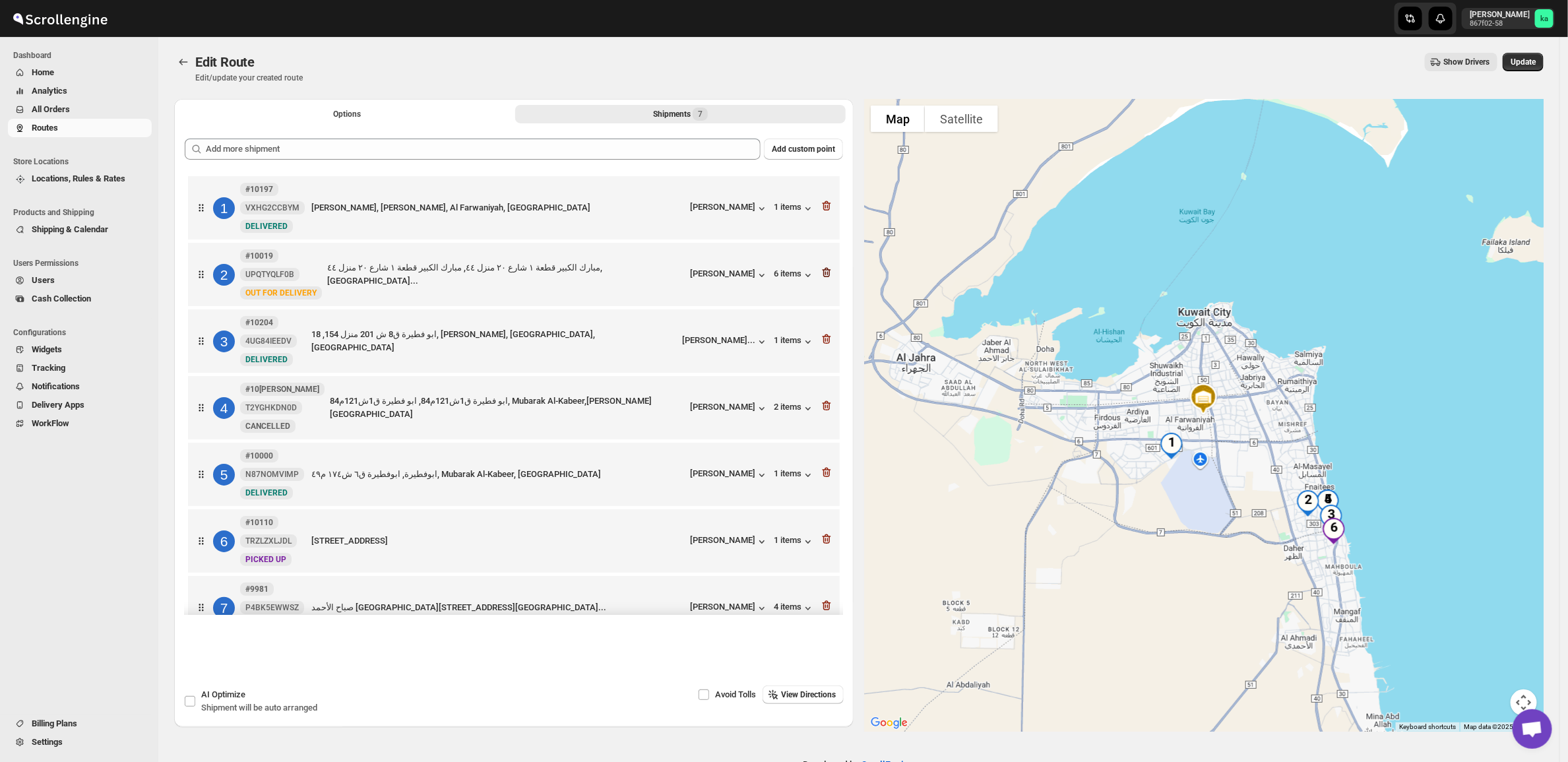
click at [827, 274] on icon "button" at bounding box center [828, 272] width 1 height 4
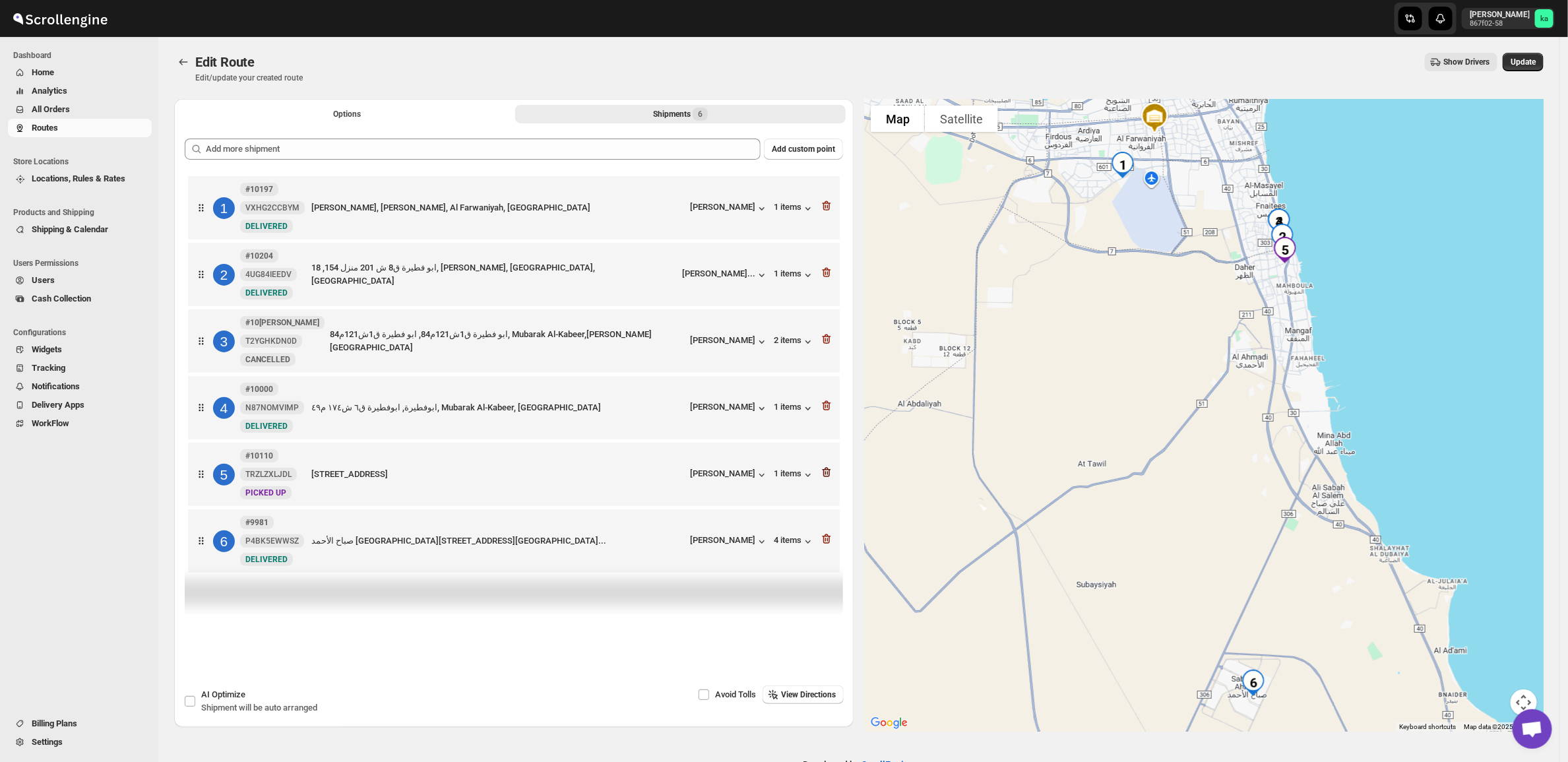
click at [828, 475] on icon "button" at bounding box center [828, 472] width 1 height 4
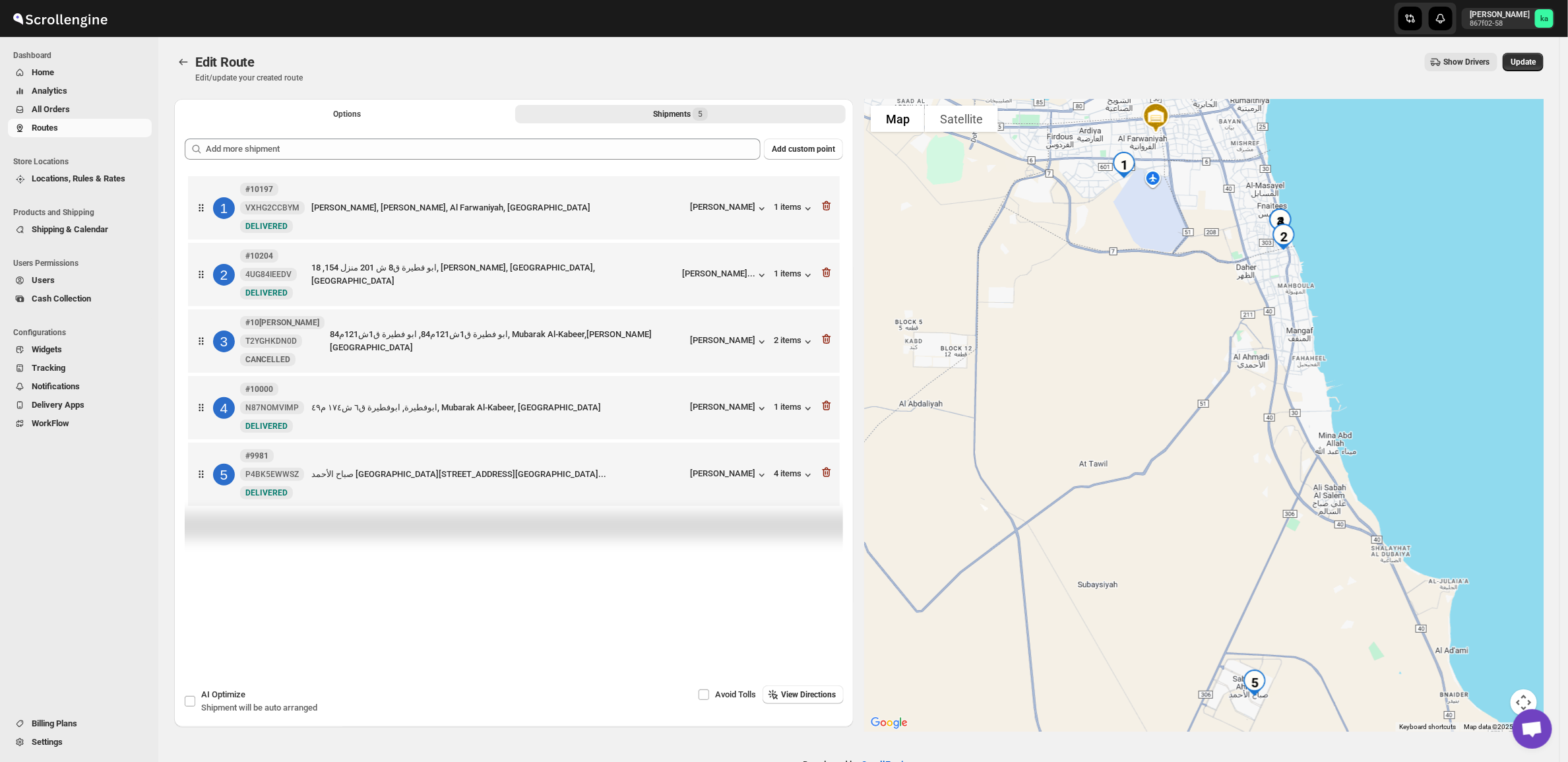
click at [1534, 72] on div "Edit Route Edit/update your created route Show Drivers More actions Show Driver…" at bounding box center [859, 68] width 1369 height 30
click at [1534, 58] on span "Update" at bounding box center [1523, 62] width 25 height 11
